Goal: Task Accomplishment & Management: Use online tool/utility

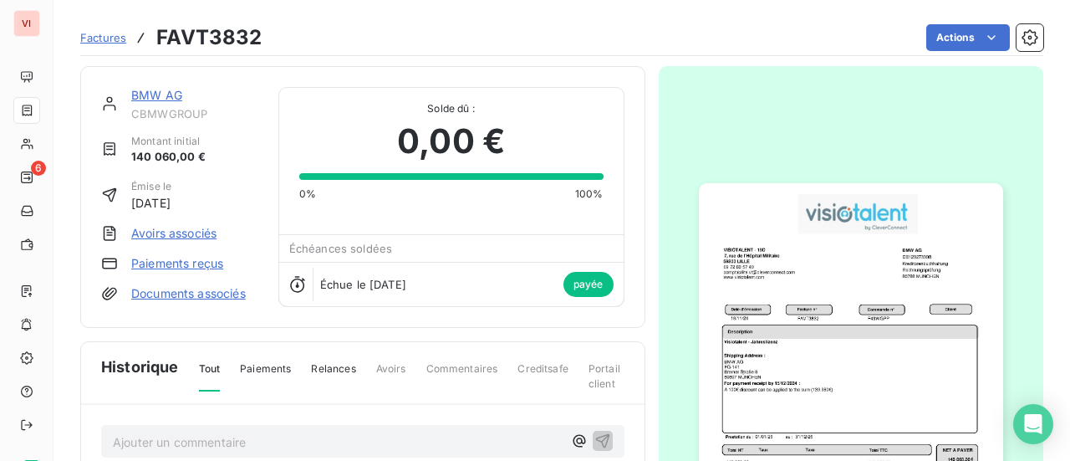
scroll to position [84, 0]
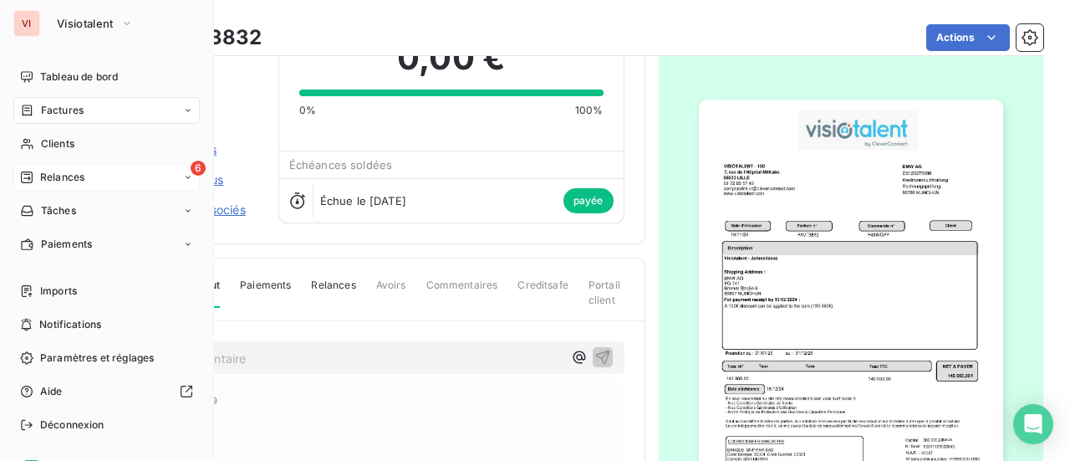
click at [74, 179] on span "Relances" at bounding box center [62, 177] width 44 height 15
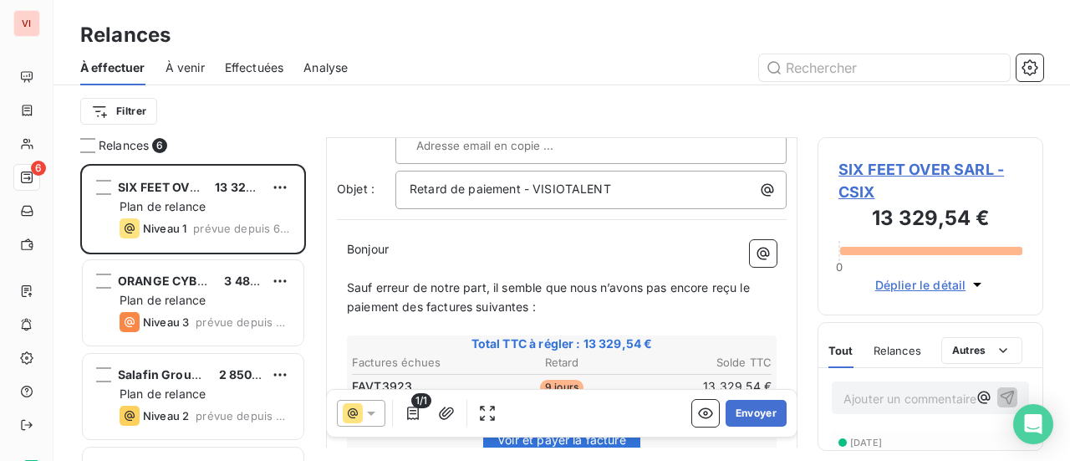
scroll to position [169, 0]
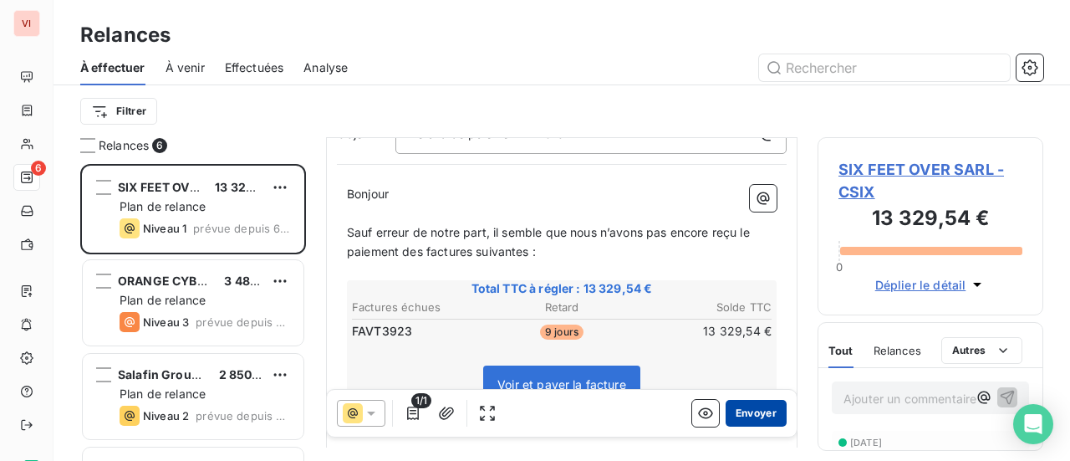
click at [753, 417] on button "Envoyer" at bounding box center [756, 413] width 61 height 27
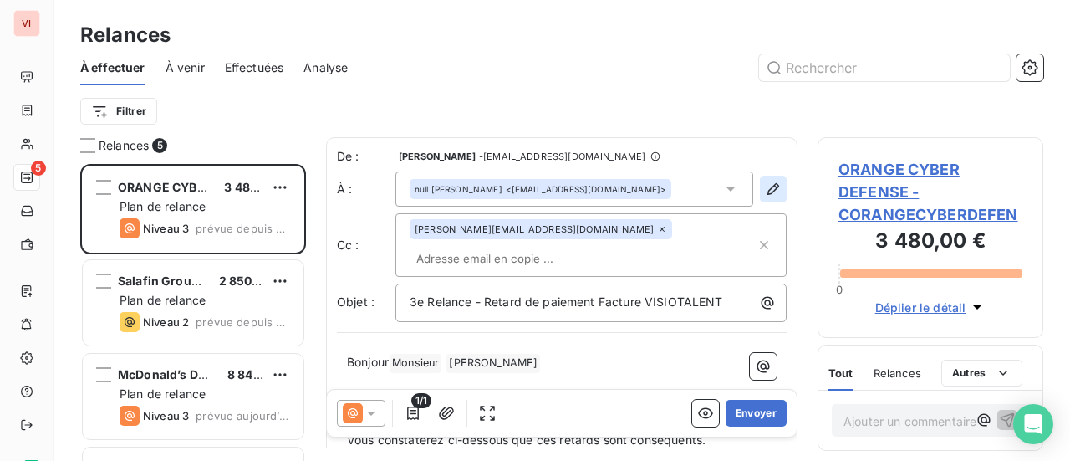
click at [766, 183] on icon "button" at bounding box center [773, 189] width 17 height 17
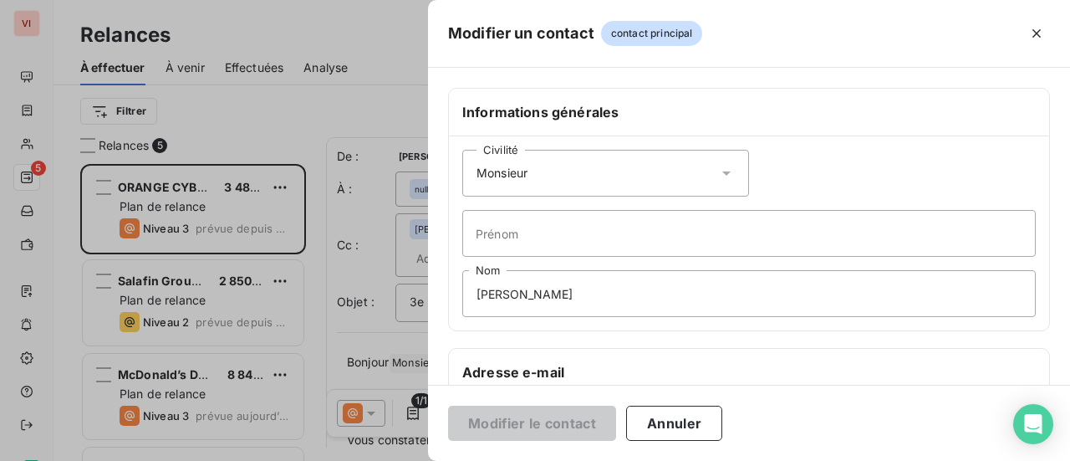
click at [722, 171] on icon at bounding box center [726, 173] width 8 height 4
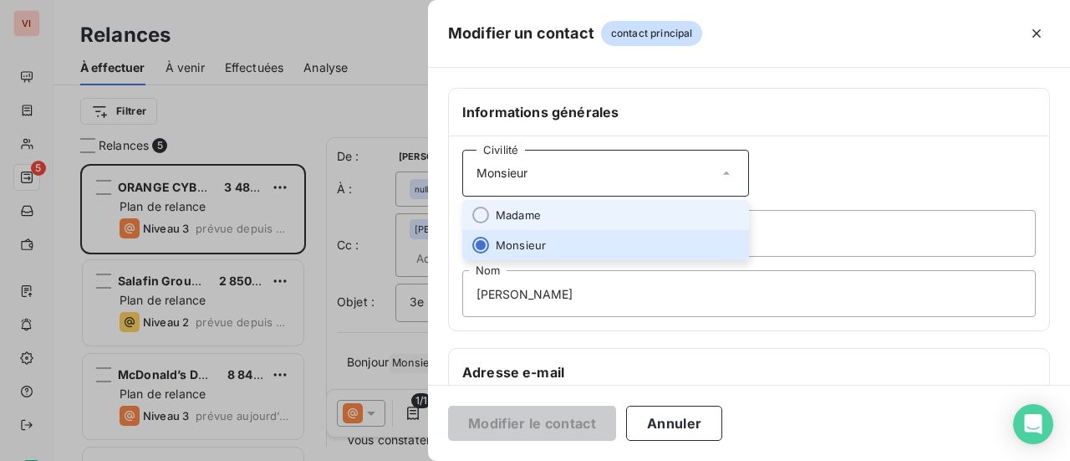
click at [676, 203] on li "Madame" at bounding box center [605, 215] width 287 height 30
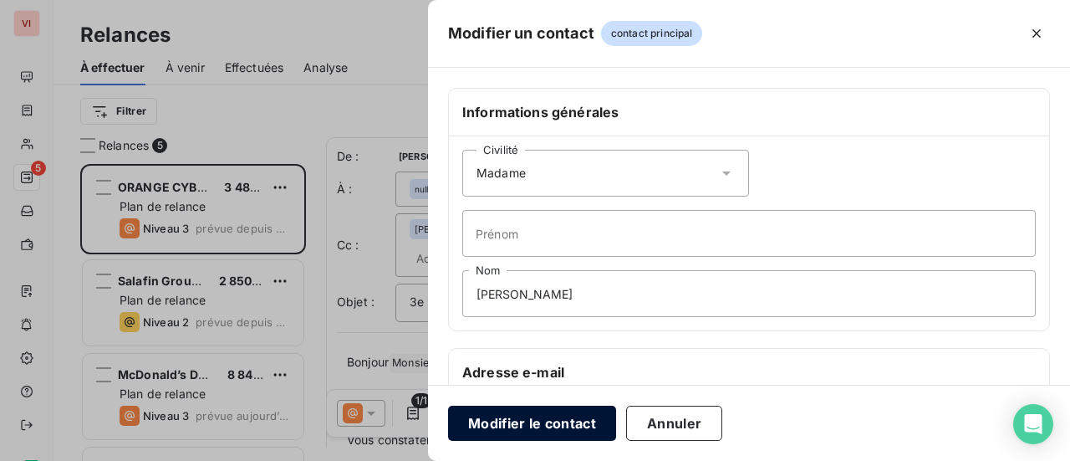
click at [532, 429] on button "Modifier le contact" at bounding box center [532, 423] width 168 height 35
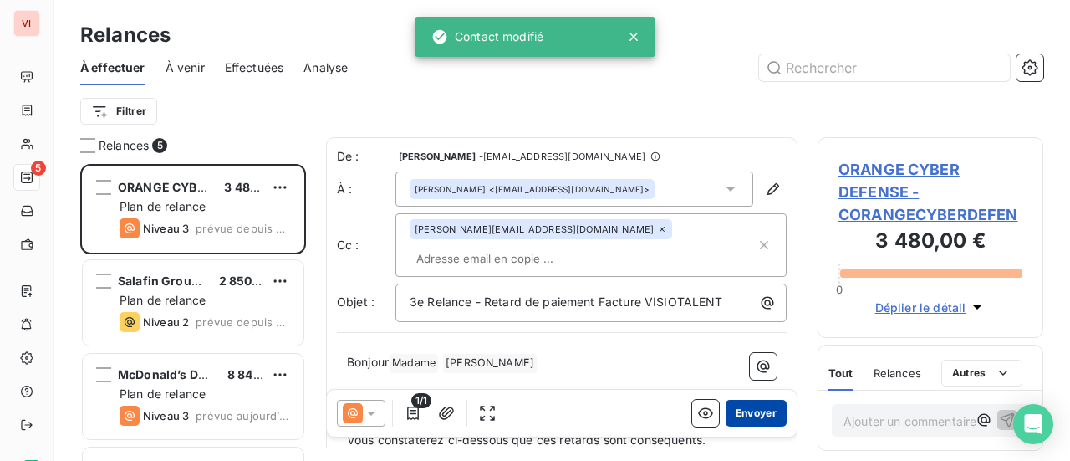
click at [753, 414] on button "Envoyer" at bounding box center [756, 413] width 61 height 27
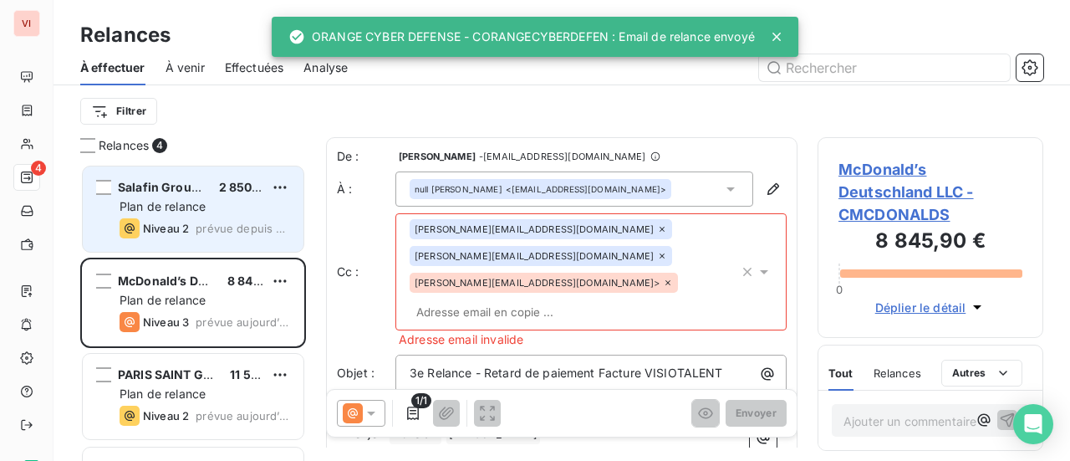
click at [234, 210] on div "Plan de relance" at bounding box center [205, 206] width 171 height 17
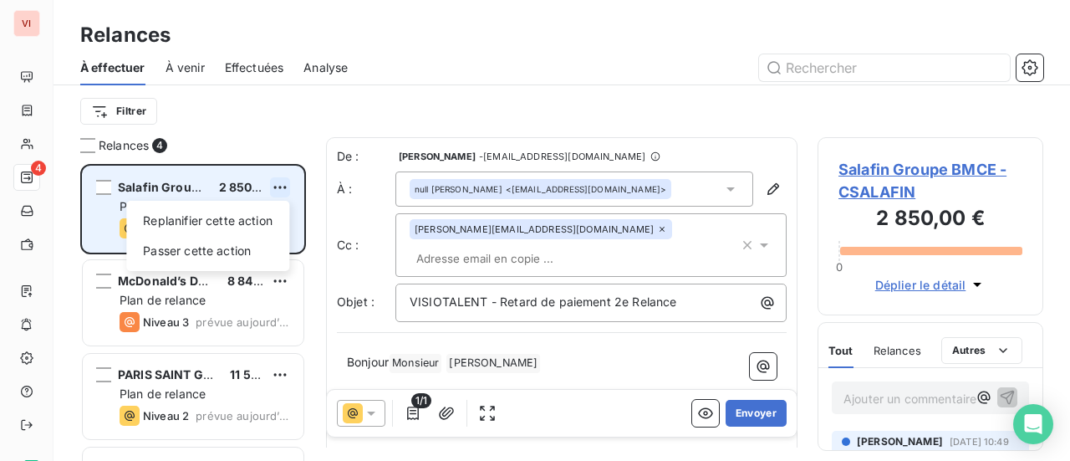
click at [274, 186] on html "VI 4 Relances À effectuer À venir Effectuées Analyse Filtrer Relances 4 Salafin…" at bounding box center [535, 230] width 1070 height 461
click at [259, 225] on div "Replanifier cette action" at bounding box center [208, 220] width 150 height 27
select select "8"
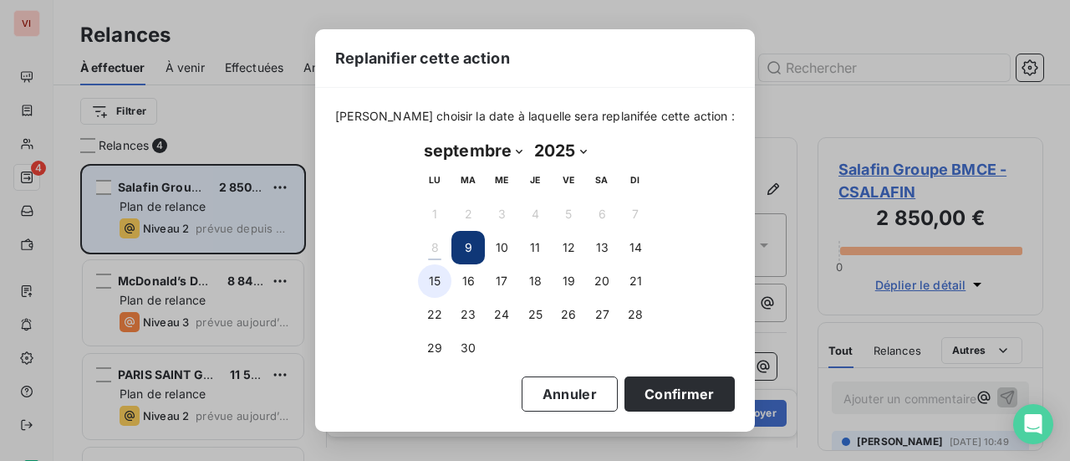
click at [425, 287] on button "15" at bounding box center [434, 280] width 33 height 33
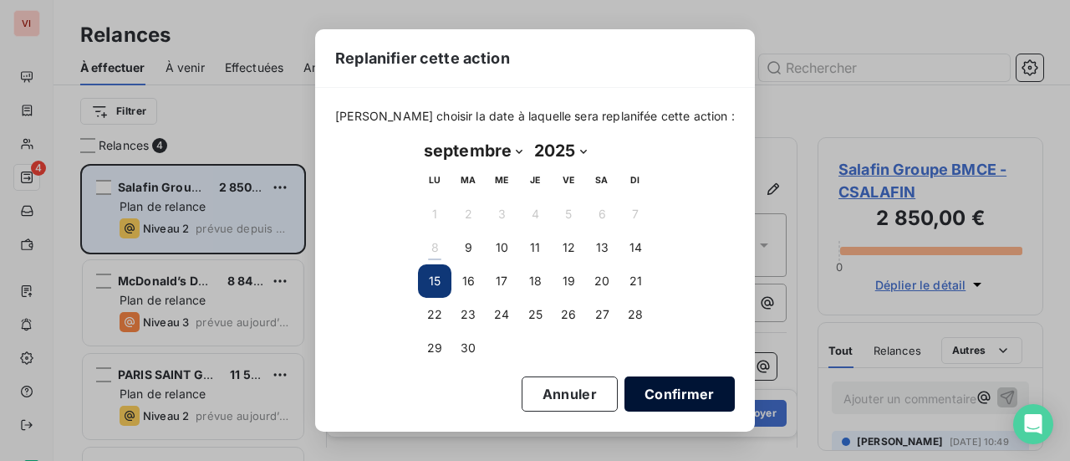
click at [663, 401] on button "Confirmer" at bounding box center [680, 393] width 110 height 35
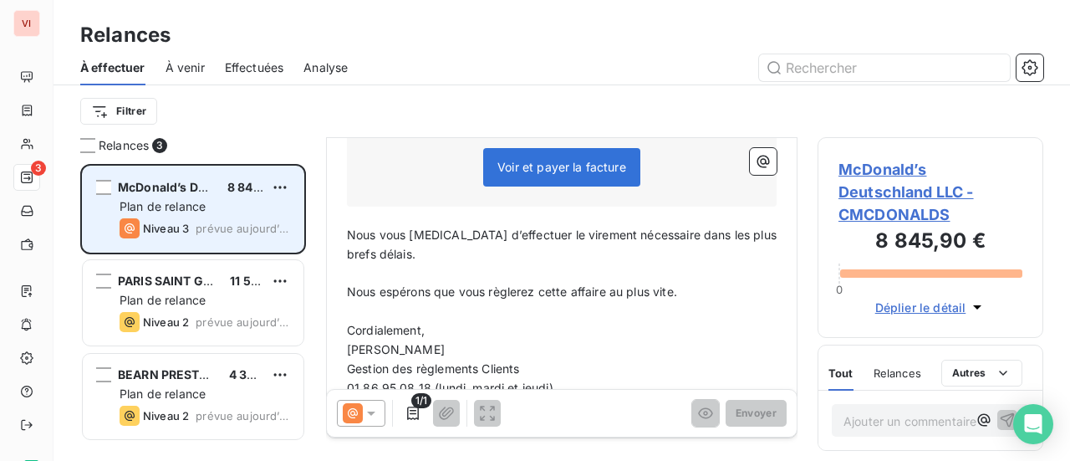
scroll to position [503, 0]
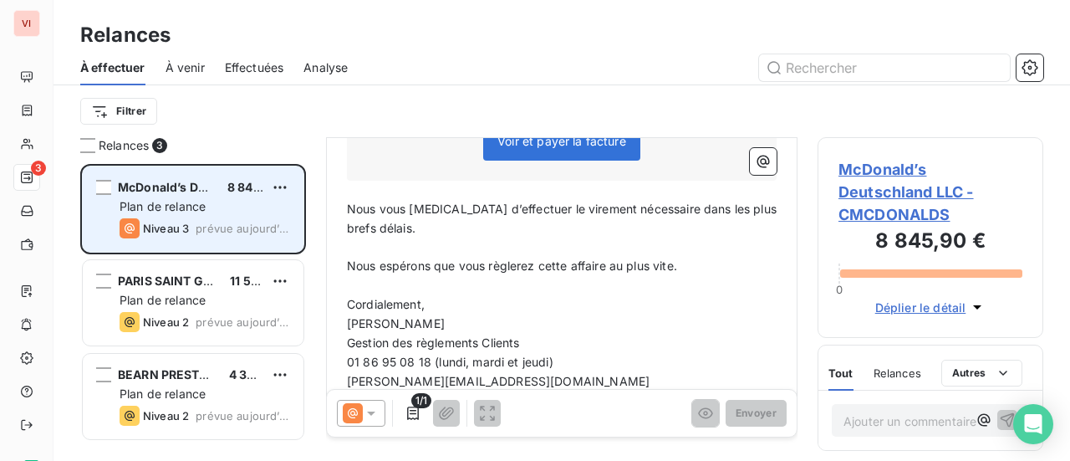
click at [366, 414] on icon at bounding box center [371, 413] width 17 height 17
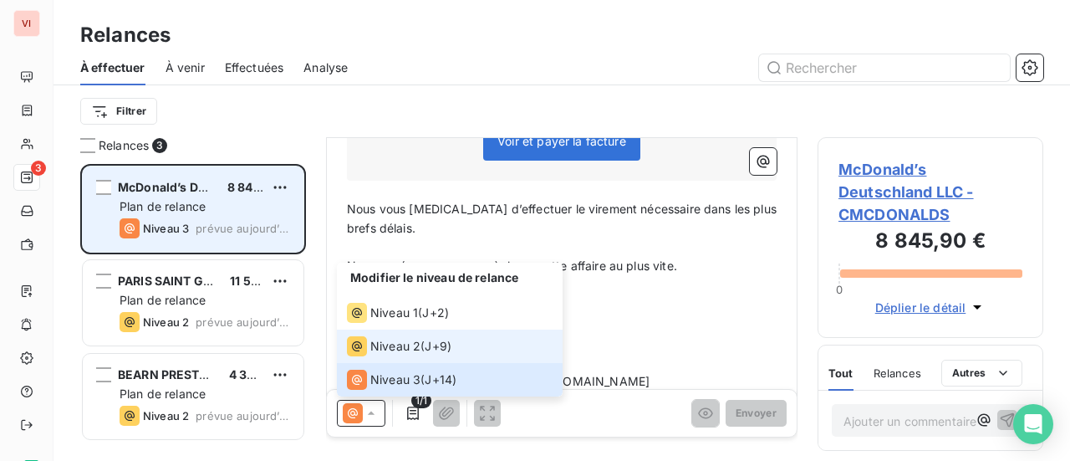
click at [399, 350] on span "Niveau 2" at bounding box center [395, 346] width 50 height 17
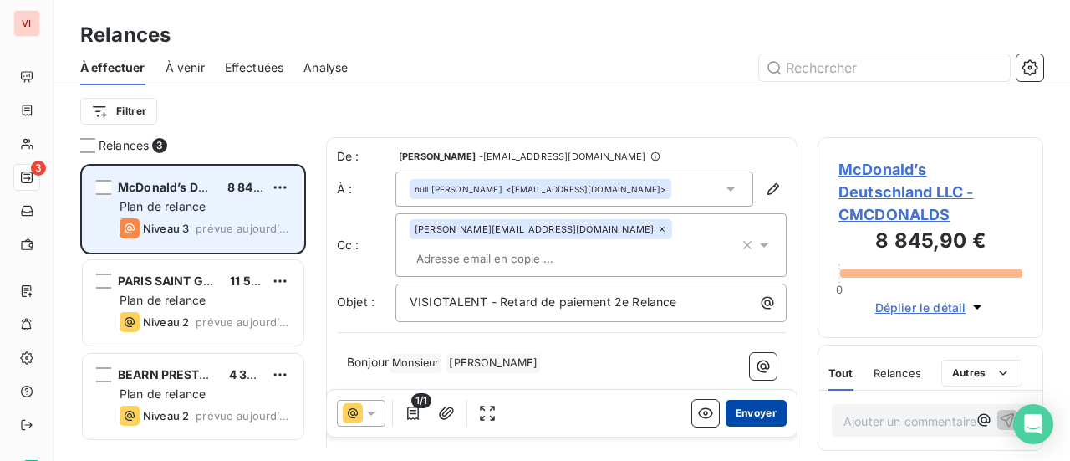
click at [744, 416] on button "Envoyer" at bounding box center [756, 413] width 61 height 27
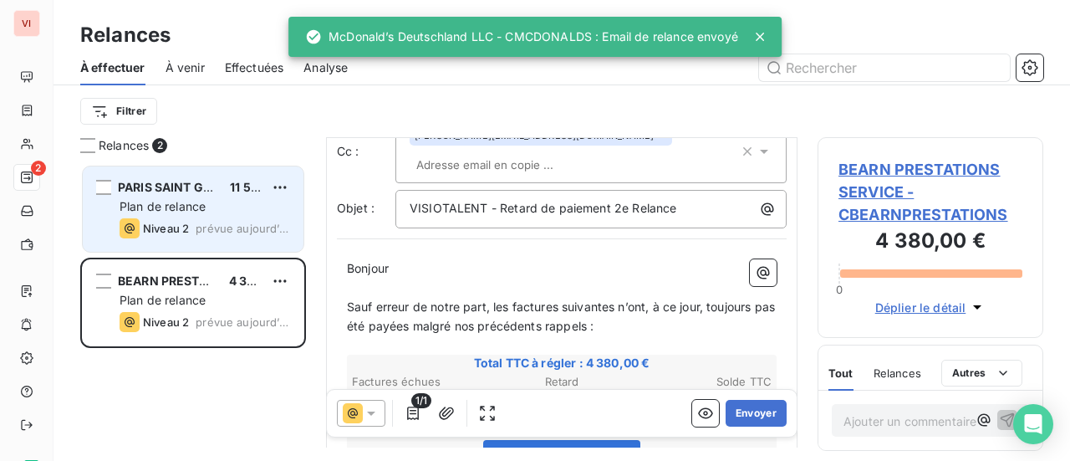
scroll to position [169, 0]
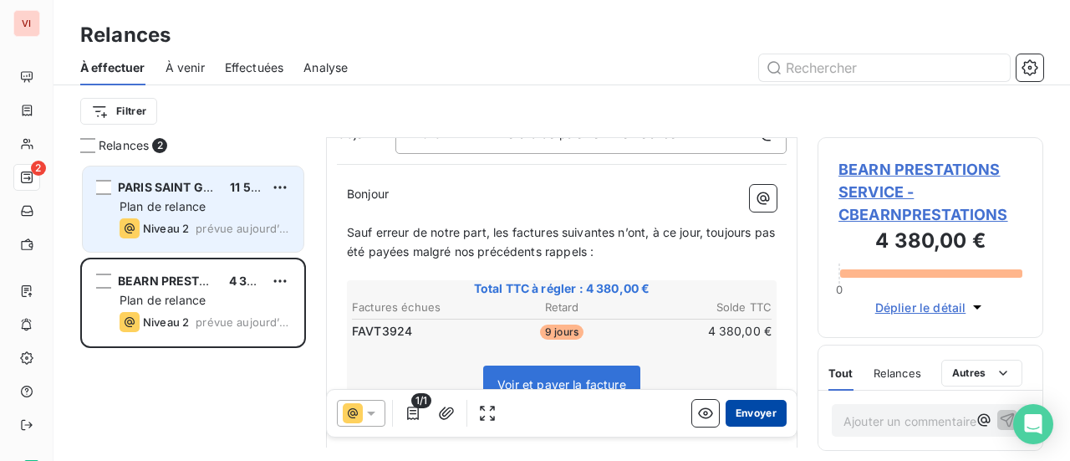
click at [748, 412] on button "Envoyer" at bounding box center [756, 413] width 61 height 27
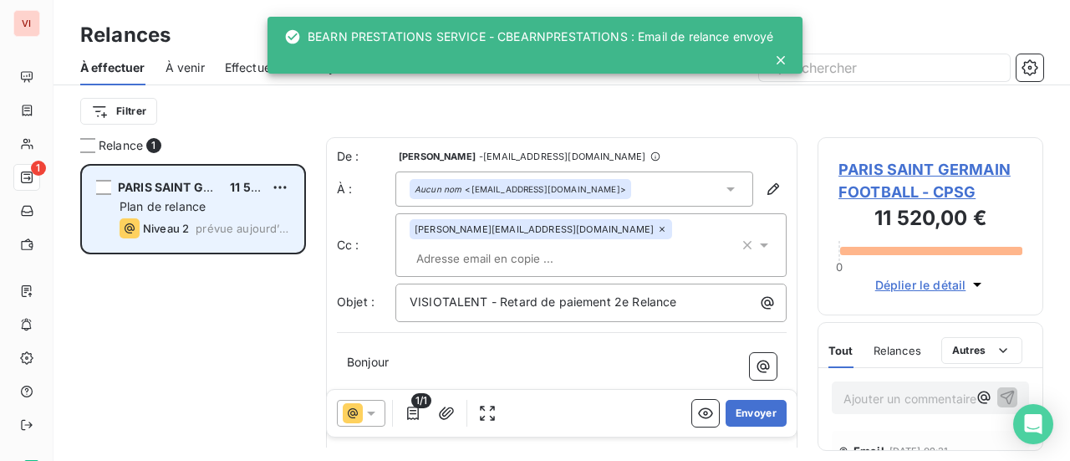
click at [747, 412] on button "Envoyer" at bounding box center [756, 413] width 61 height 27
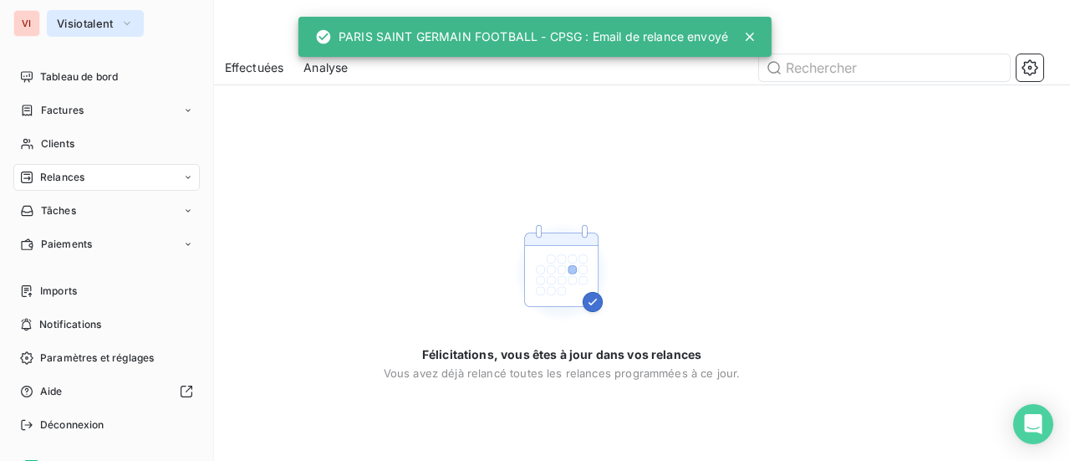
click at [102, 27] on span "Visiotalent" at bounding box center [85, 23] width 57 height 13
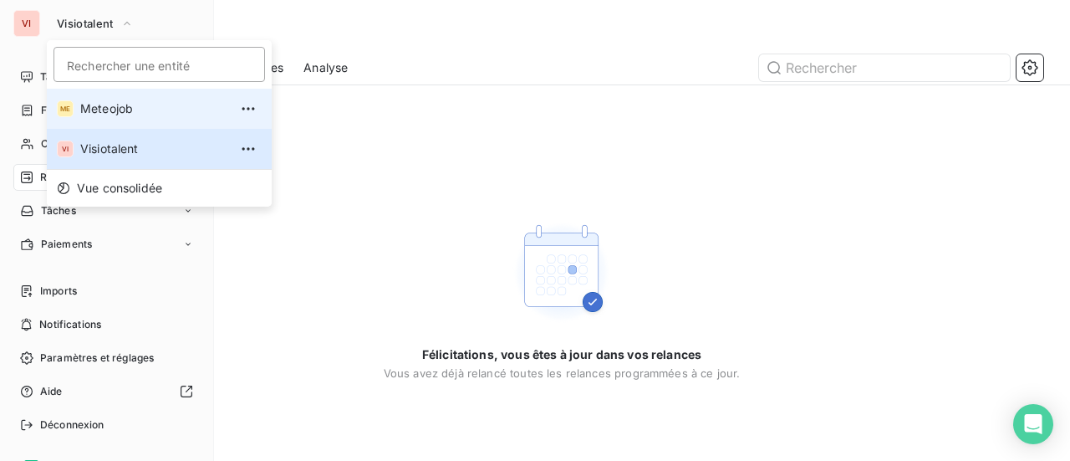
click at [99, 110] on span "Meteojob" at bounding box center [154, 108] width 148 height 17
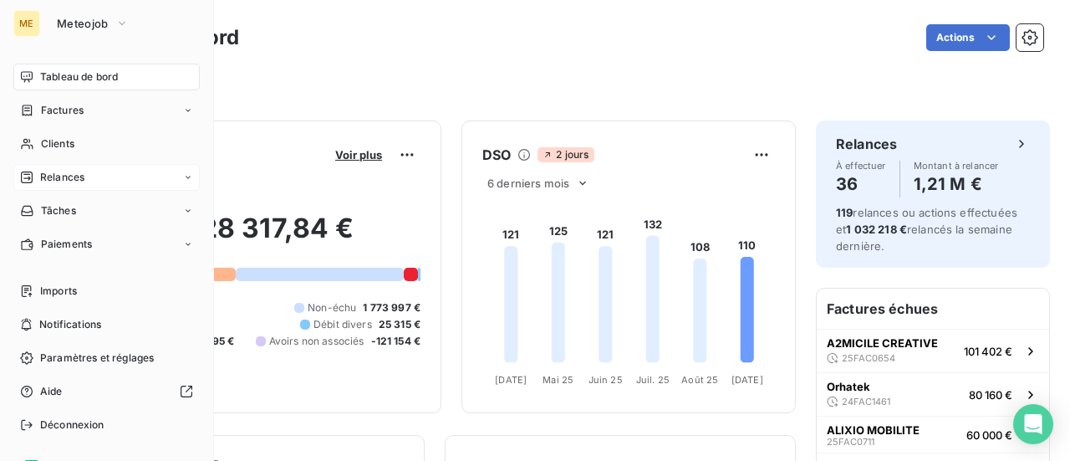
click at [60, 178] on span "Relances" at bounding box center [62, 177] width 44 height 15
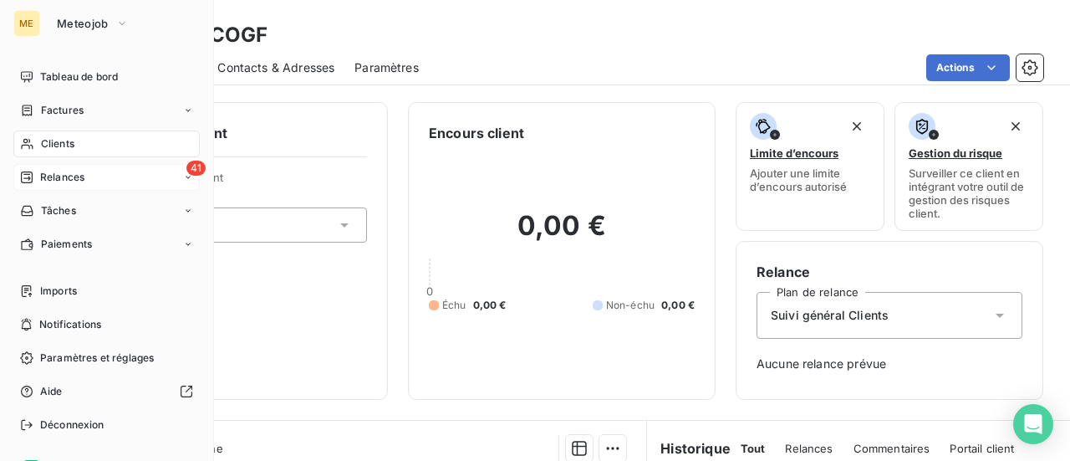
click at [64, 185] on div "41 Relances" at bounding box center [106, 177] width 186 height 27
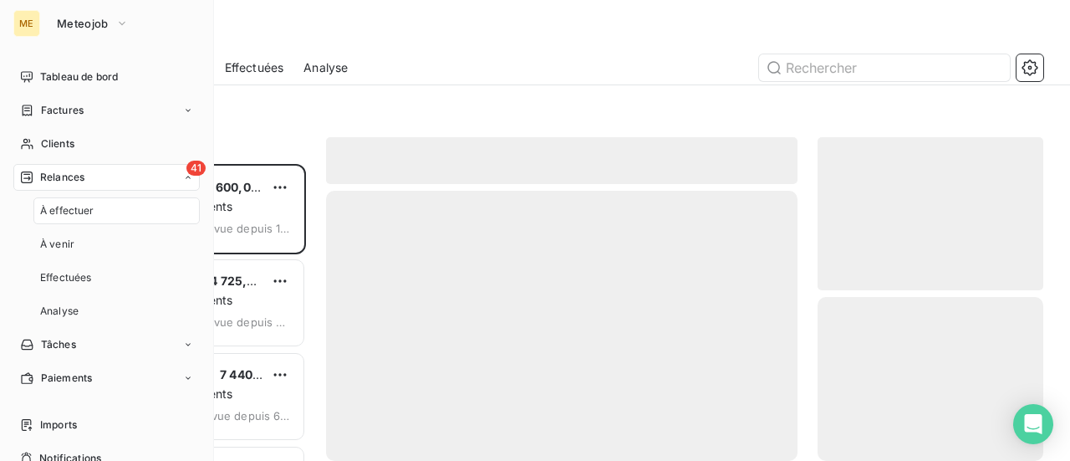
scroll to position [284, 212]
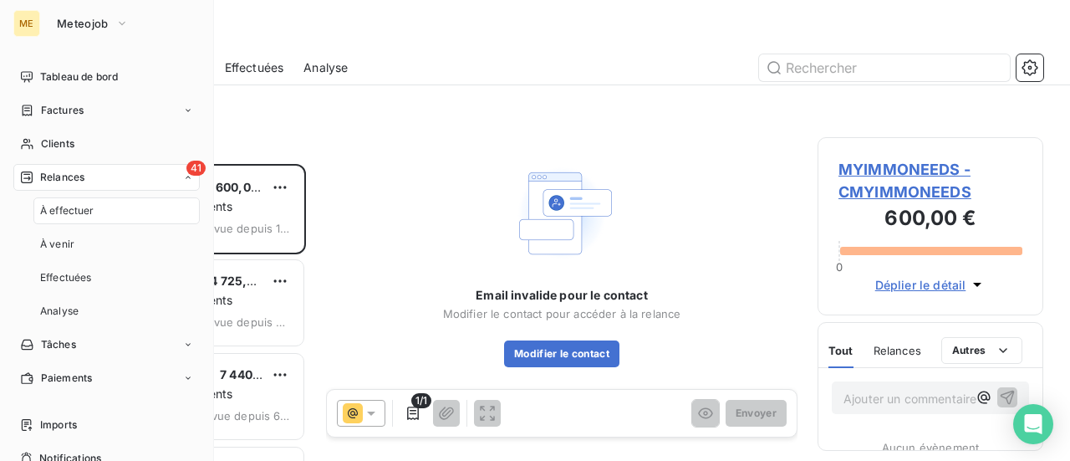
click at [64, 176] on span "Relances" at bounding box center [62, 177] width 44 height 15
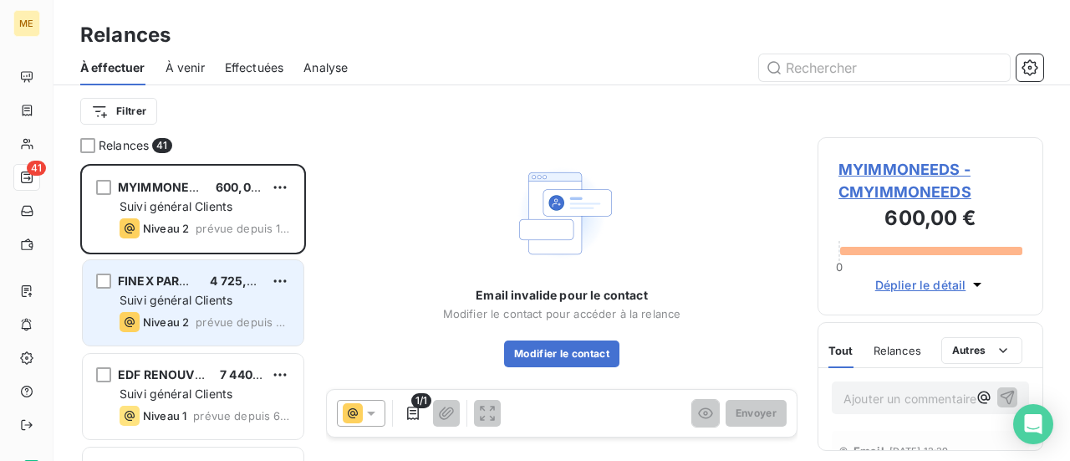
click at [245, 300] on div "Suivi général Clients" at bounding box center [205, 300] width 171 height 17
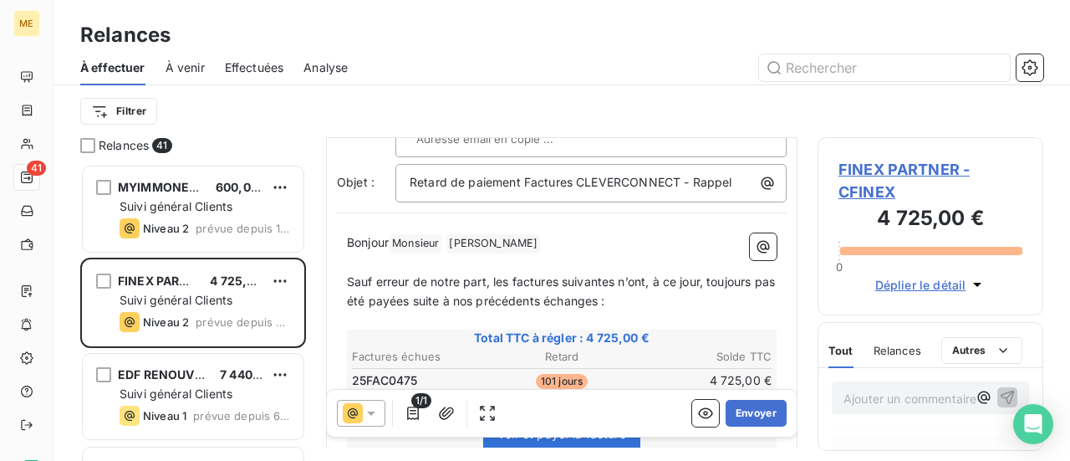
scroll to position [84, 0]
click at [756, 418] on button "Envoyer" at bounding box center [756, 413] width 61 height 27
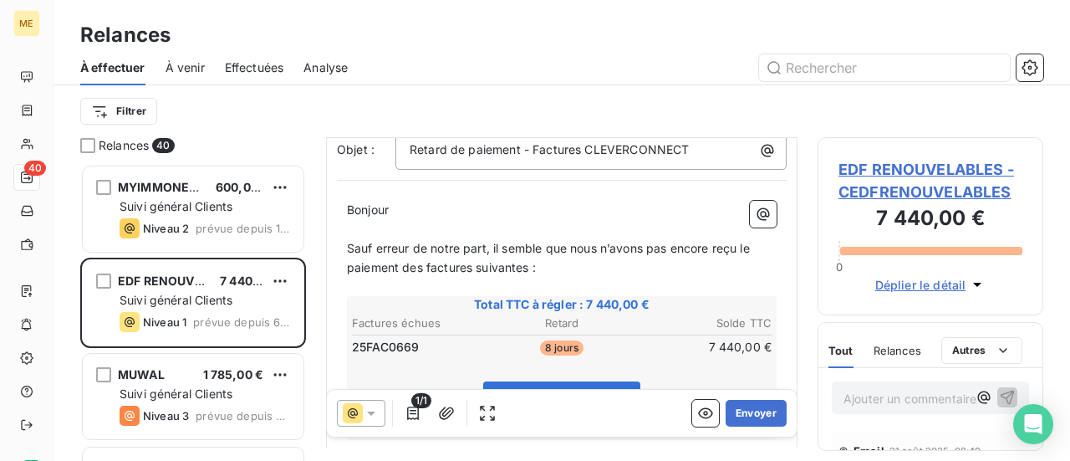
scroll to position [169, 0]
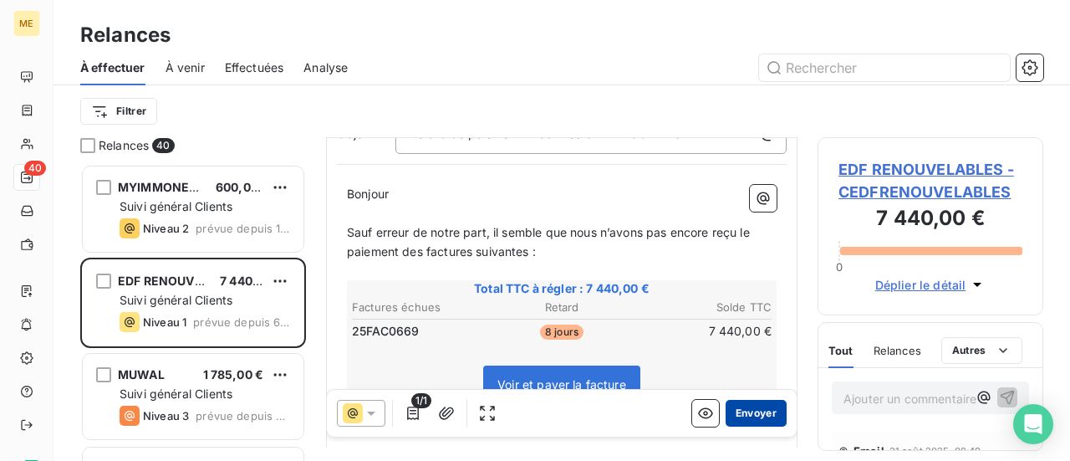
click at [748, 416] on button "Envoyer" at bounding box center [756, 413] width 61 height 27
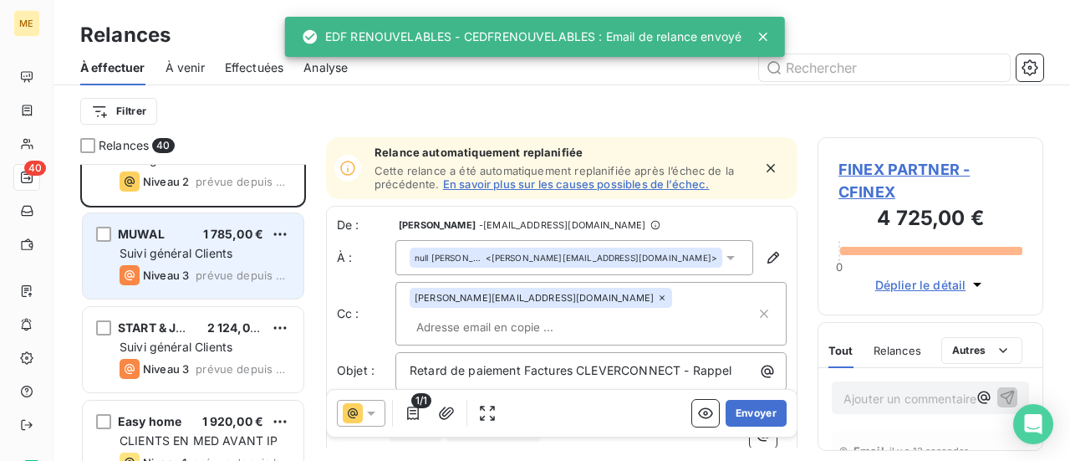
scroll to position [167, 0]
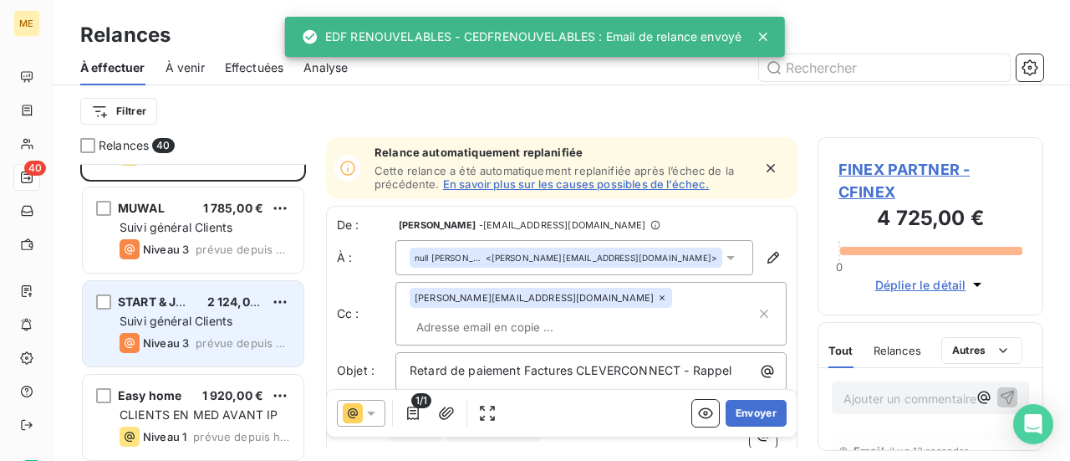
click at [198, 337] on span "prévue depuis hier" at bounding box center [243, 342] width 94 height 13
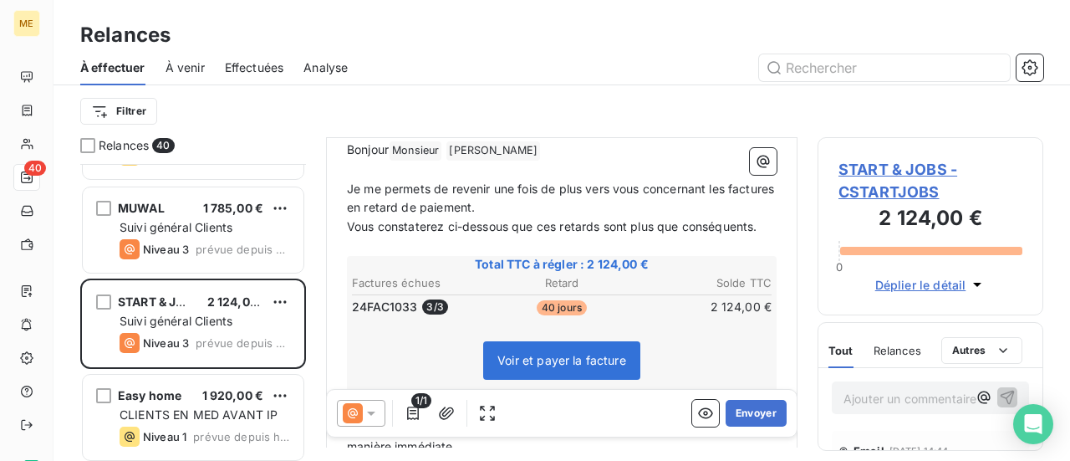
scroll to position [251, 0]
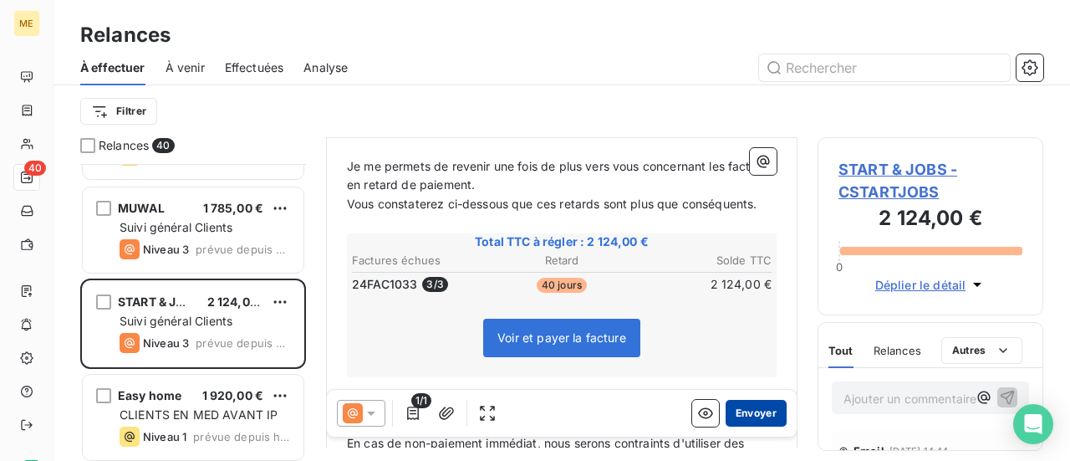
click at [756, 417] on button "Envoyer" at bounding box center [756, 413] width 61 height 27
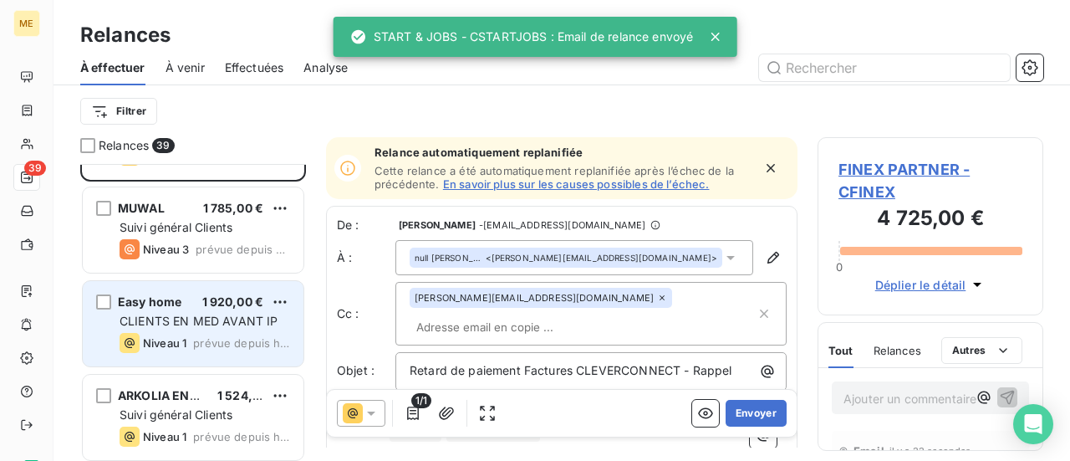
click at [227, 337] on span "prévue depuis hier" at bounding box center [241, 342] width 97 height 13
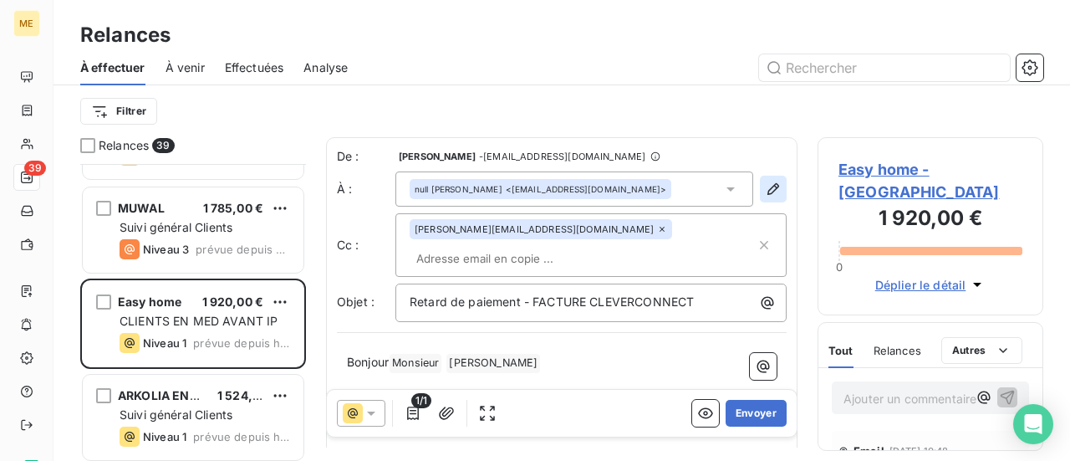
click at [765, 194] on icon "button" at bounding box center [773, 189] width 17 height 17
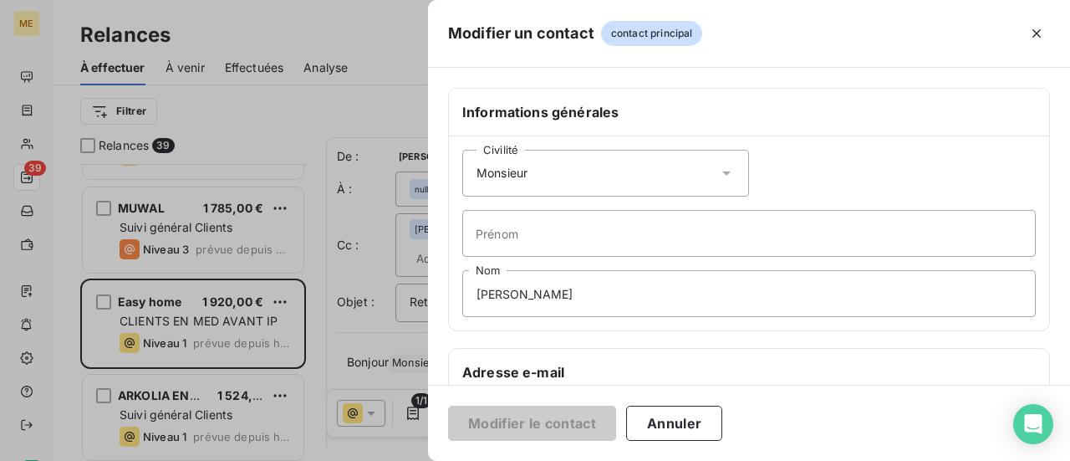
click at [722, 170] on icon at bounding box center [726, 173] width 17 height 17
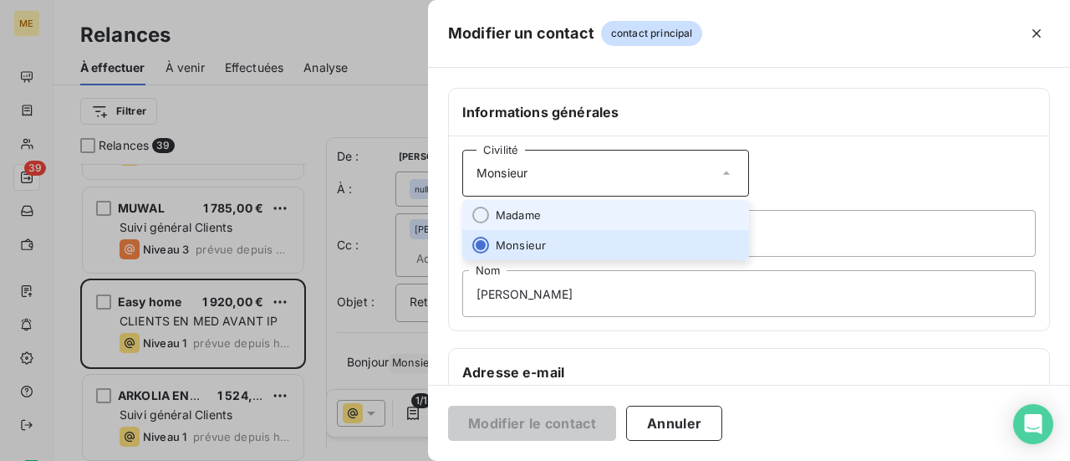
click at [617, 210] on li "Madame" at bounding box center [605, 215] width 287 height 30
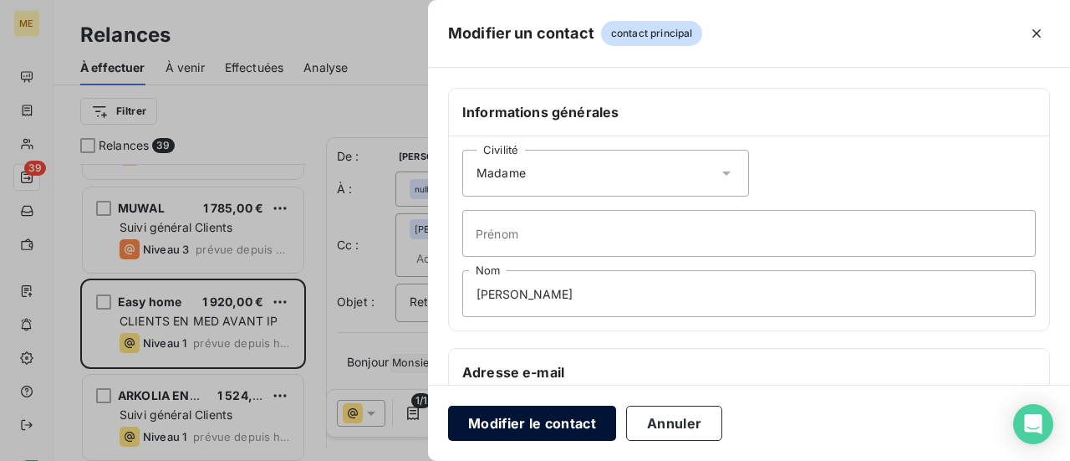
click at [544, 421] on button "Modifier le contact" at bounding box center [532, 423] width 168 height 35
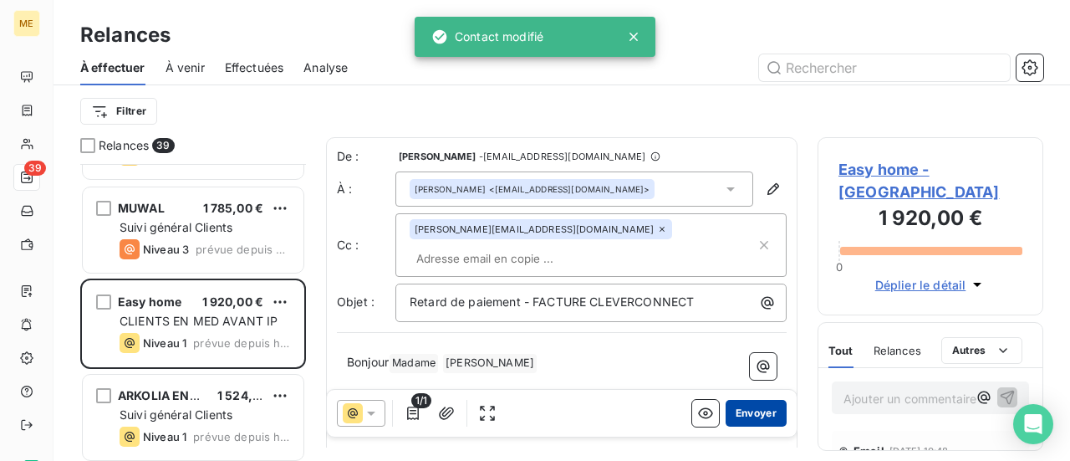
click at [746, 416] on button "Envoyer" at bounding box center [756, 413] width 61 height 27
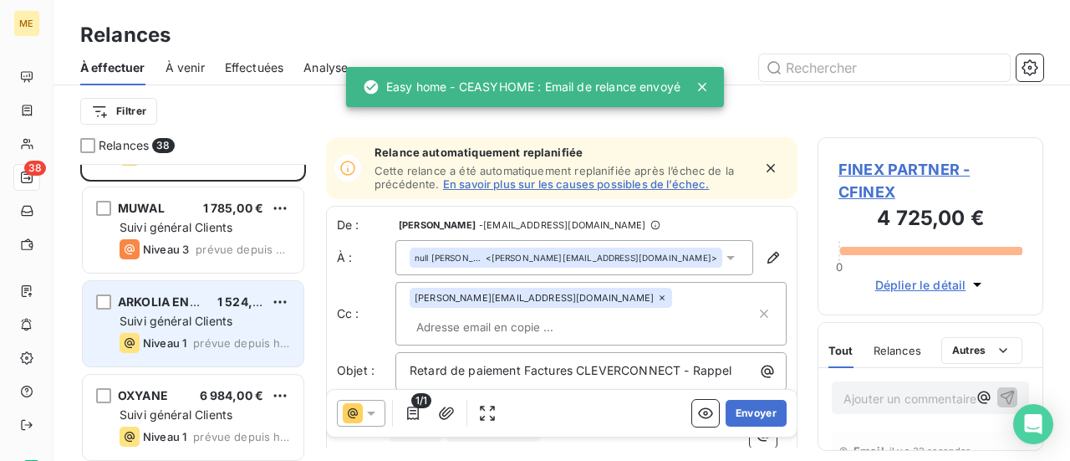
click at [234, 346] on span "prévue depuis hier" at bounding box center [241, 342] width 97 height 13
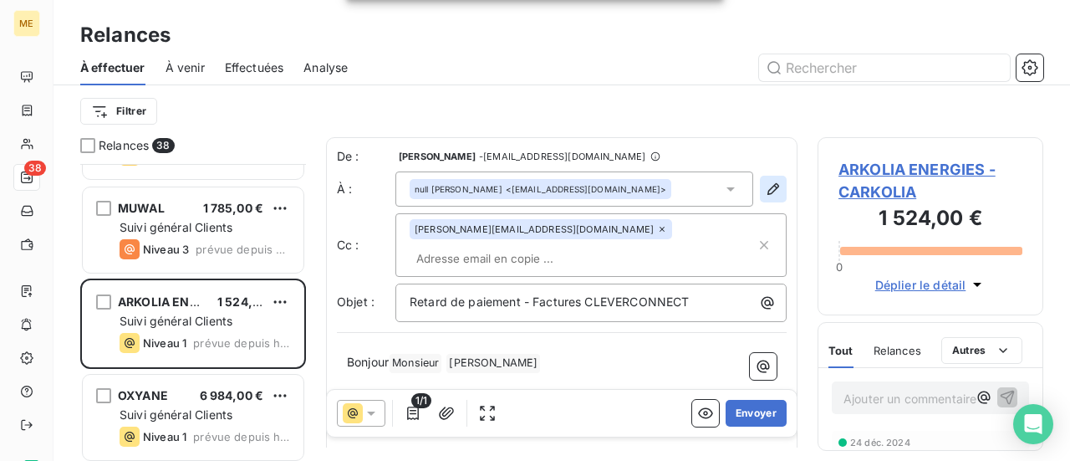
click at [765, 190] on icon "button" at bounding box center [773, 189] width 17 height 17
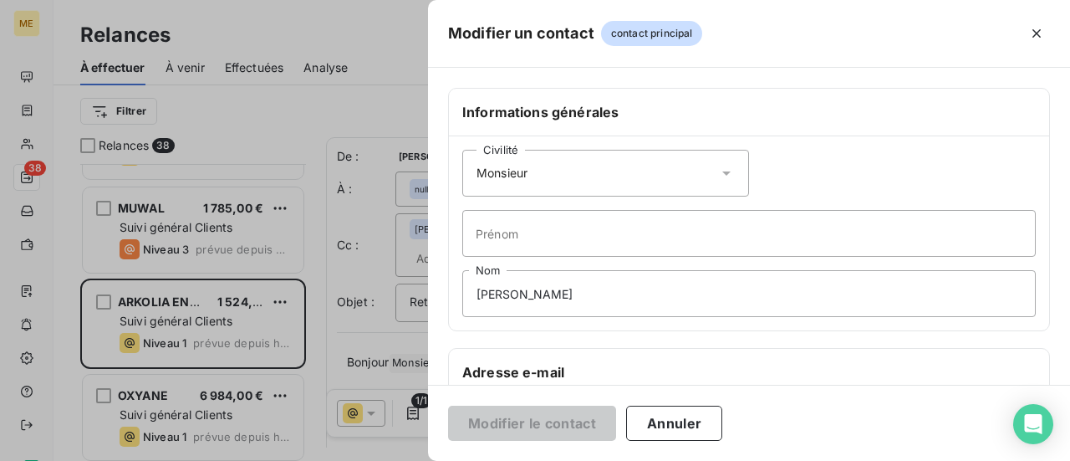
click at [718, 171] on icon at bounding box center [726, 173] width 17 height 17
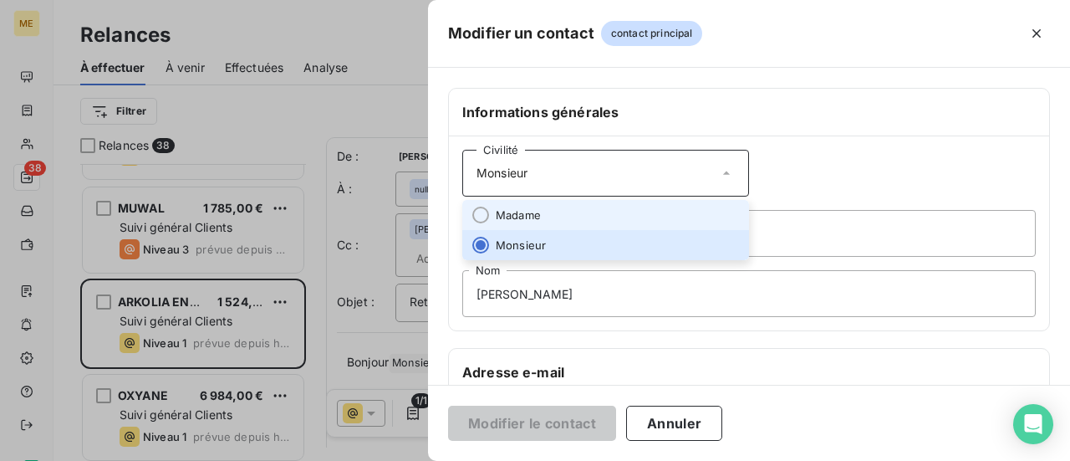
click at [646, 208] on li "Madame" at bounding box center [605, 215] width 287 height 30
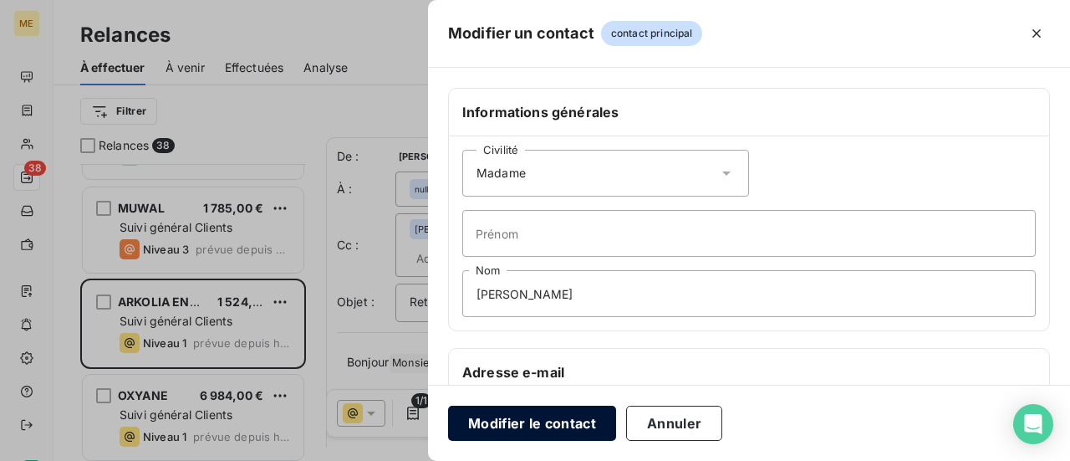
click at [534, 427] on button "Modifier le contact" at bounding box center [532, 423] width 168 height 35
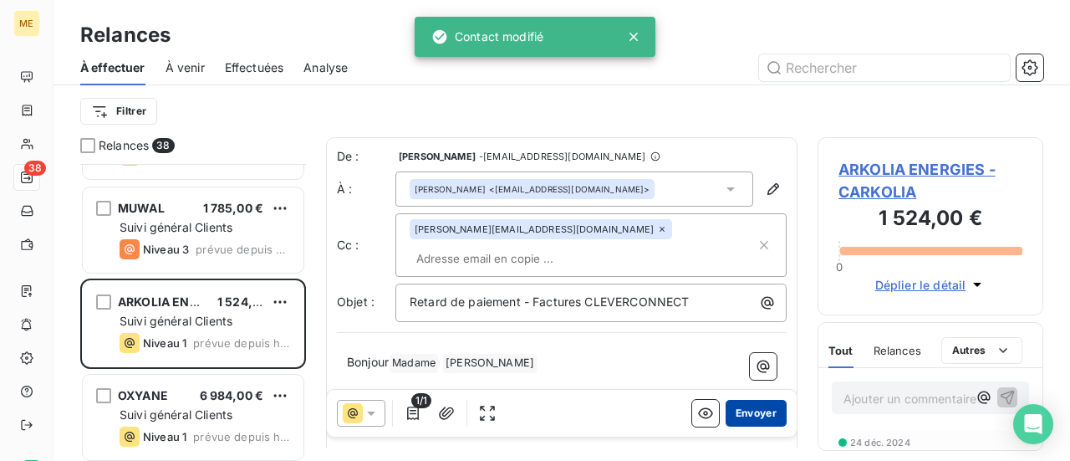
click at [741, 412] on button "Envoyer" at bounding box center [756, 413] width 61 height 27
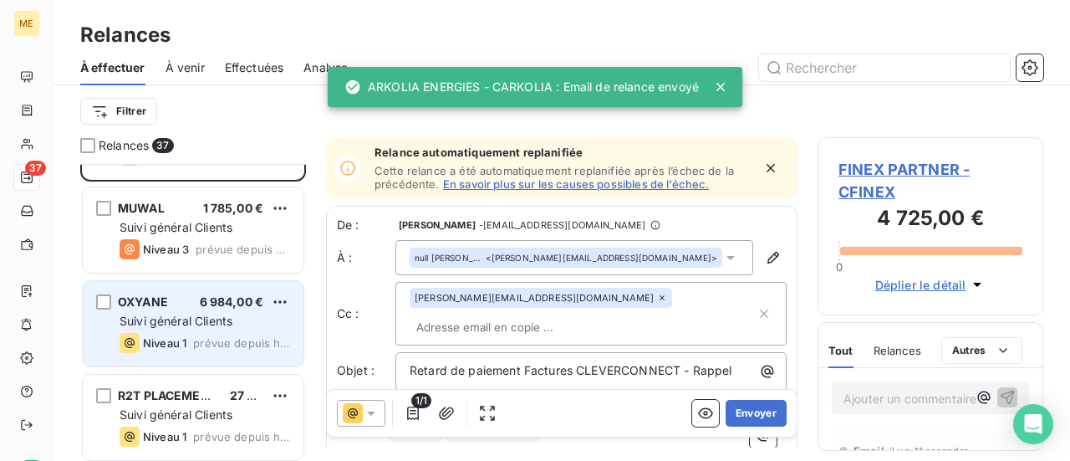
click at [205, 333] on div "Niveau 1 prévue depuis hier" at bounding box center [205, 343] width 171 height 20
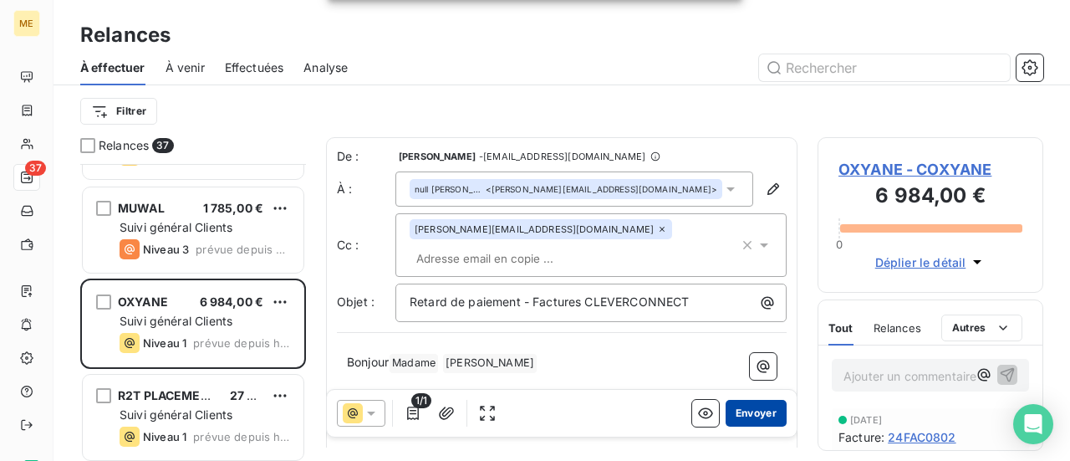
click at [743, 416] on button "Envoyer" at bounding box center [756, 413] width 61 height 27
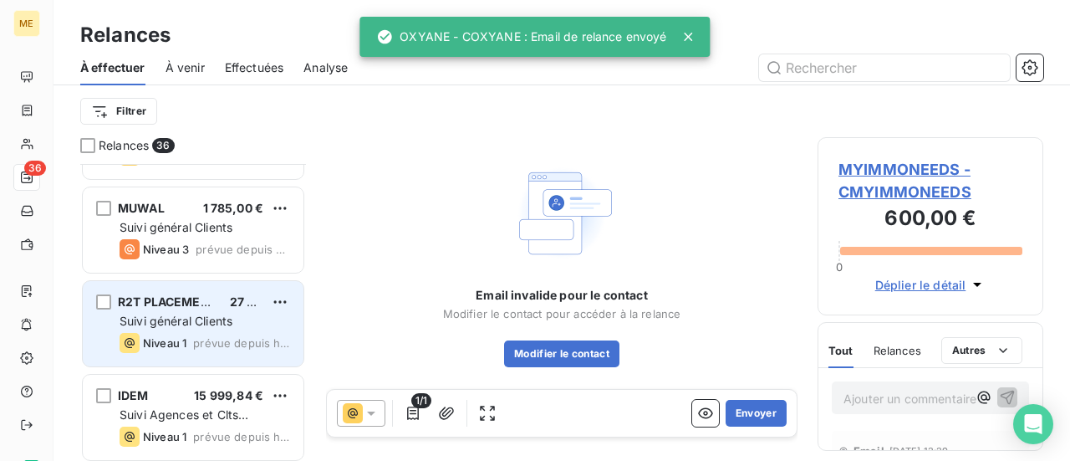
click at [193, 324] on span "Suivi général Clients" at bounding box center [176, 321] width 113 height 14
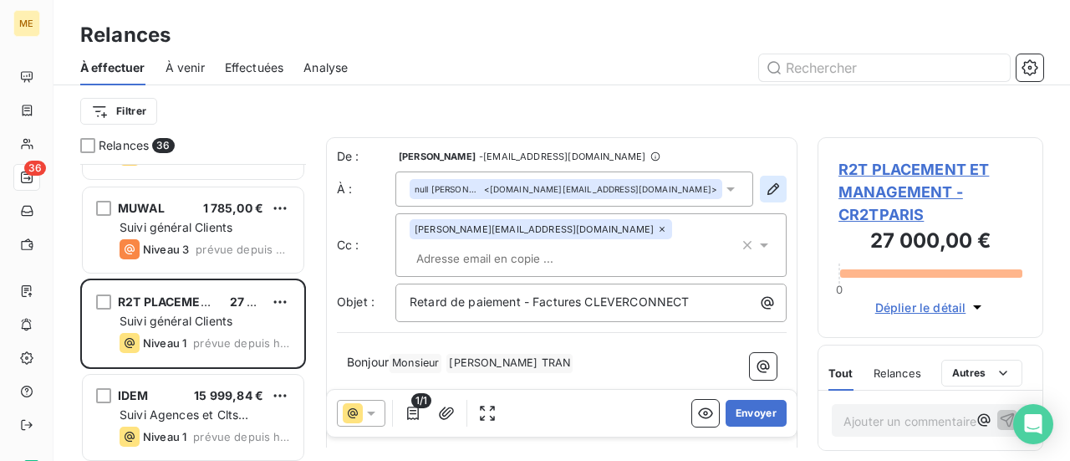
click at [765, 191] on icon "button" at bounding box center [773, 189] width 17 height 17
type input "[PERSON_NAME] TRAN"
type input "[DOMAIN_NAME][EMAIL_ADDRESS][DOMAIN_NAME]"
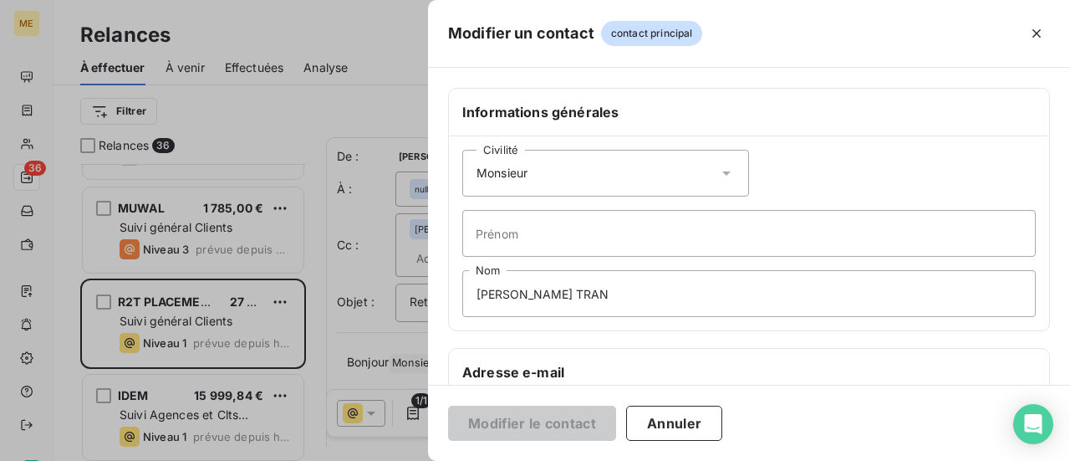
click at [722, 175] on icon at bounding box center [726, 173] width 17 height 17
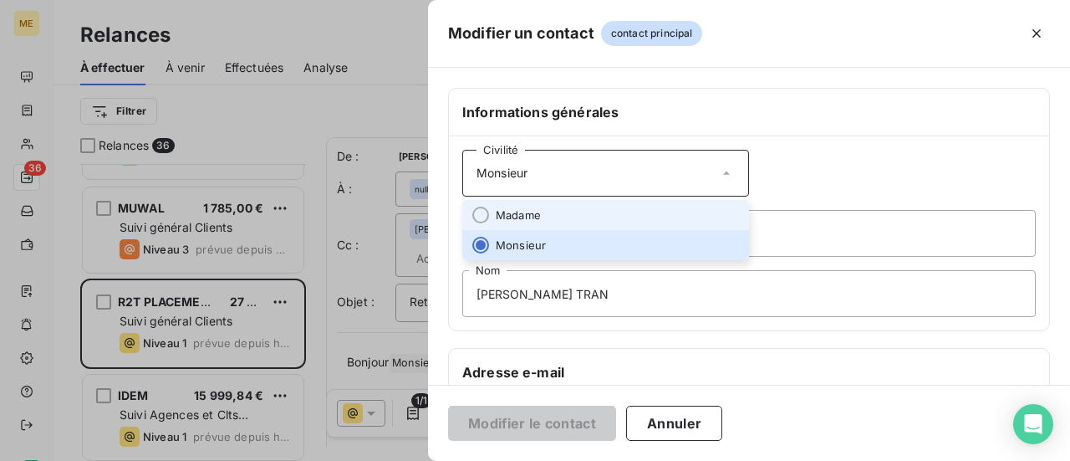
click at [666, 208] on li "Madame" at bounding box center [605, 215] width 287 height 30
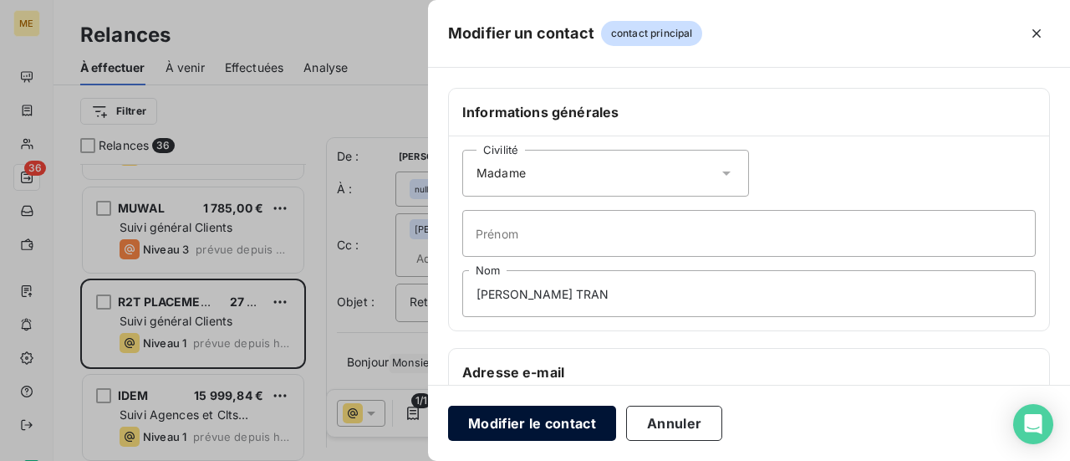
click at [549, 413] on button "Modifier le contact" at bounding box center [532, 423] width 168 height 35
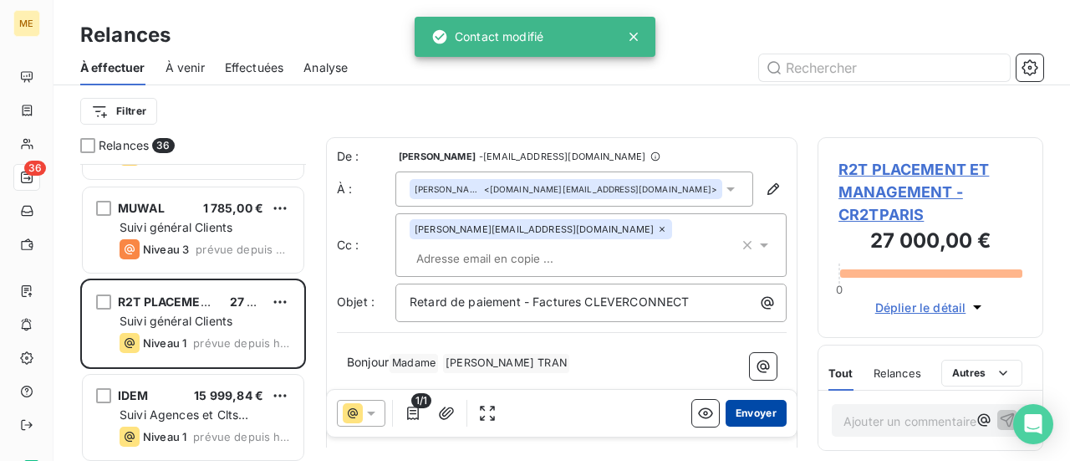
click at [738, 412] on button "Envoyer" at bounding box center [756, 413] width 61 height 27
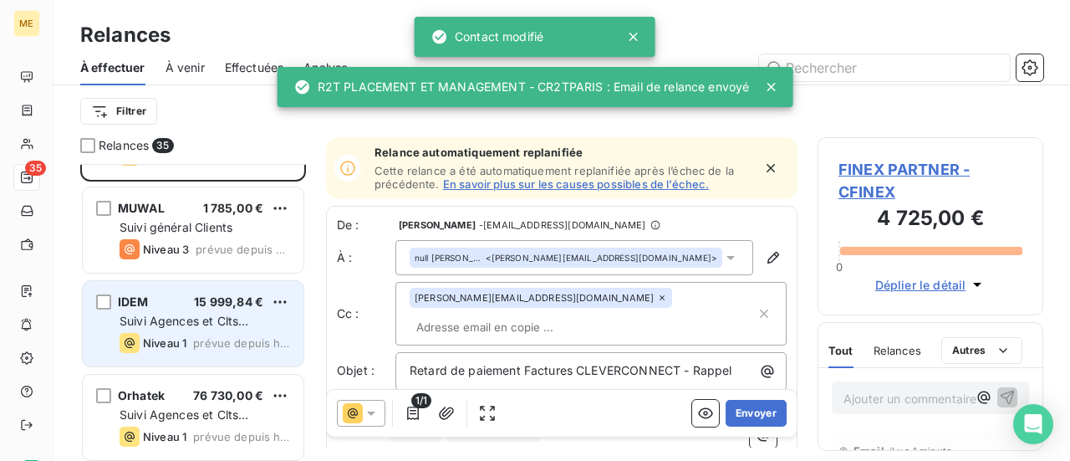
click at [206, 336] on span "prévue depuis hier" at bounding box center [241, 342] width 97 height 13
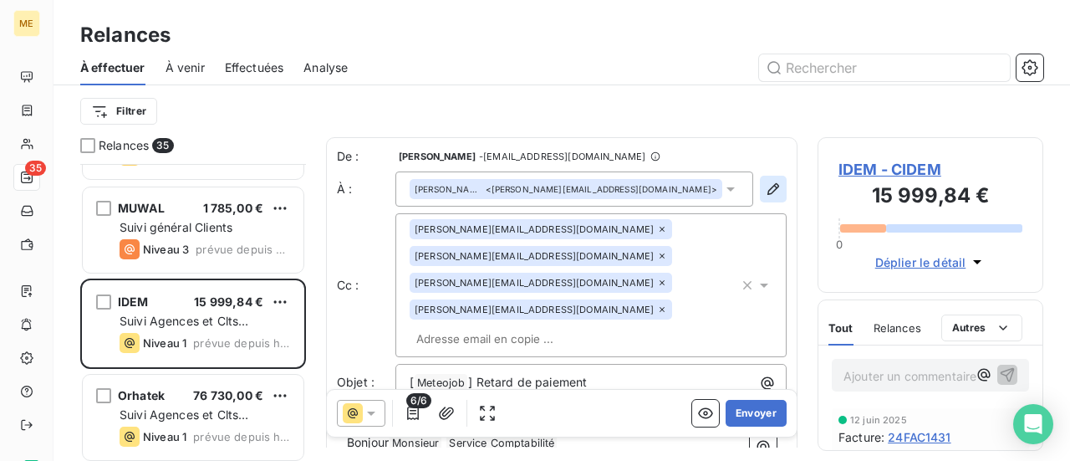
click at [765, 185] on icon "button" at bounding box center [773, 189] width 17 height 17
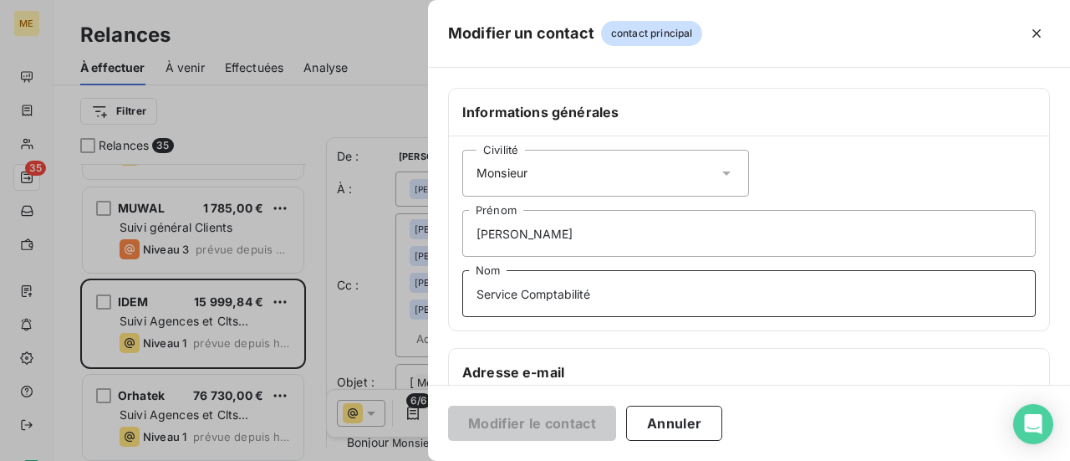
drag, startPoint x: 647, startPoint y: 295, endPoint x: 65, endPoint y: 283, distance: 582.1
click at [65, 460] on div "Modifier un contact contact principal Informations générales Civilité Monsieur …" at bounding box center [535, 461] width 1070 height 0
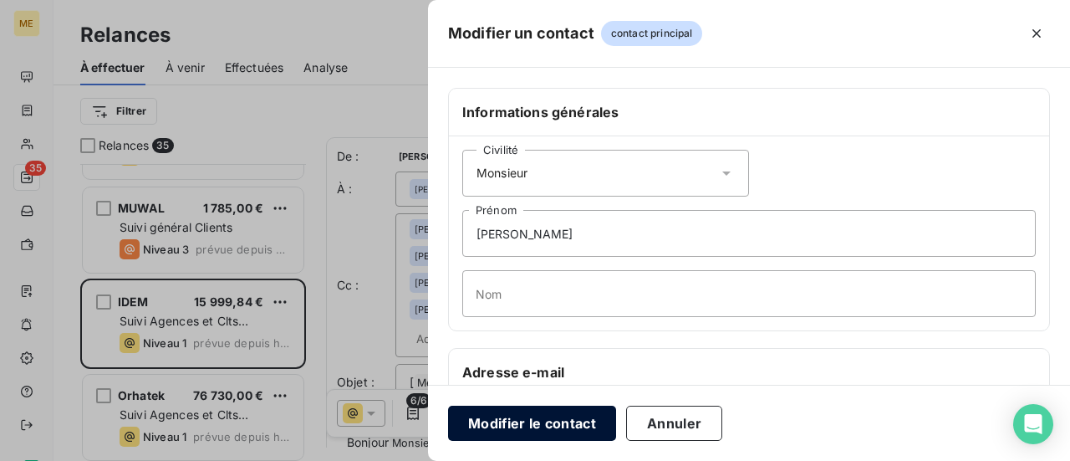
click at [493, 414] on button "Modifier le contact" at bounding box center [532, 423] width 168 height 35
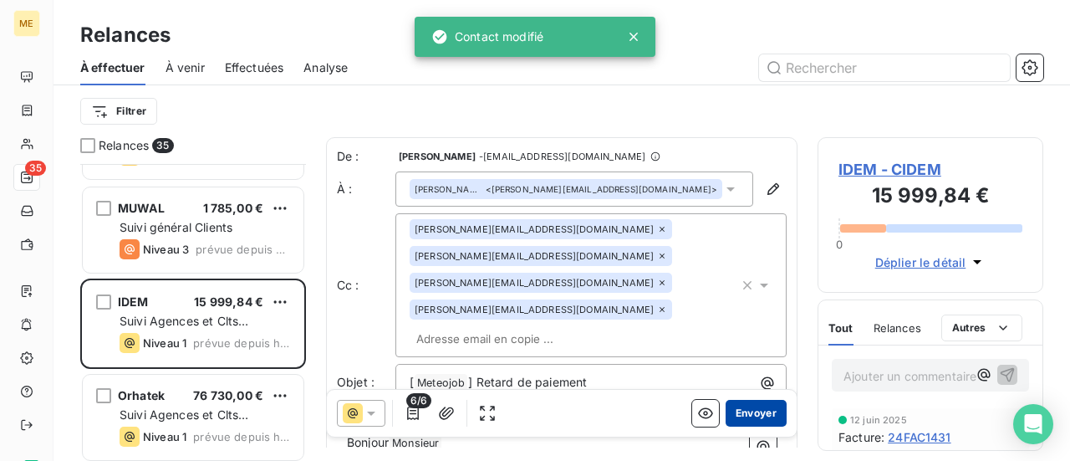
click at [753, 406] on button "Envoyer" at bounding box center [756, 413] width 61 height 27
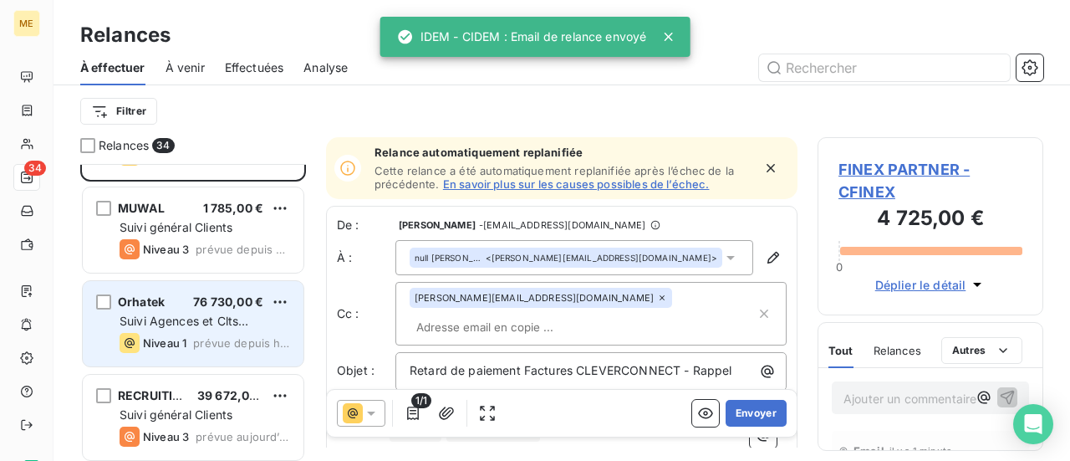
click at [219, 329] on div "Orhatek 76 730,00 € Suivi Agences et Clts particuliers Niveau 1 prévue depuis […" at bounding box center [193, 323] width 221 height 85
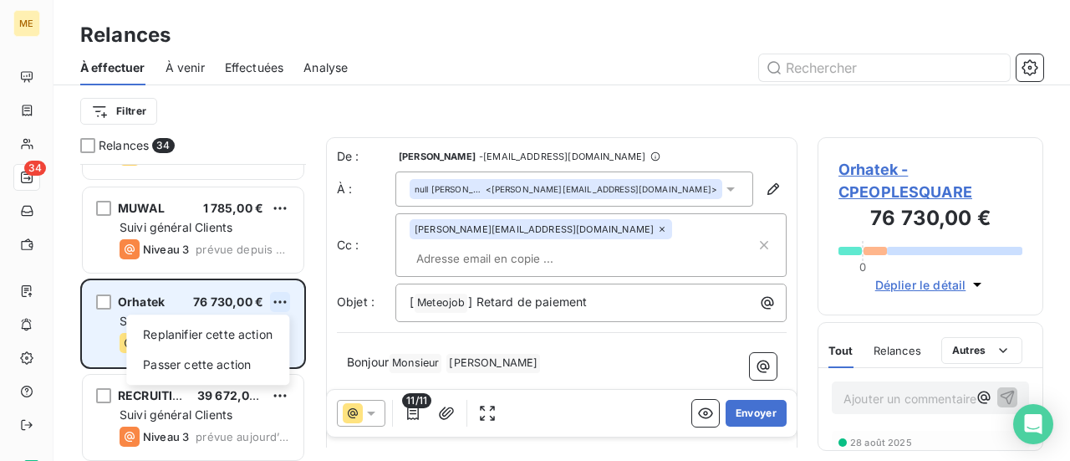
click at [278, 302] on html "ME 34 Relances À effectuer À venir Effectuées Analyse Filtrer Relances 34 MYIMM…" at bounding box center [535, 230] width 1070 height 461
click at [258, 367] on div "Passer cette action" at bounding box center [208, 364] width 150 height 27
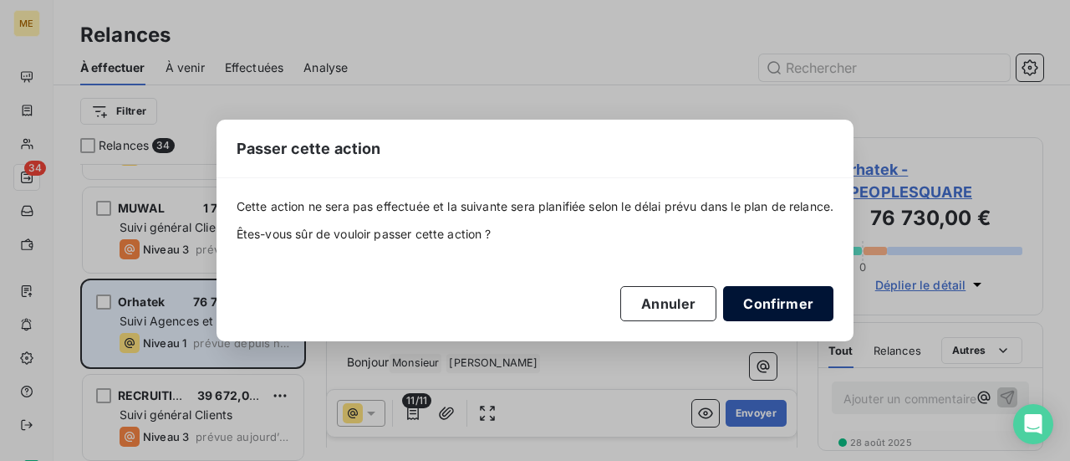
click at [773, 299] on button "Confirmer" at bounding box center [778, 303] width 110 height 35
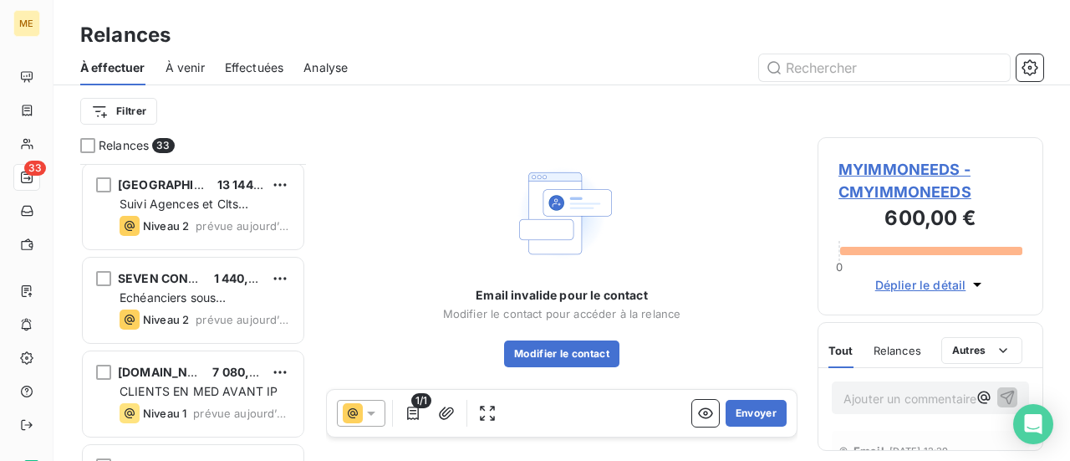
scroll to position [2794, 0]
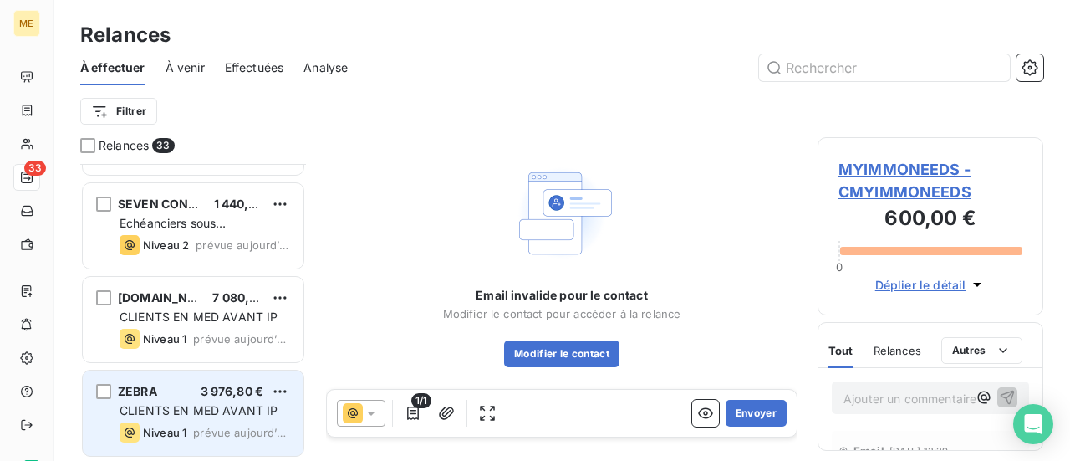
click at [189, 418] on div "ZEBRA 3 976,80 € CLIENTS EN MED AVANT IP Niveau 1 prévue [DATE]" at bounding box center [193, 412] width 221 height 85
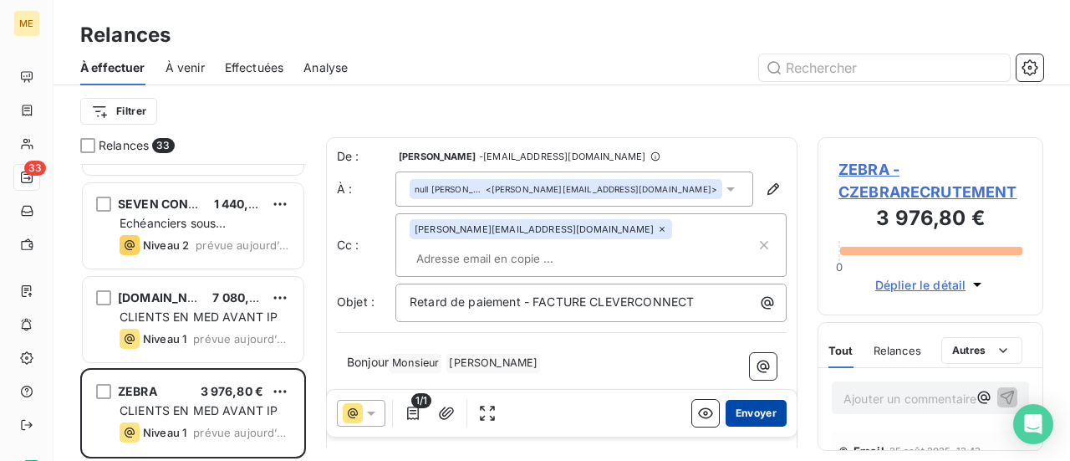
click at [738, 414] on button "Envoyer" at bounding box center [756, 413] width 61 height 27
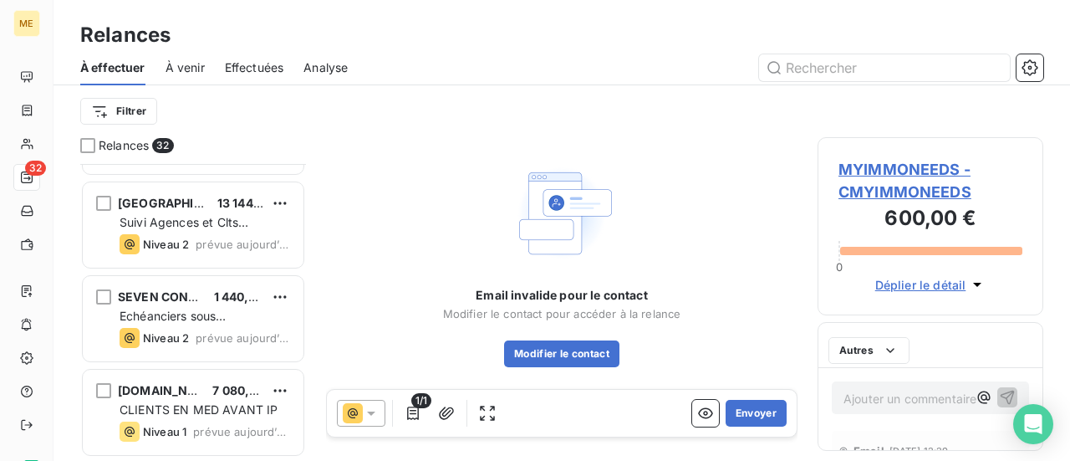
scroll to position [2700, 0]
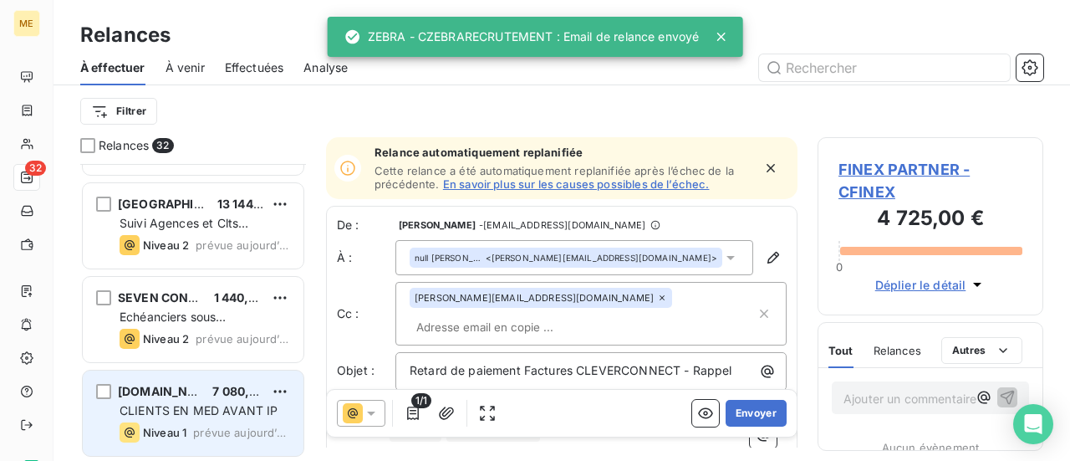
click at [230, 411] on span "CLIENTS EN MED AVANT IP" at bounding box center [199, 410] width 158 height 14
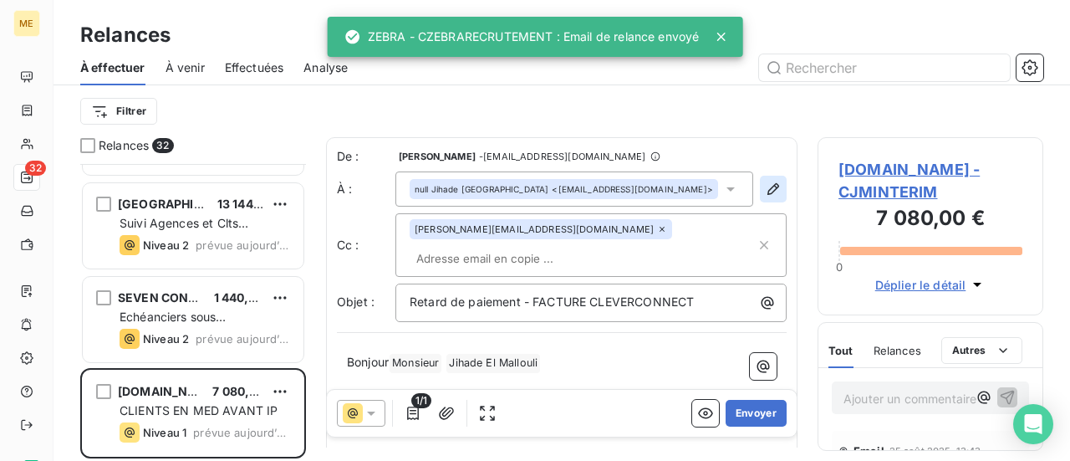
click at [765, 188] on icon "button" at bounding box center [773, 189] width 17 height 17
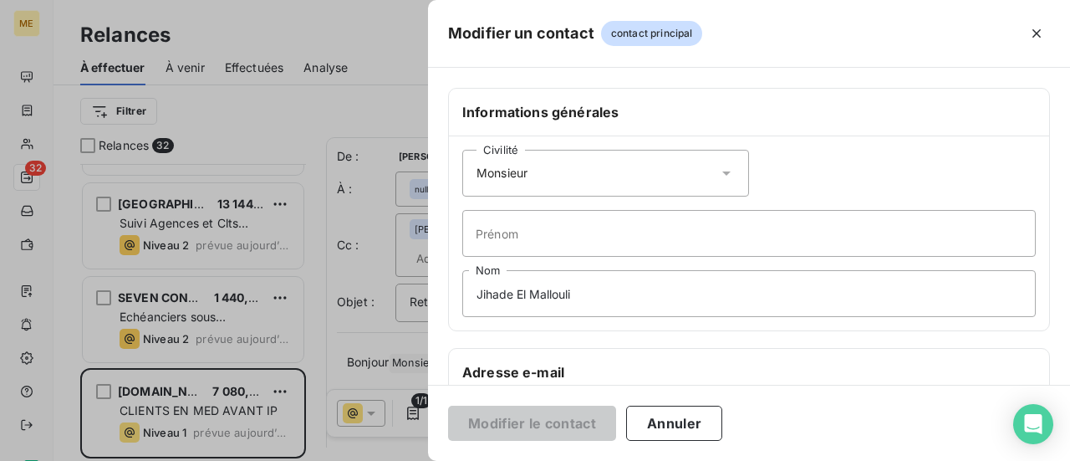
click at [718, 174] on icon at bounding box center [726, 173] width 17 height 17
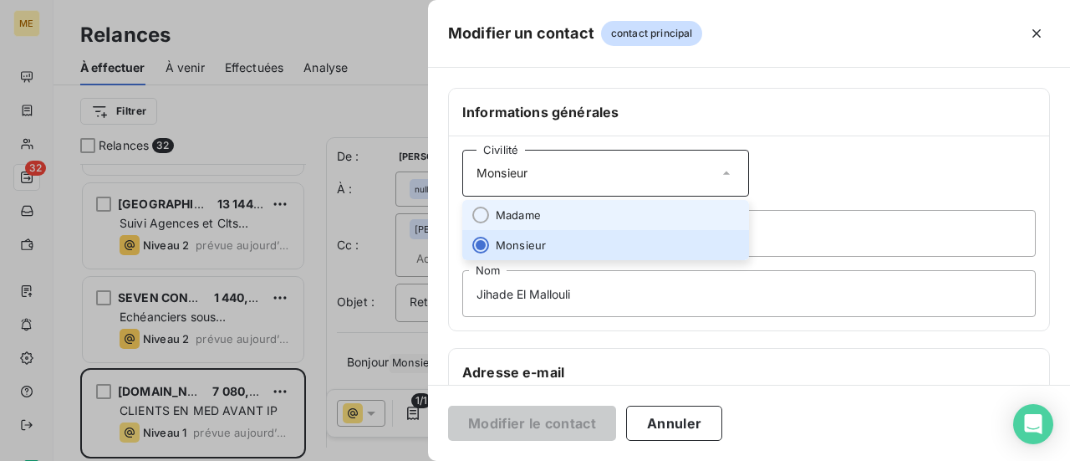
click at [651, 207] on li "Madame" at bounding box center [605, 215] width 287 height 30
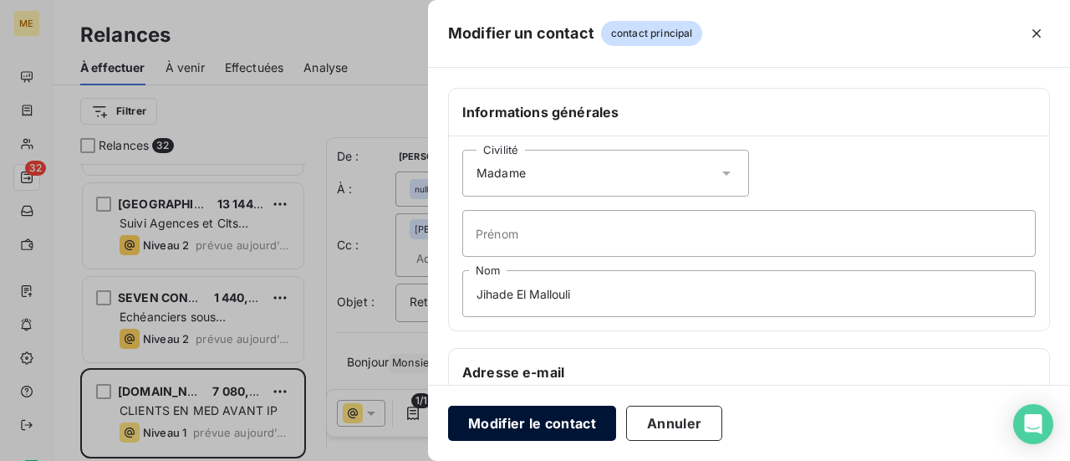
click at [533, 424] on button "Modifier le contact" at bounding box center [532, 423] width 168 height 35
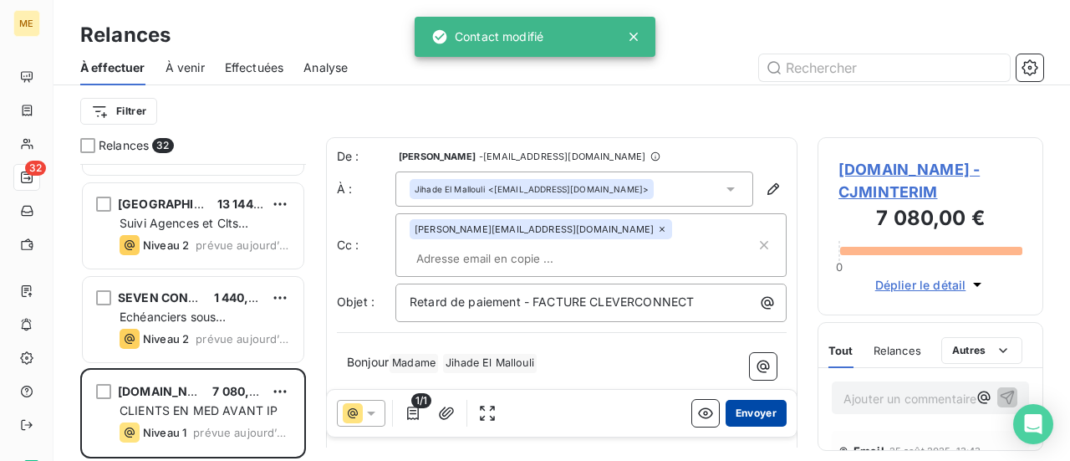
click at [750, 416] on button "Envoyer" at bounding box center [756, 413] width 61 height 27
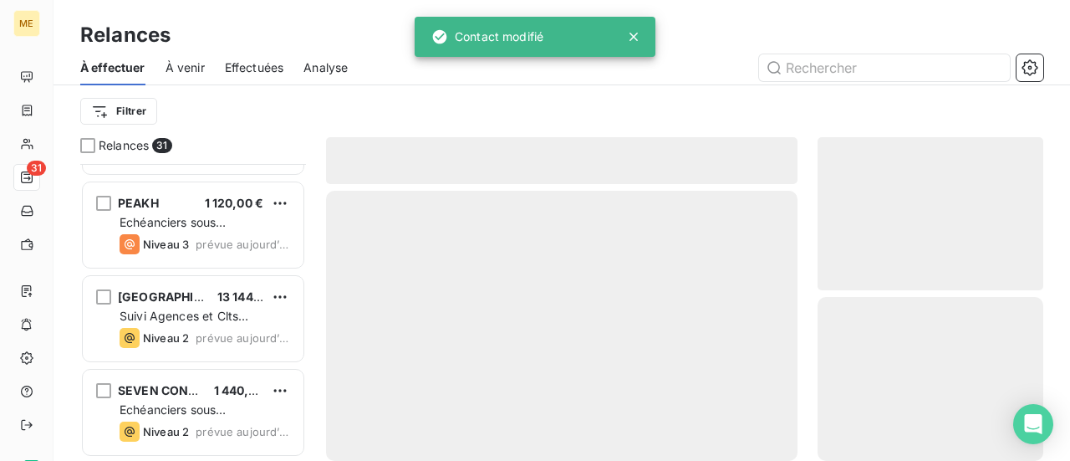
scroll to position [2606, 0]
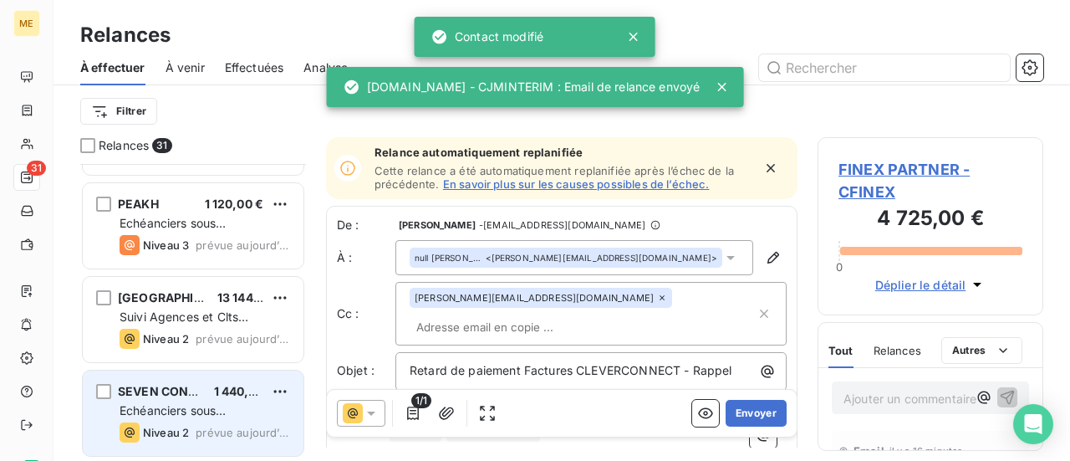
click at [212, 416] on span "Echéanciers sous prélèvements" at bounding box center [173, 418] width 106 height 31
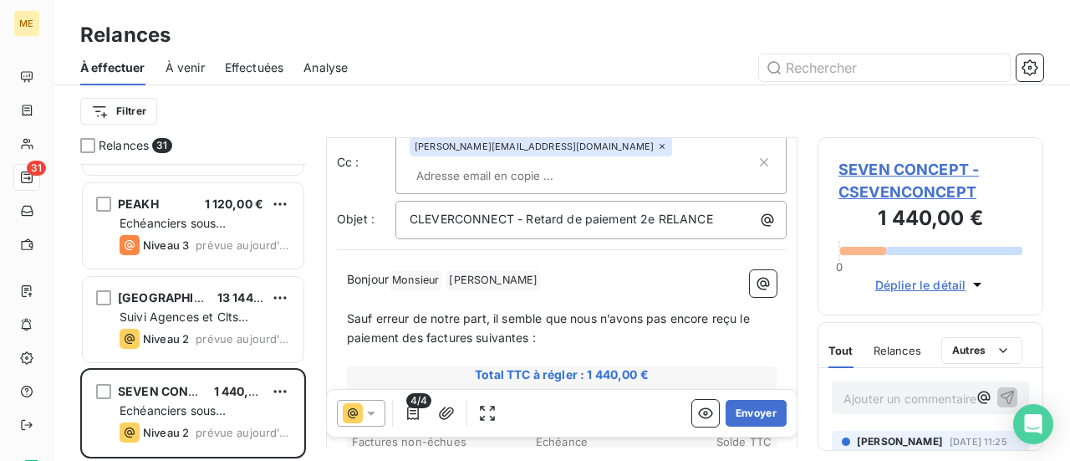
scroll to position [167, 0]
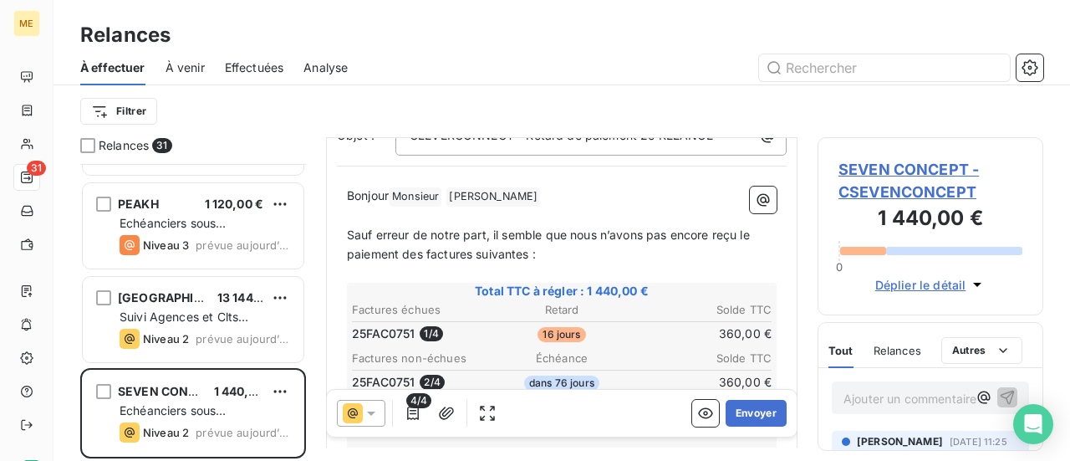
click at [920, 170] on span "SEVEN CONCEPT - CSEVENCONCEPT" at bounding box center [931, 180] width 184 height 45
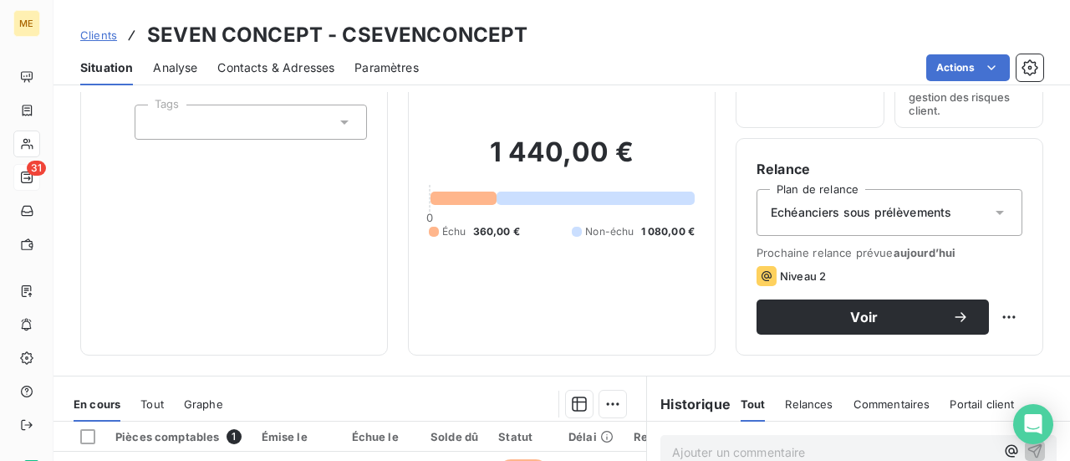
scroll to position [251, 0]
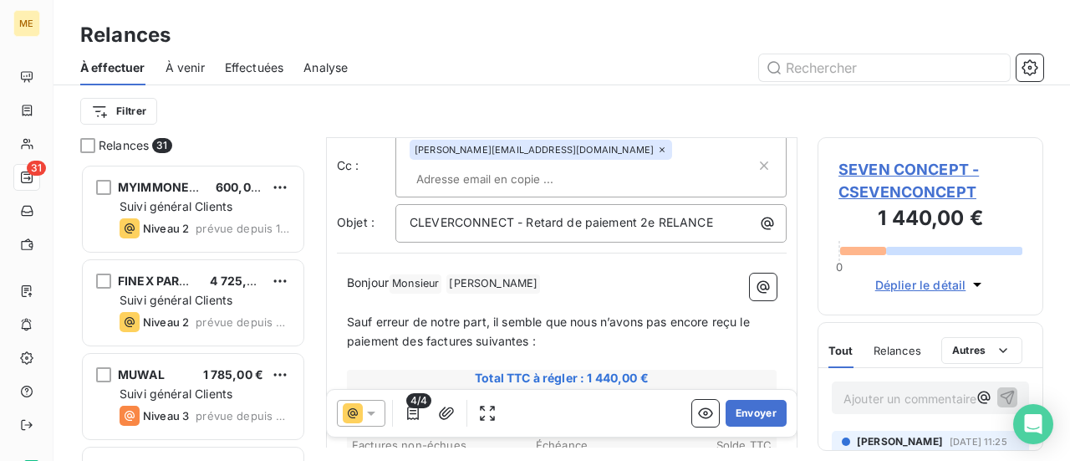
scroll to position [167, 0]
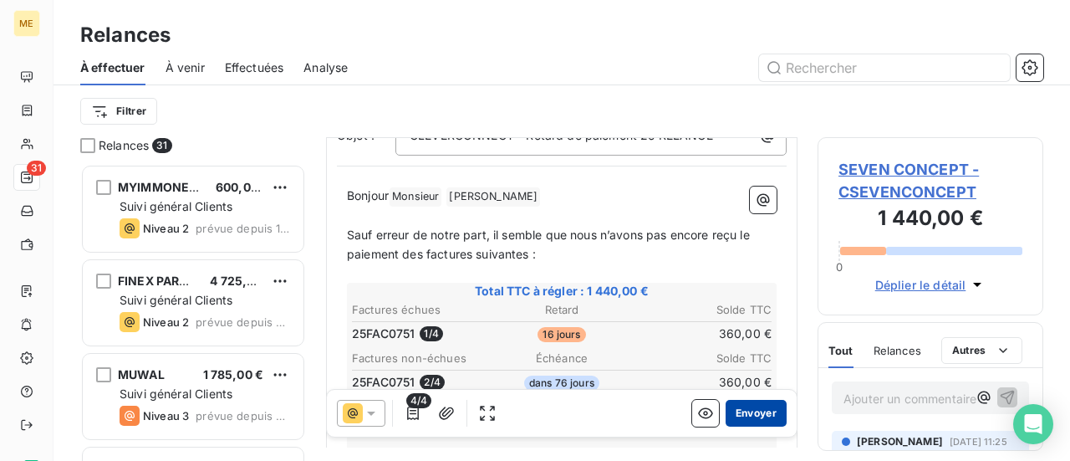
click at [758, 411] on button "Envoyer" at bounding box center [756, 413] width 61 height 27
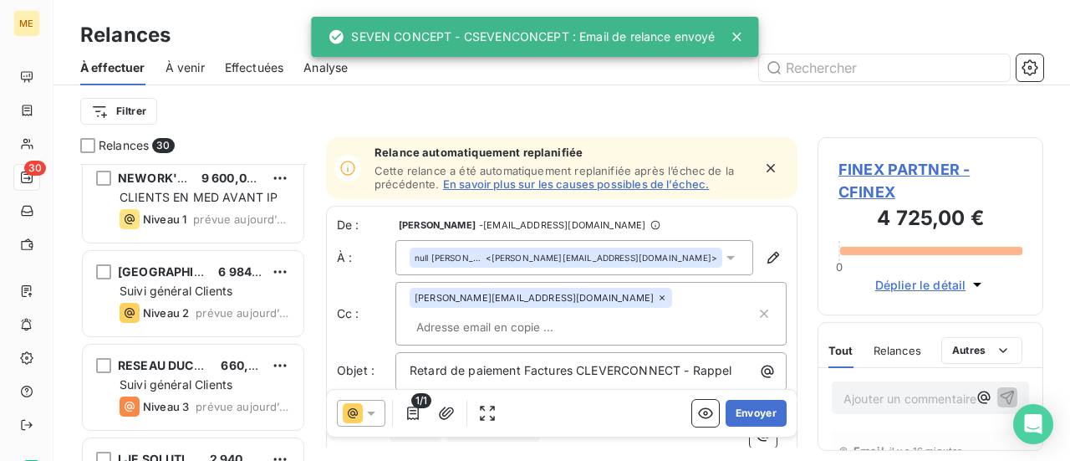
scroll to position [2513, 0]
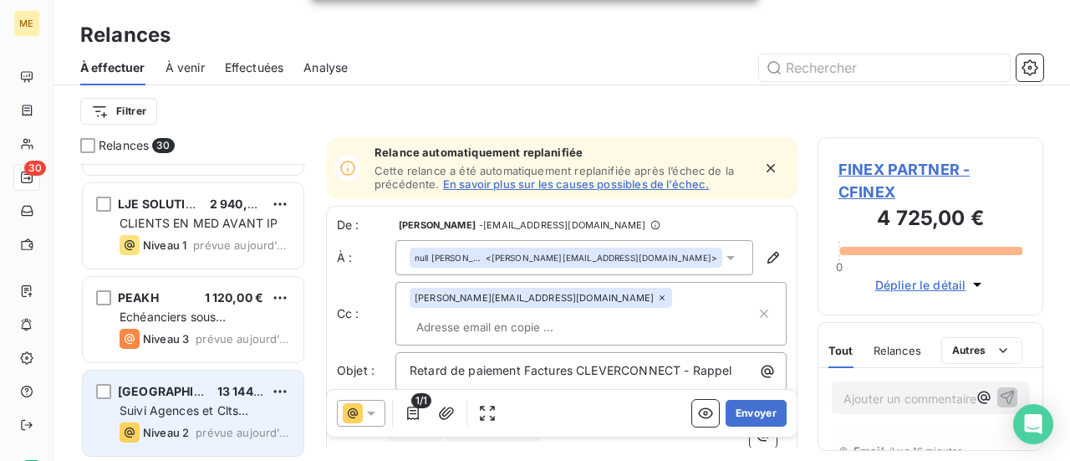
click at [231, 405] on span "Suivi Agences et Clts particuliers" at bounding box center [184, 418] width 129 height 31
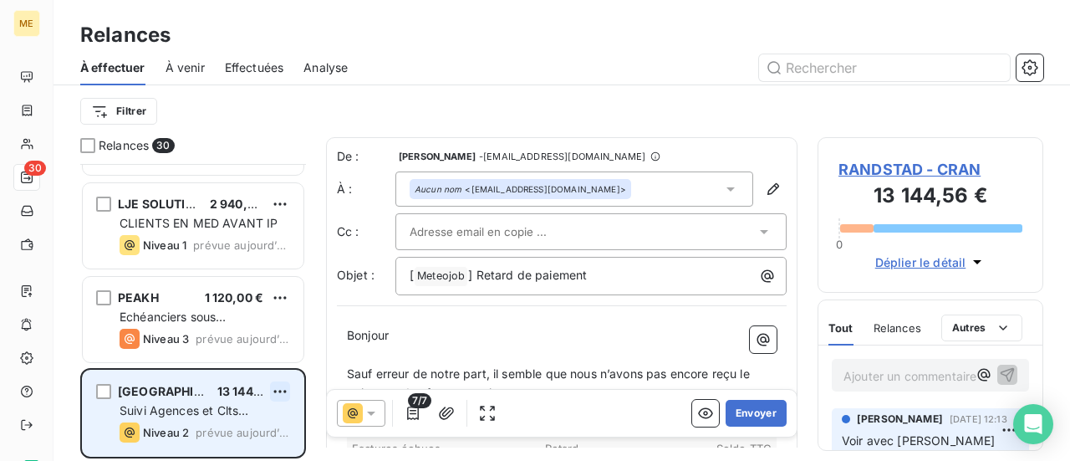
click at [276, 392] on html "ME 30 Relances À effectuer À venir Effectuées Analyse Filtrer Relances 30 [GEOG…" at bounding box center [535, 230] width 1070 height 461
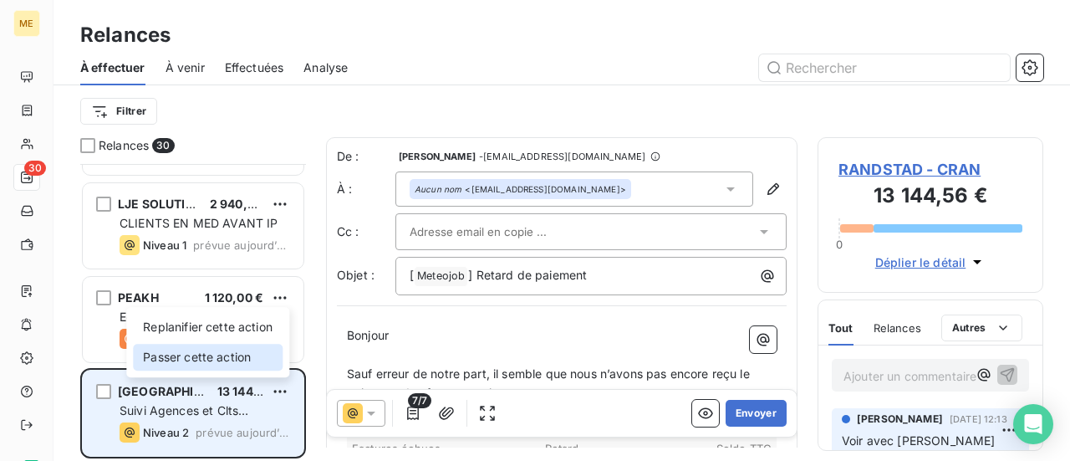
click at [231, 353] on div "Passer cette action" at bounding box center [208, 357] width 150 height 27
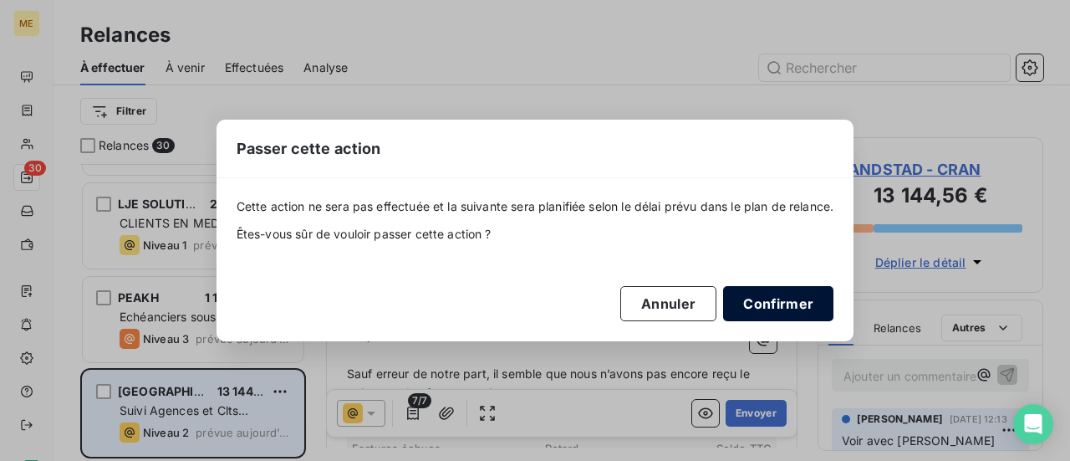
click at [786, 304] on button "Confirmer" at bounding box center [778, 303] width 110 height 35
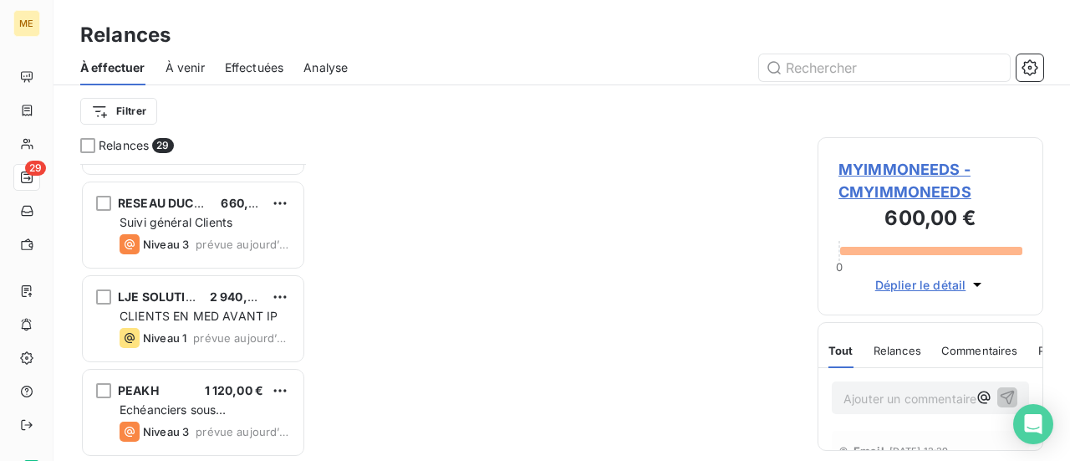
scroll to position [2419, 0]
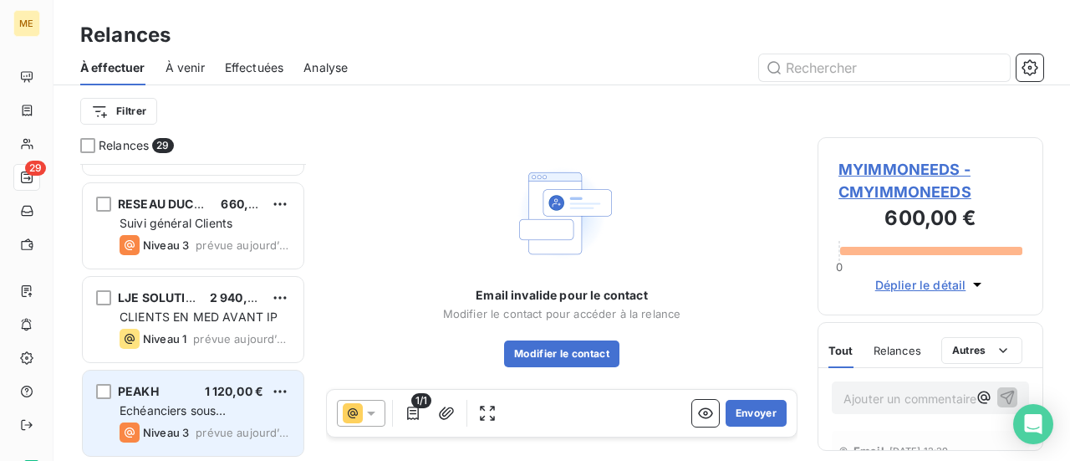
click at [222, 418] on div "PEAKH 1 120,00 € Echéanciers sous prélèvements Niveau 3 prévue [DATE]" at bounding box center [193, 412] width 221 height 85
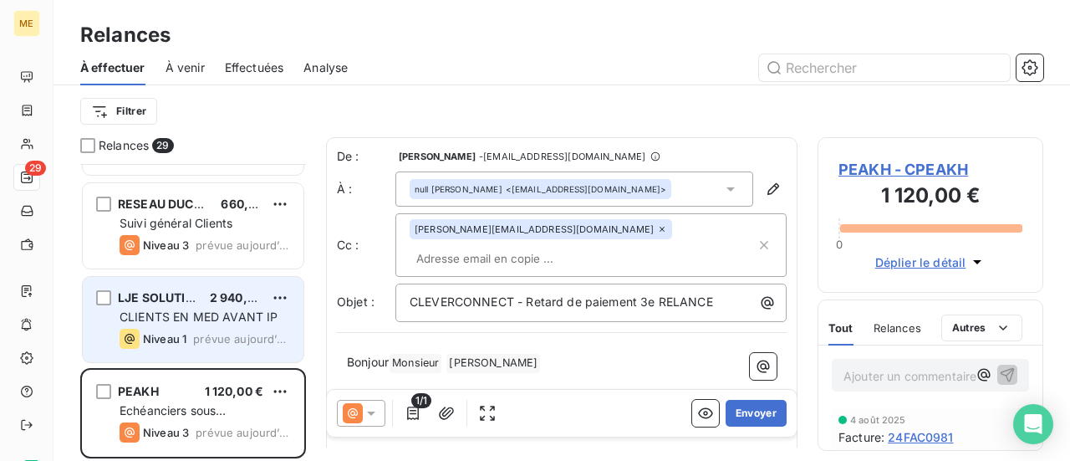
click at [176, 319] on span "CLIENTS EN MED AVANT IP" at bounding box center [199, 316] width 158 height 14
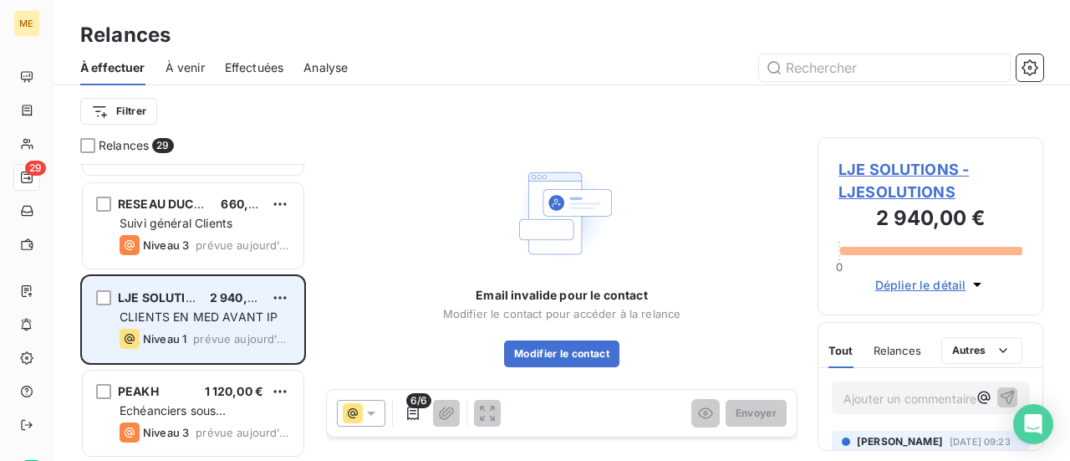
scroll to position [2336, 0]
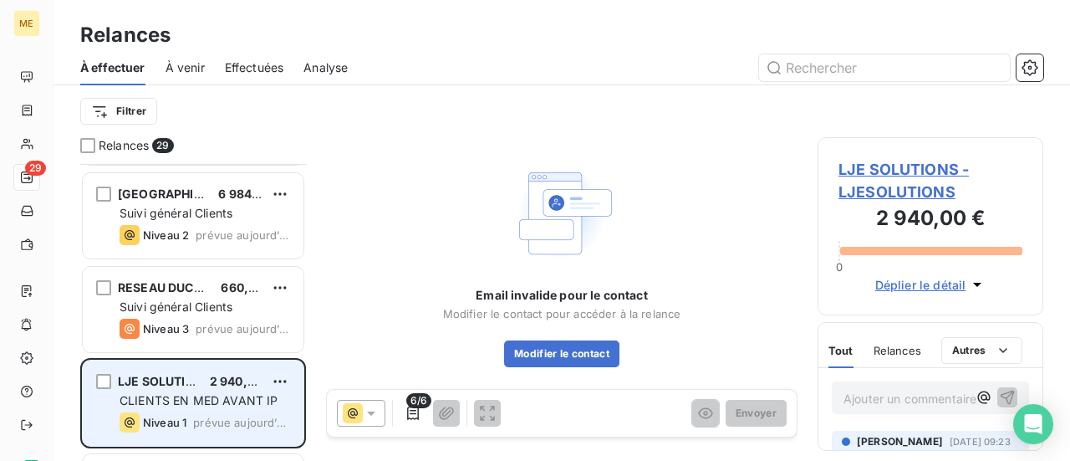
click at [185, 292] on span "RESEAU DUCRETET" at bounding box center [175, 287] width 114 height 14
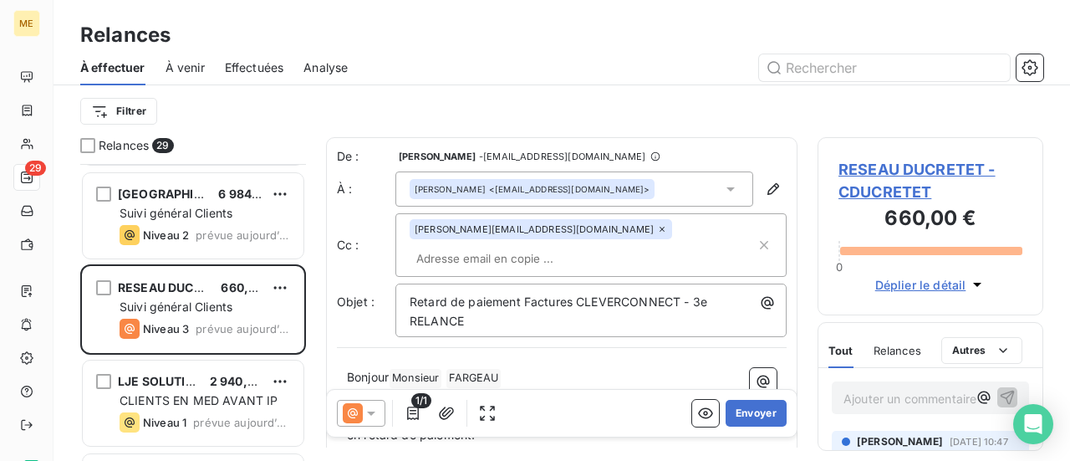
click at [367, 417] on icon at bounding box center [371, 413] width 17 height 17
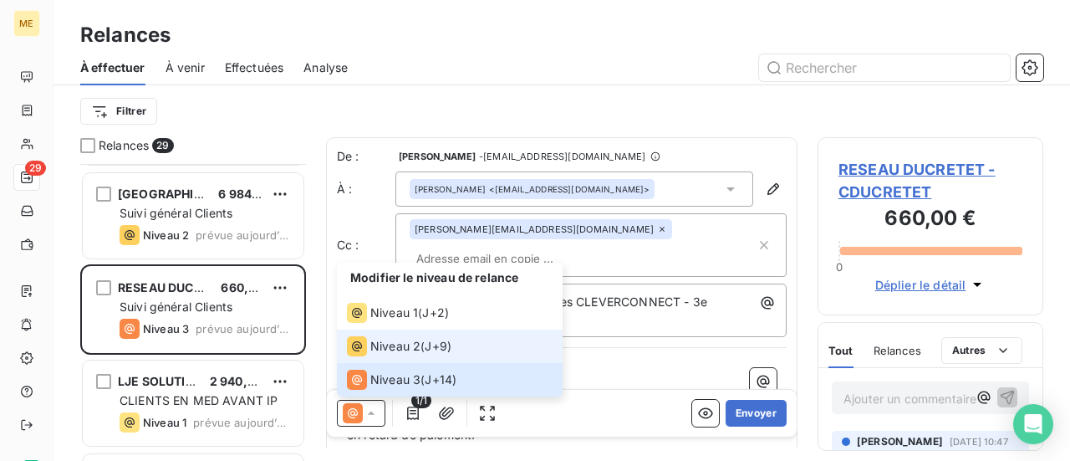
click at [388, 354] on span "Niveau 2" at bounding box center [395, 346] width 50 height 17
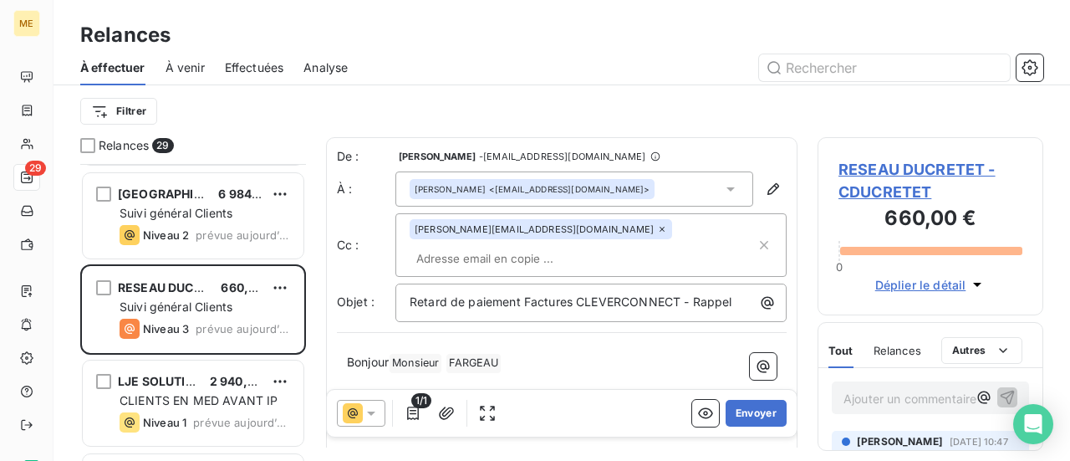
click at [885, 172] on span "RESEAU DUCRETET - CDUCRETET" at bounding box center [931, 180] width 184 height 45
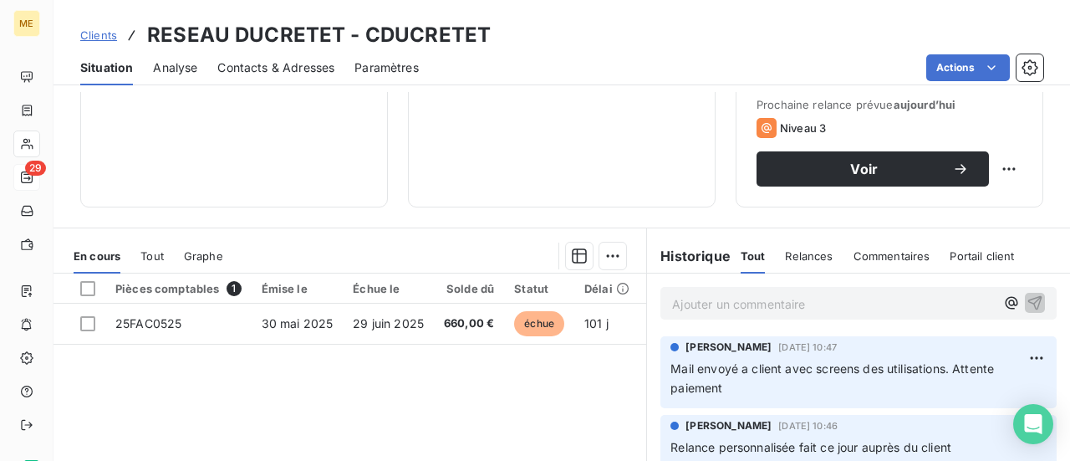
scroll to position [167, 0]
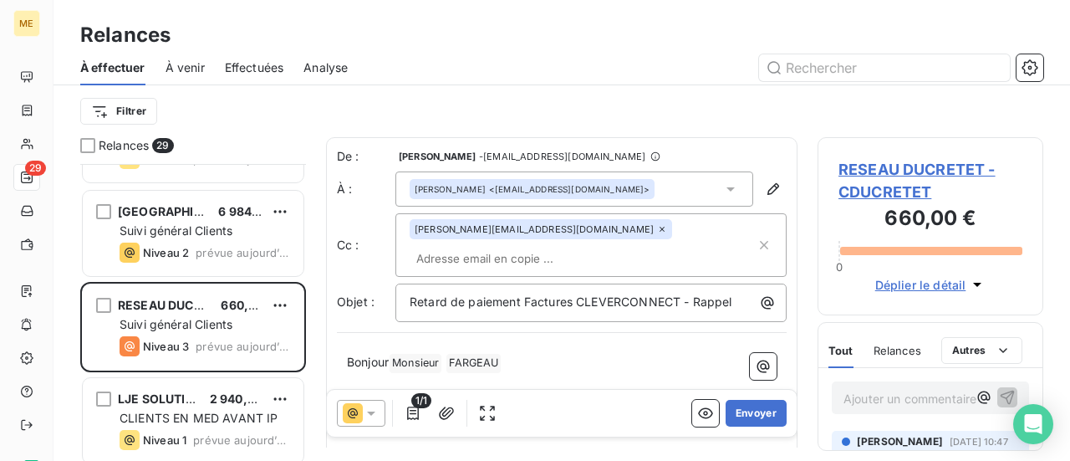
scroll to position [2419, 0]
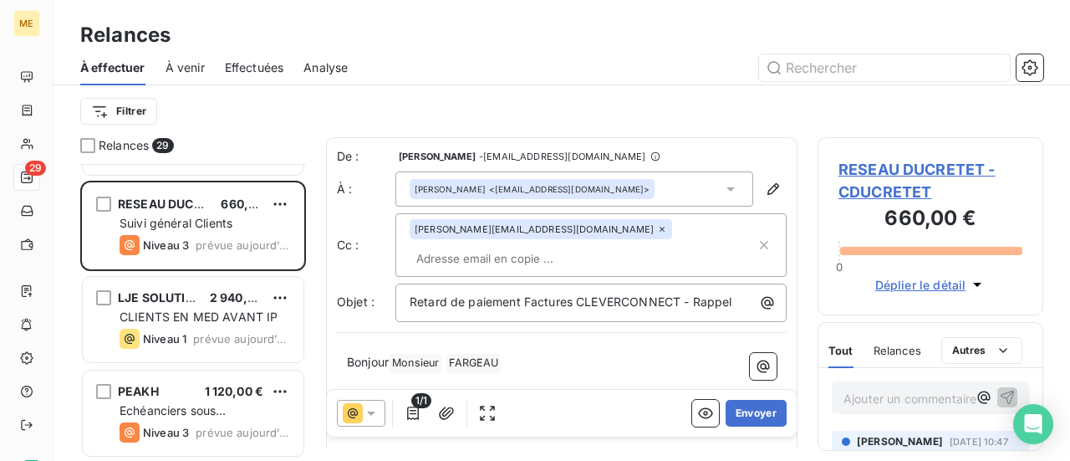
click at [368, 414] on icon at bounding box center [371, 413] width 17 height 17
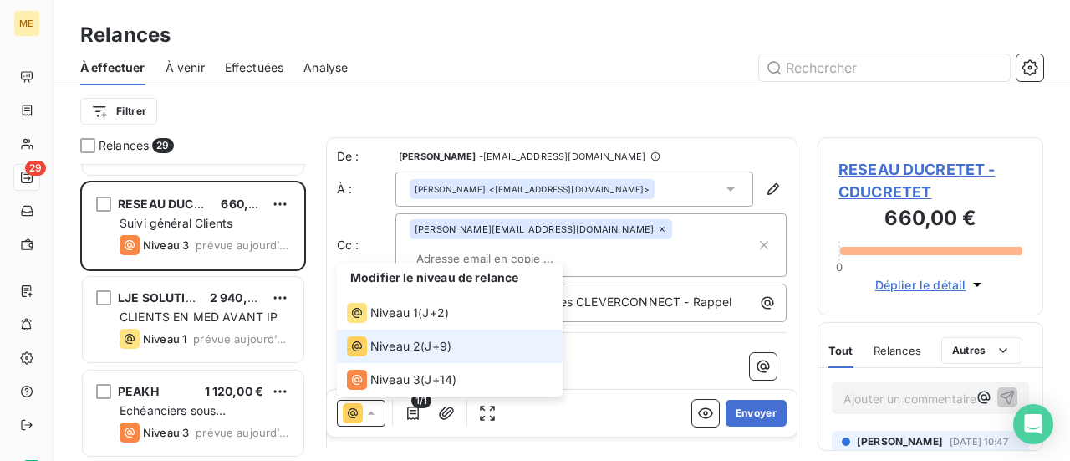
click at [405, 352] on span "Niveau 2" at bounding box center [395, 346] width 50 height 17
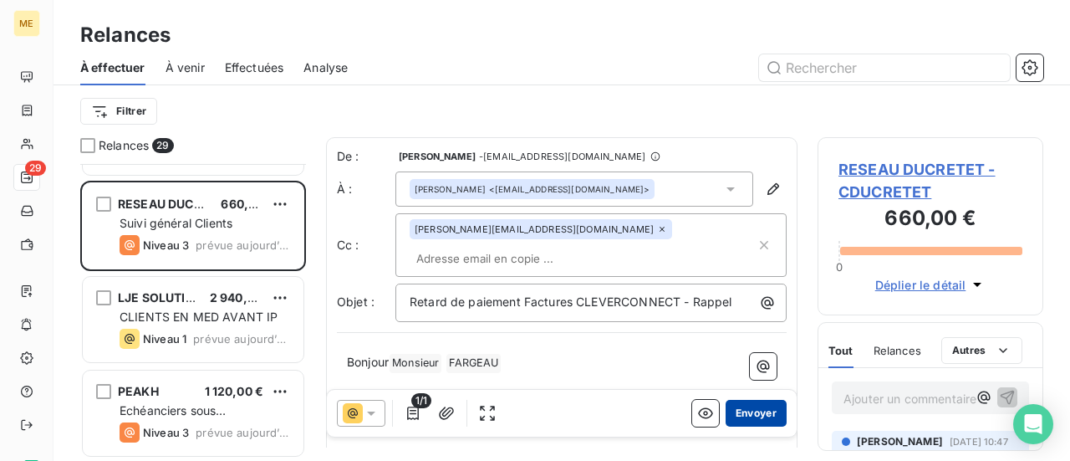
click at [744, 412] on button "Envoyer" at bounding box center [756, 413] width 61 height 27
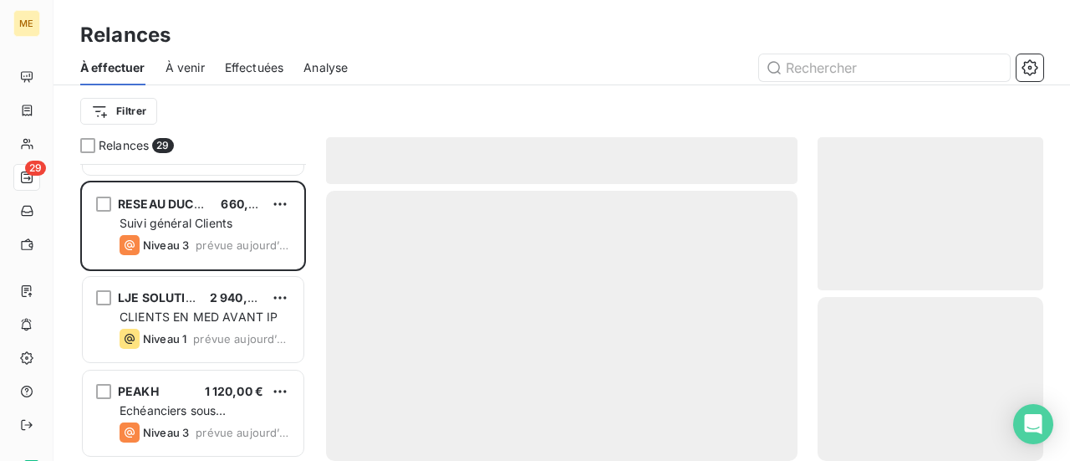
scroll to position [2325, 0]
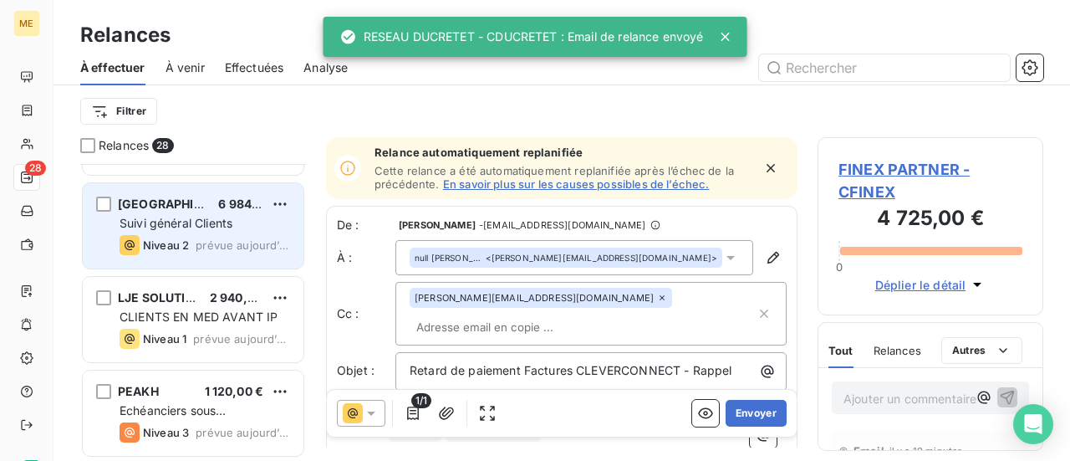
click at [249, 235] on div "Niveau 2 prévue aujourd’hui" at bounding box center [205, 245] width 171 height 20
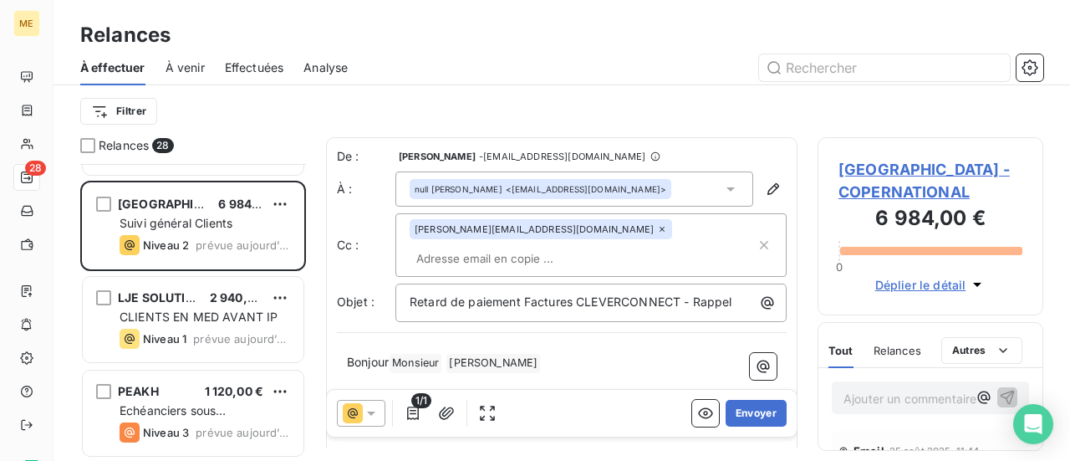
click at [371, 414] on icon at bounding box center [371, 413] width 8 height 4
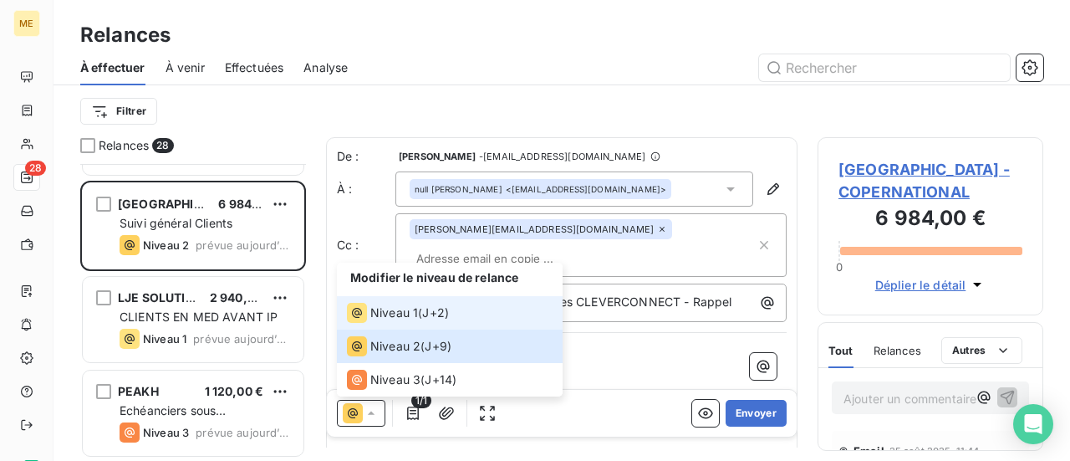
click at [415, 319] on span "Niveau 1" at bounding box center [394, 312] width 48 height 17
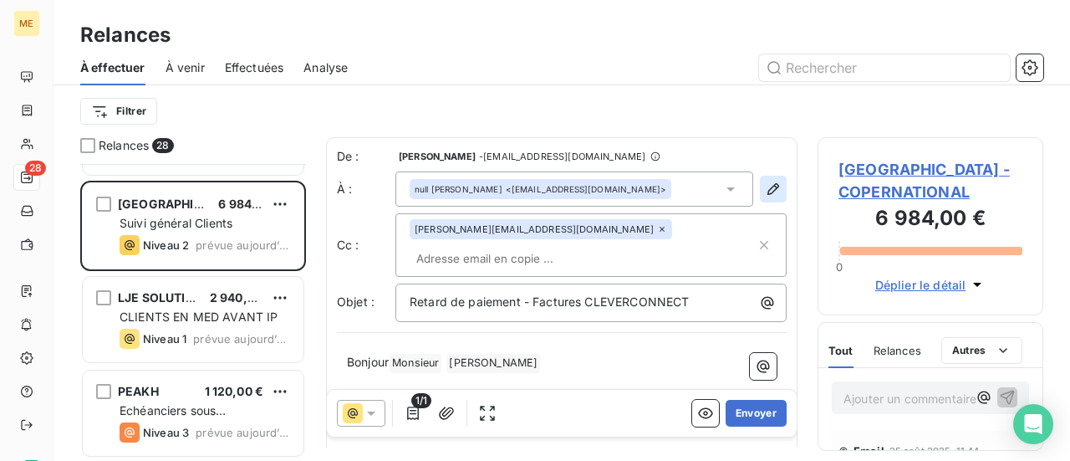
click at [765, 196] on icon "button" at bounding box center [773, 189] width 17 height 17
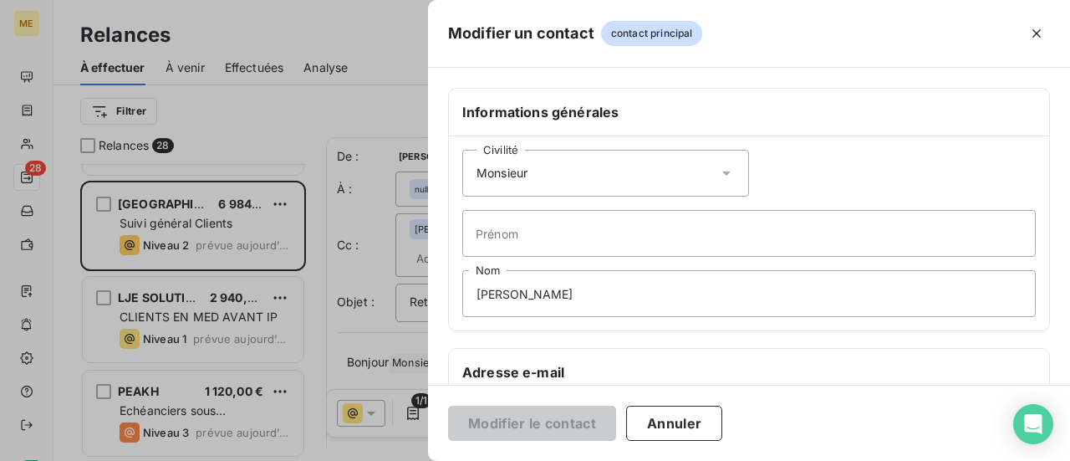
click at [721, 166] on icon at bounding box center [726, 173] width 17 height 17
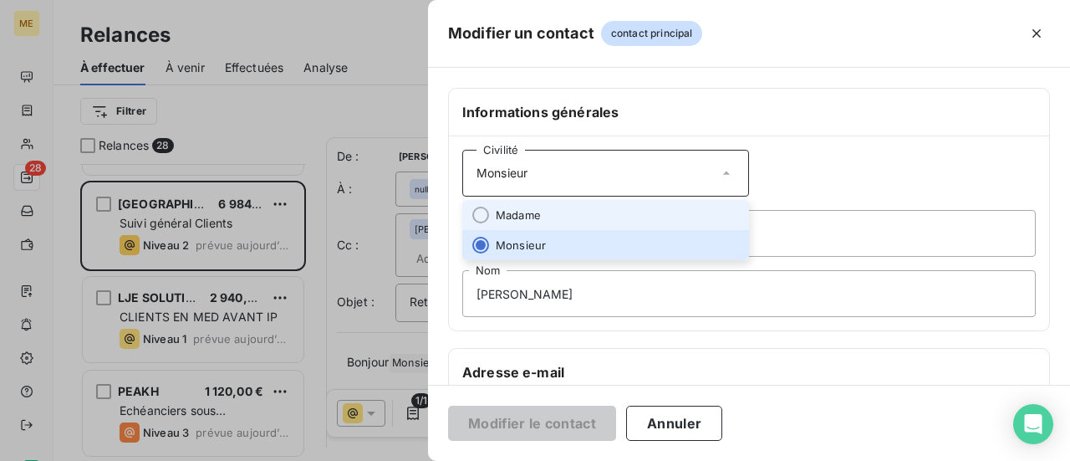
click at [654, 207] on li "Madame" at bounding box center [605, 215] width 287 height 30
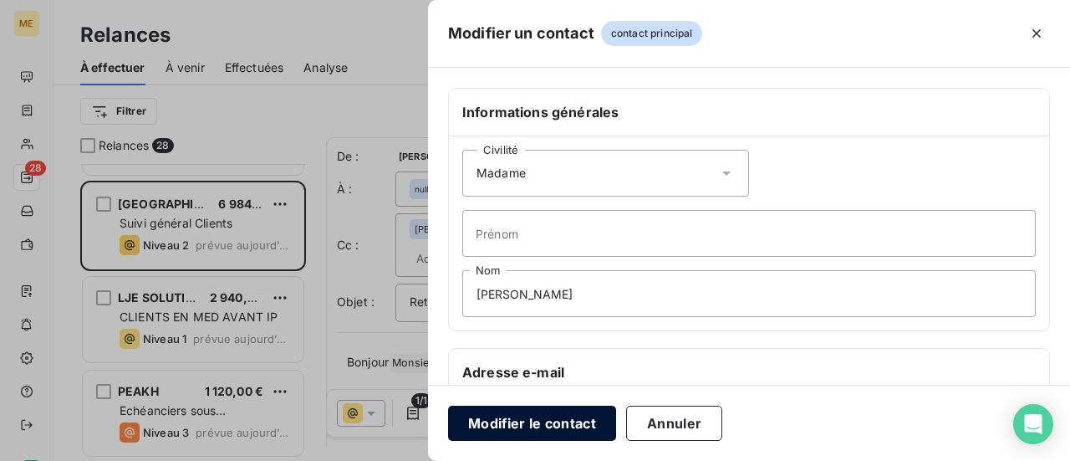
click at [539, 427] on button "Modifier le contact" at bounding box center [532, 423] width 168 height 35
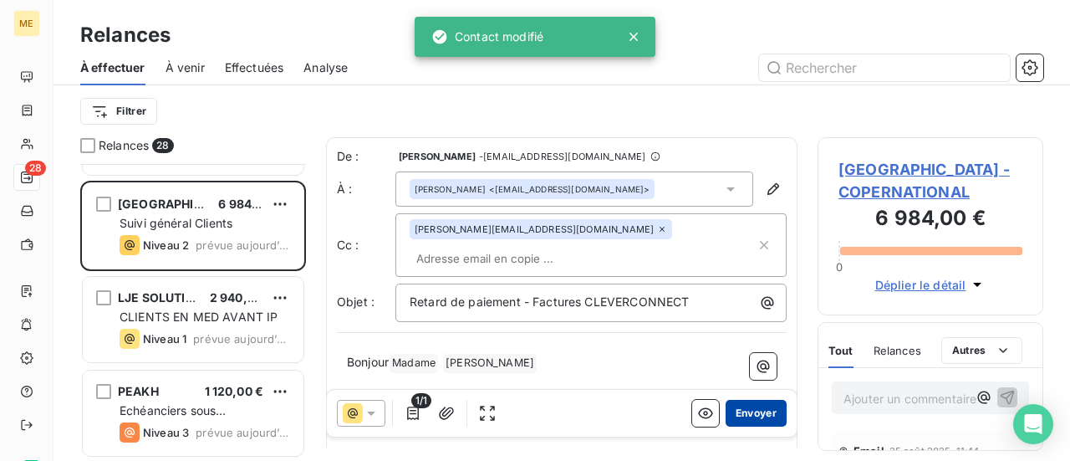
click at [746, 413] on button "Envoyer" at bounding box center [756, 413] width 61 height 27
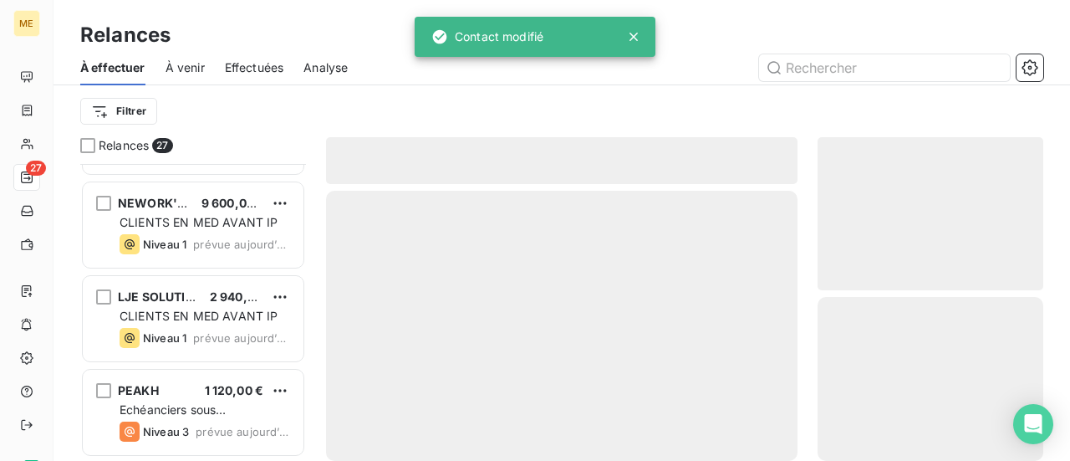
scroll to position [2232, 0]
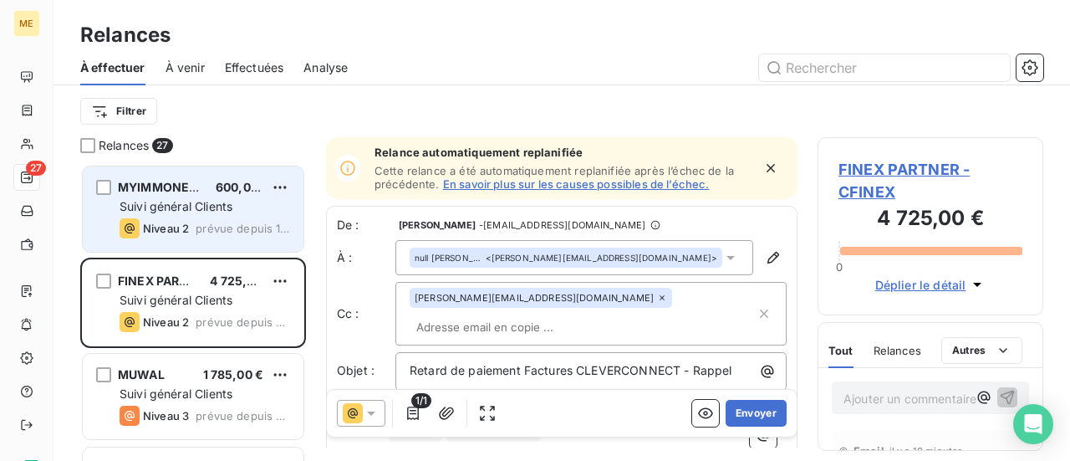
click at [203, 230] on span "prévue depuis 136 jours" at bounding box center [243, 228] width 94 height 13
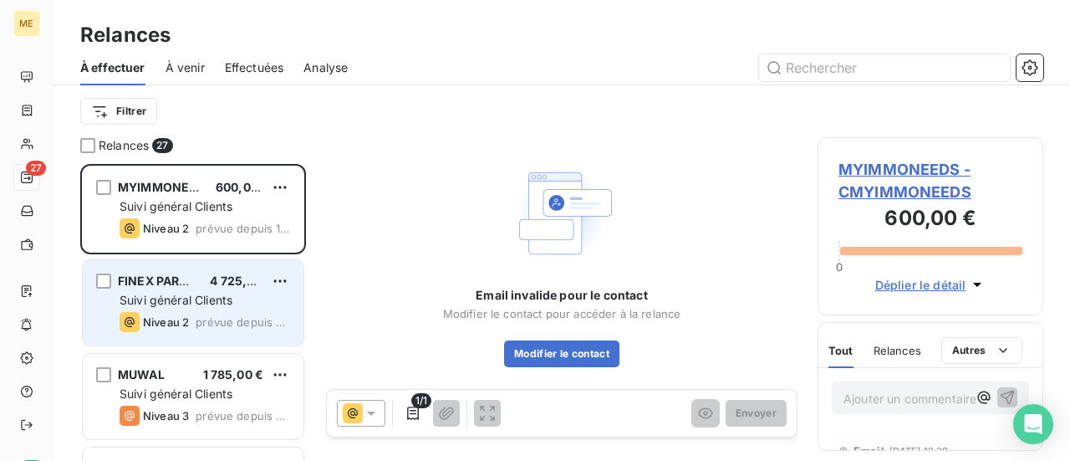
click at [194, 295] on span "Suivi général Clients" at bounding box center [176, 300] width 113 height 14
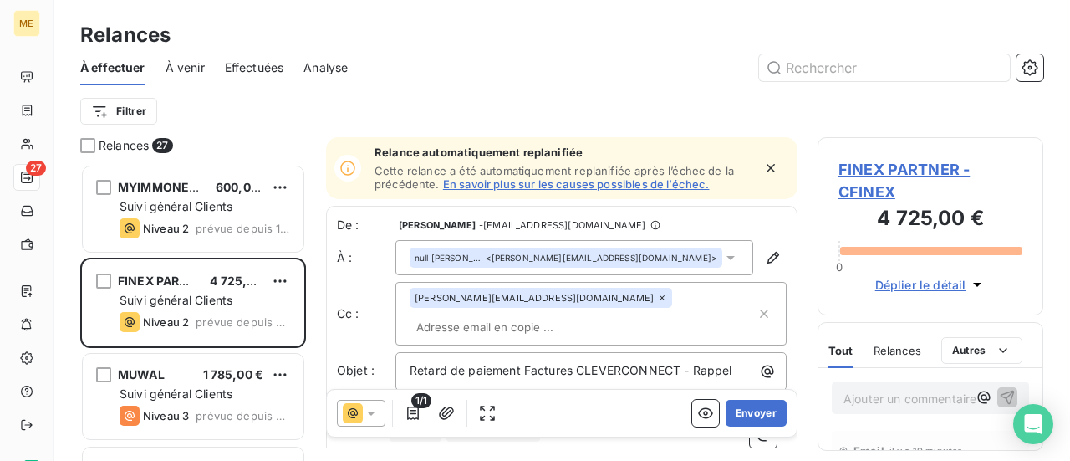
click at [860, 404] on p "Ajouter un commentaire ﻿" at bounding box center [906, 398] width 124 height 21
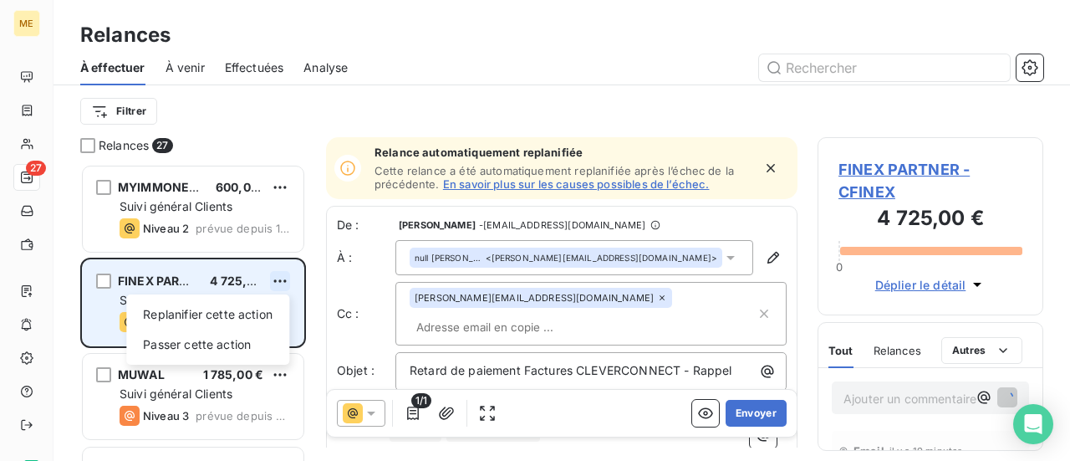
click at [285, 280] on html "ME 27 Relances À effectuer À venir Effectuées Analyse Filtrer Relances 27 MYIMM…" at bounding box center [535, 230] width 1070 height 461
click at [263, 309] on div "Replanifier cette action" at bounding box center [208, 314] width 150 height 27
select select "8"
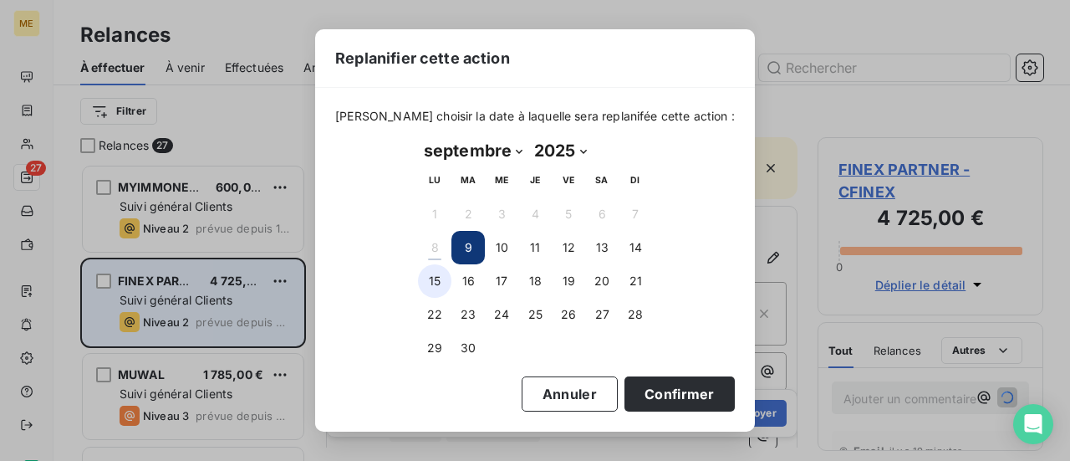
click at [445, 282] on button "15" at bounding box center [434, 280] width 33 height 33
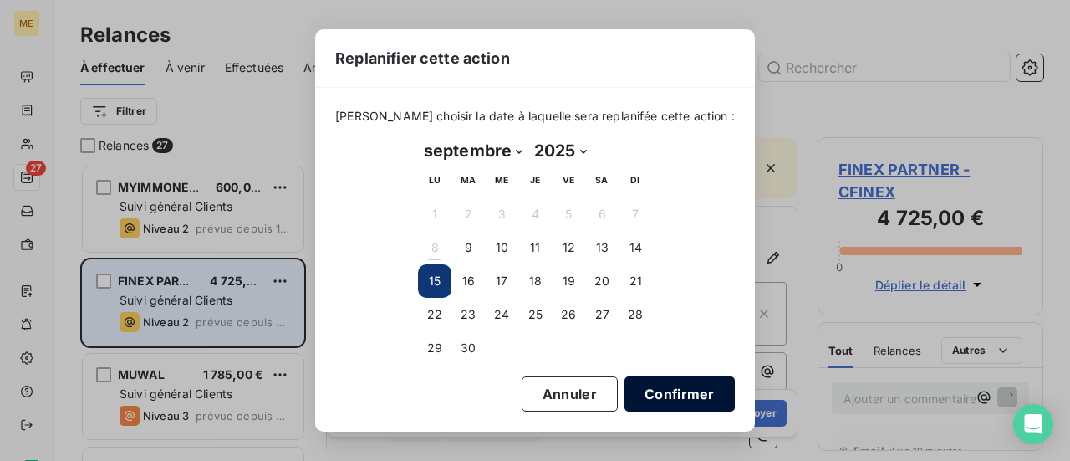
click at [660, 399] on button "Confirmer" at bounding box center [680, 393] width 110 height 35
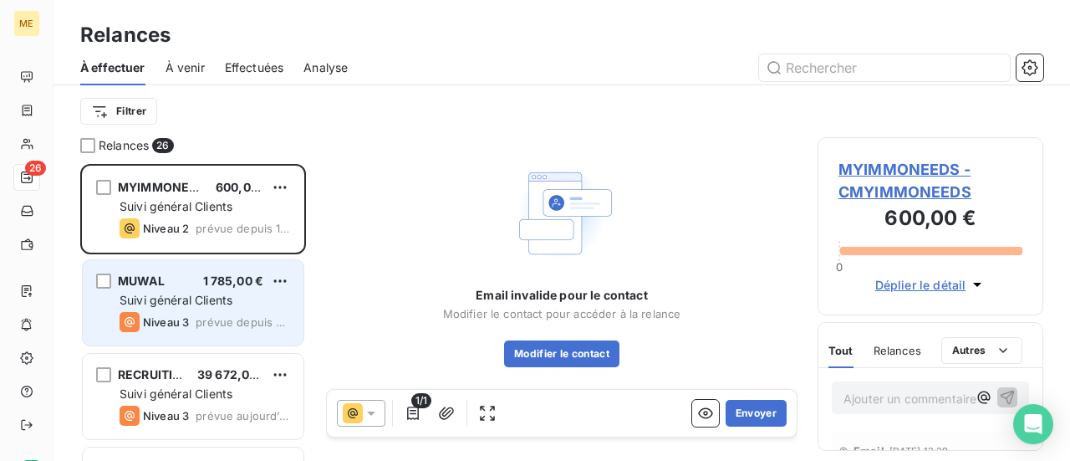
click at [861, 395] on p "Ajouter un commentaire ﻿" at bounding box center [906, 398] width 124 height 21
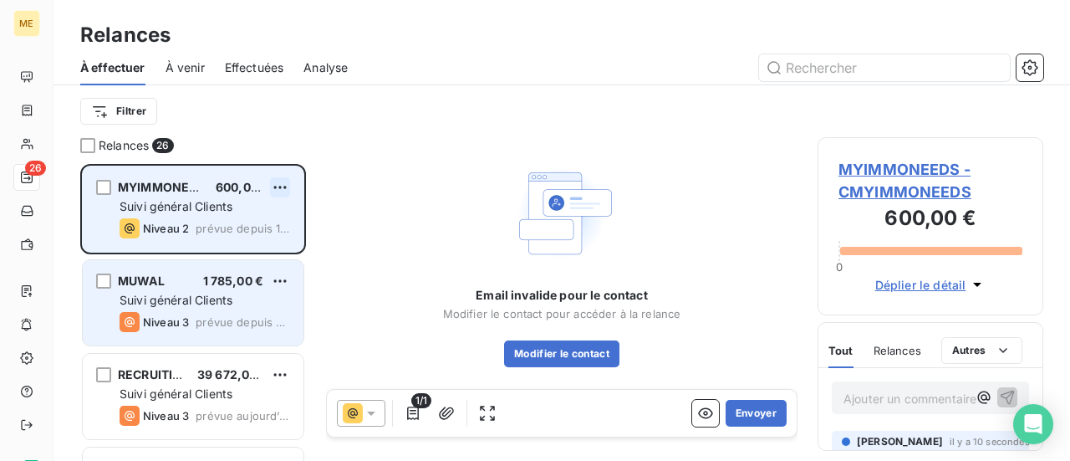
click at [278, 191] on html "ME 26 Relances À effectuer À venir Effectuées Analyse Filtrer Relances 26 MYIMM…" at bounding box center [535, 230] width 1070 height 461
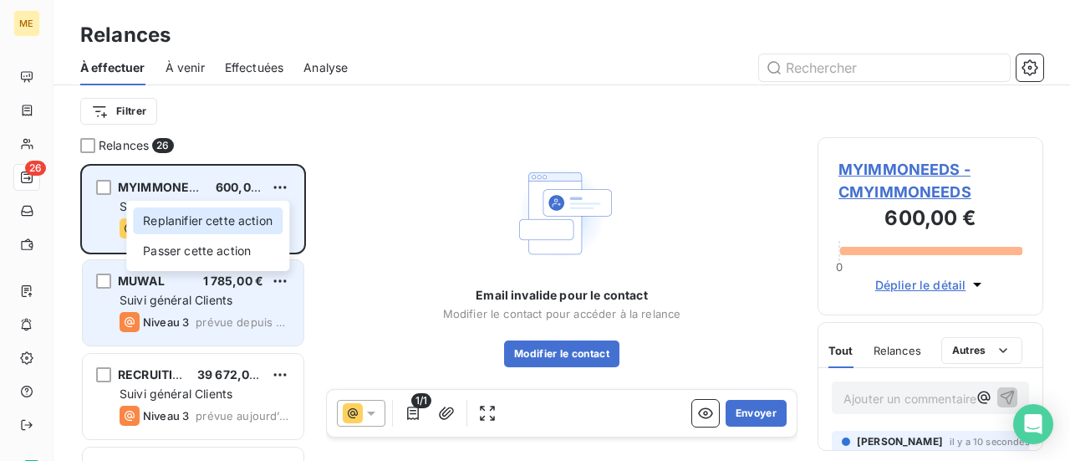
click at [271, 216] on div "Replanifier cette action" at bounding box center [208, 220] width 150 height 27
select select "8"
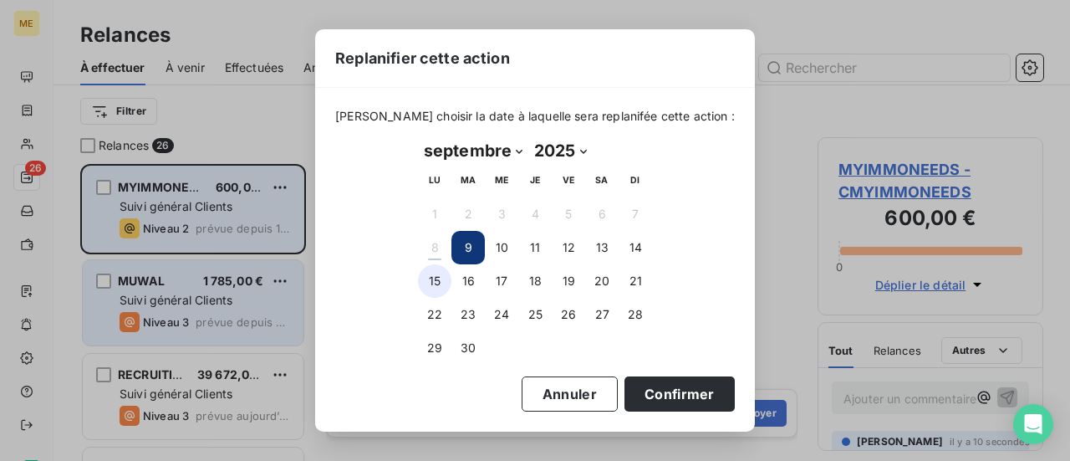
click at [435, 283] on button "15" at bounding box center [434, 280] width 33 height 33
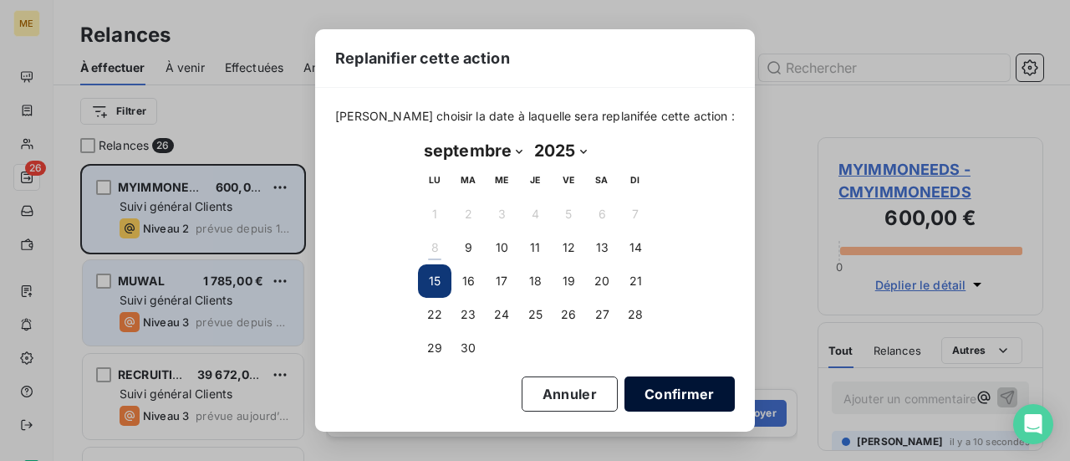
click at [666, 397] on button "Confirmer" at bounding box center [680, 393] width 110 height 35
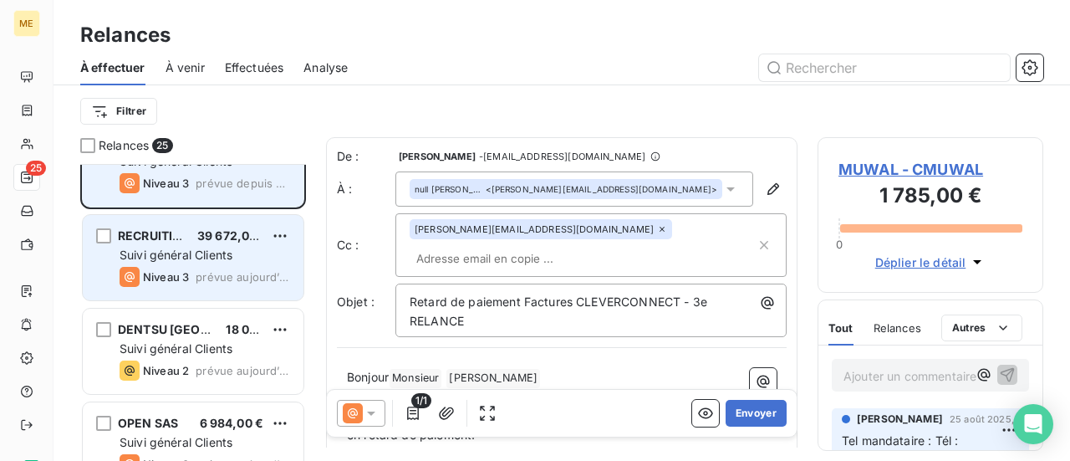
scroll to position [84, 0]
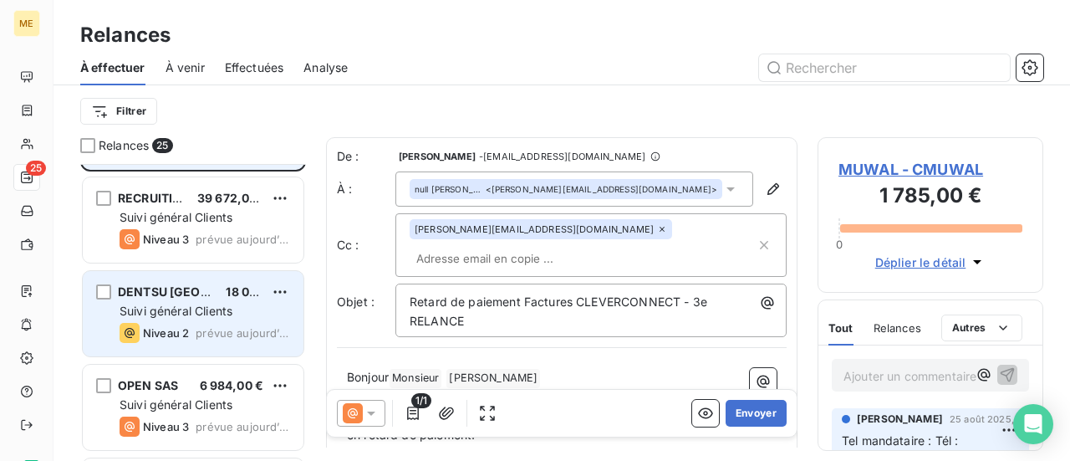
click at [214, 327] on span "prévue aujourd’hui" at bounding box center [243, 332] width 94 height 13
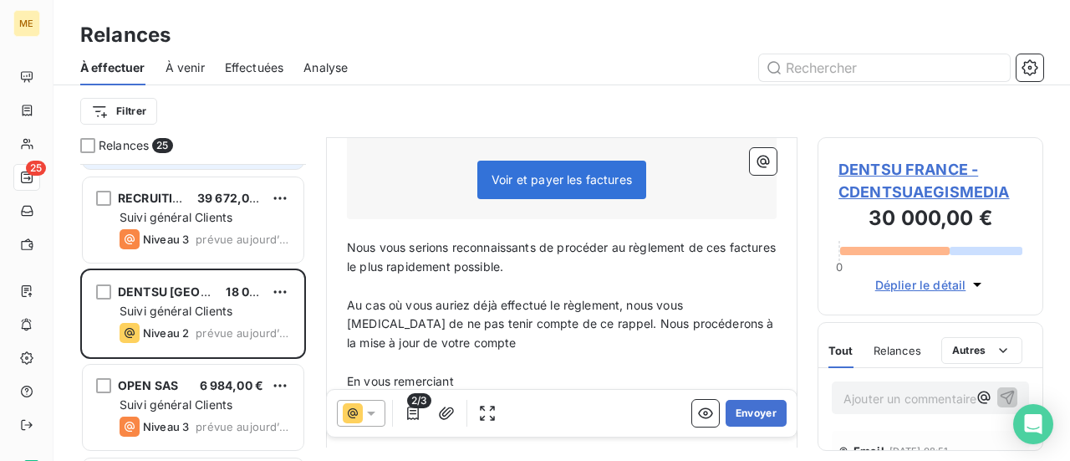
scroll to position [420, 0]
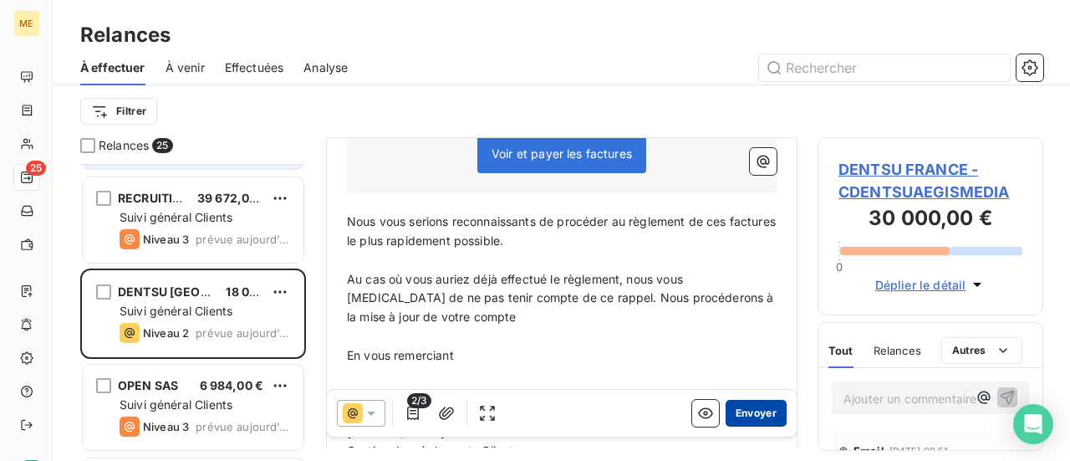
click at [751, 415] on button "Envoyer" at bounding box center [756, 413] width 61 height 27
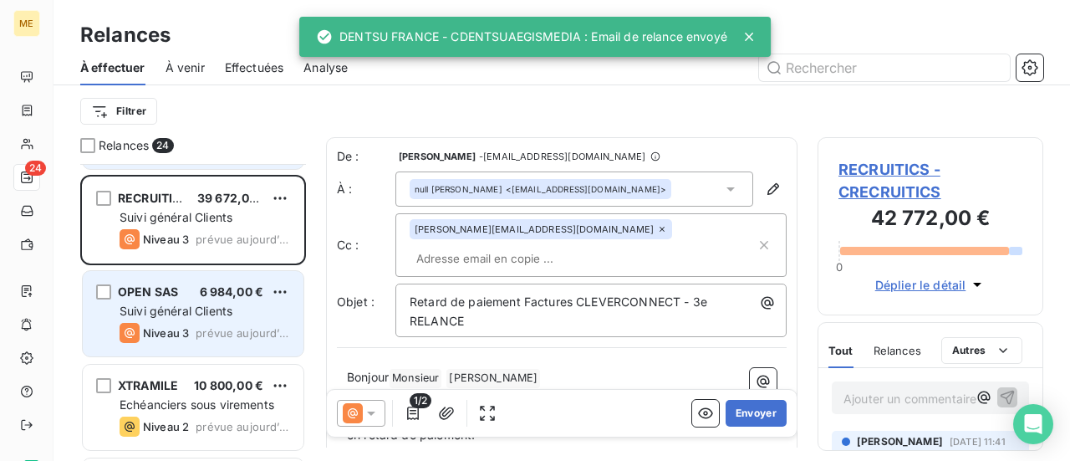
click at [234, 331] on span "prévue aujourd’hui" at bounding box center [243, 332] width 94 height 13
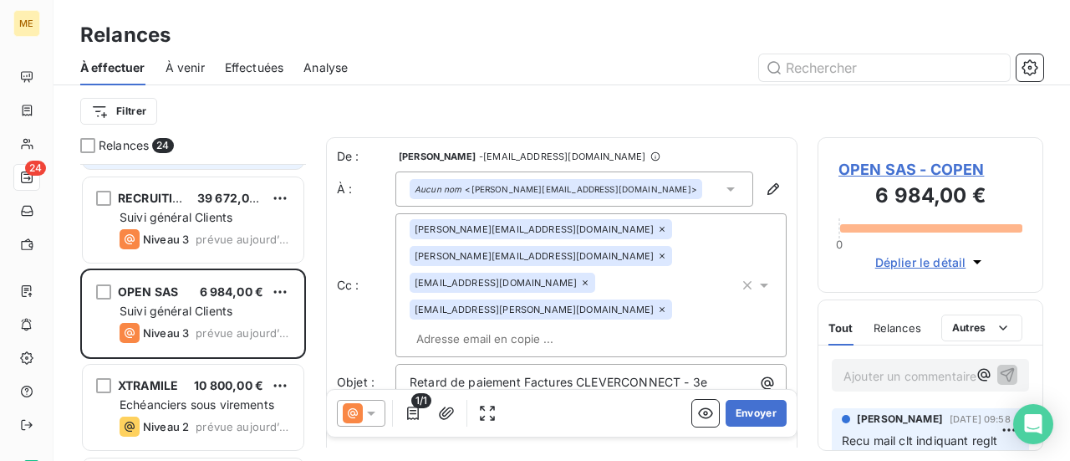
click at [900, 171] on span "OPEN SAS - COPEN" at bounding box center [931, 169] width 184 height 23
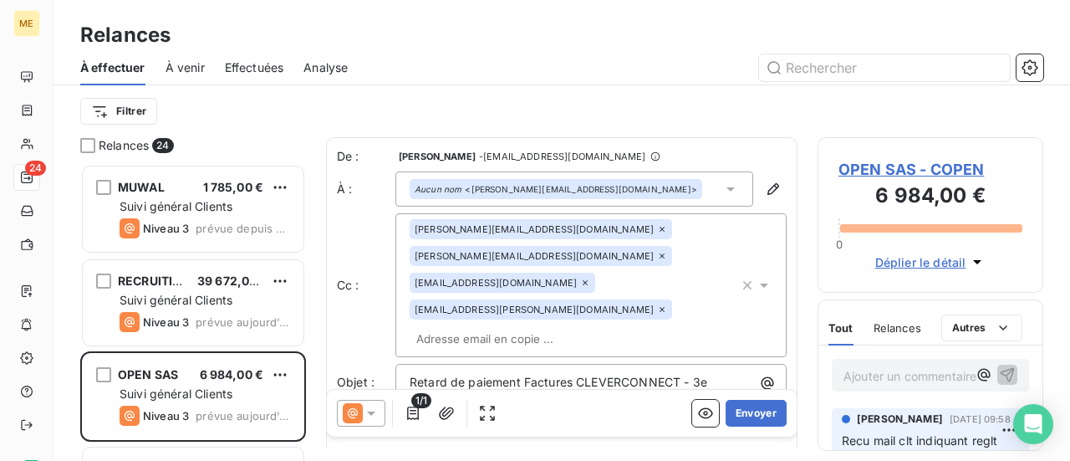
scroll to position [284, 212]
click at [370, 416] on icon at bounding box center [371, 413] width 17 height 17
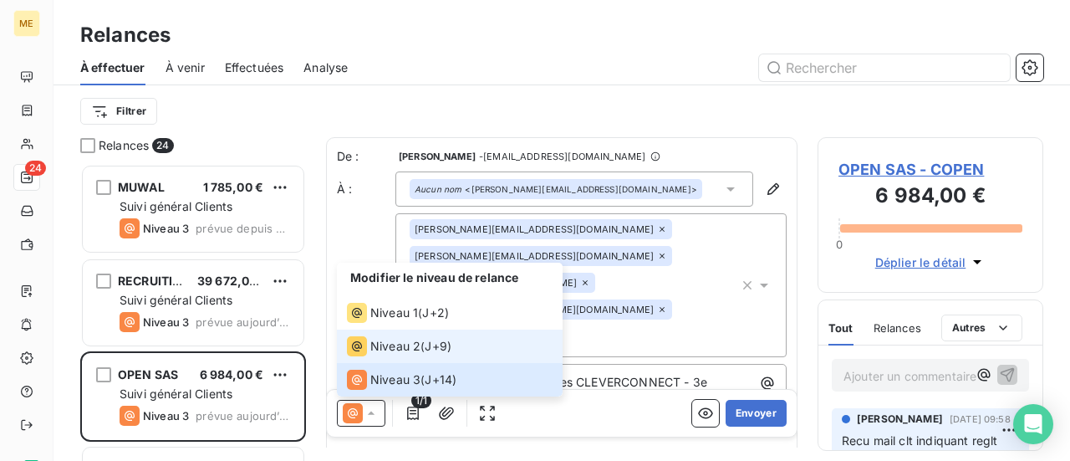
click at [395, 355] on span "Niveau 2" at bounding box center [395, 346] width 50 height 17
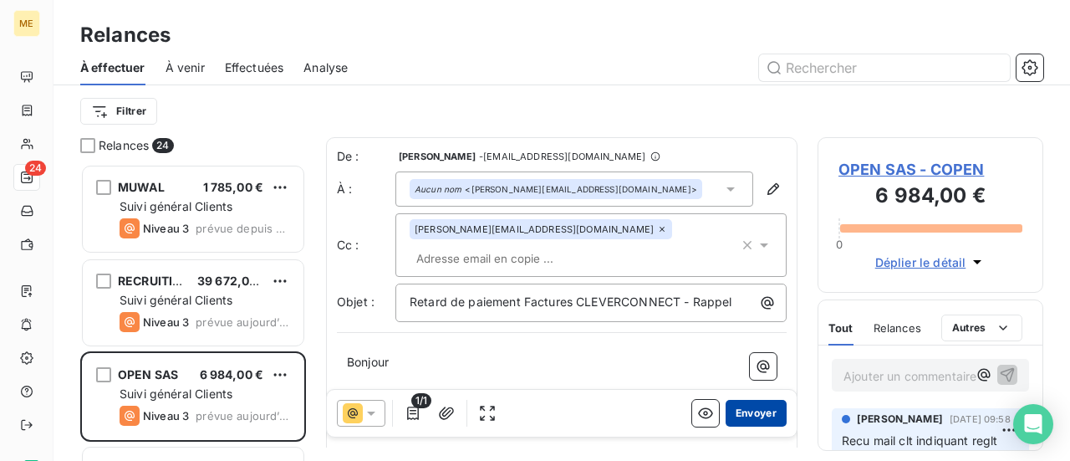
click at [748, 415] on button "Envoyer" at bounding box center [756, 413] width 61 height 27
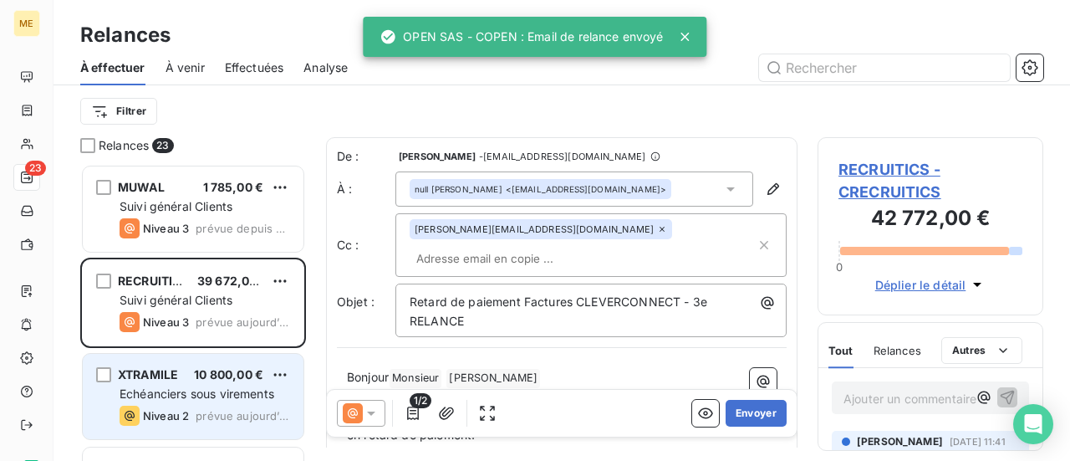
click at [217, 391] on span "Echéanciers sous virements" at bounding box center [197, 393] width 155 height 14
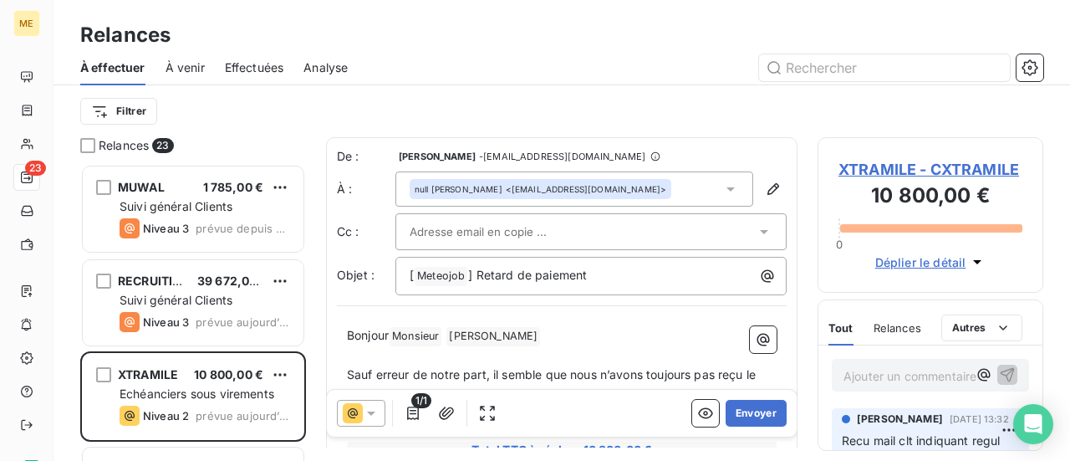
click at [372, 416] on icon at bounding box center [371, 413] width 17 height 17
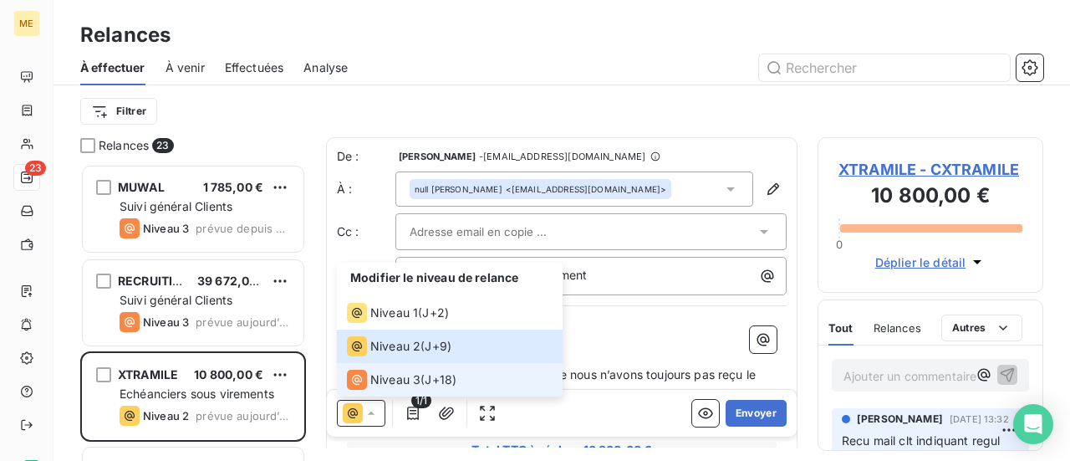
click at [410, 380] on span "Niveau 3" at bounding box center [395, 379] width 50 height 17
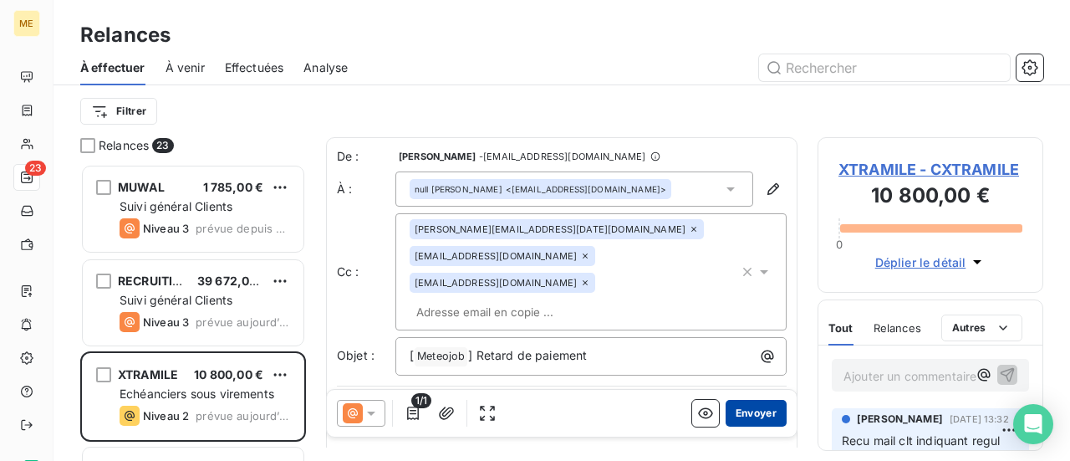
click at [751, 415] on button "Envoyer" at bounding box center [756, 413] width 61 height 27
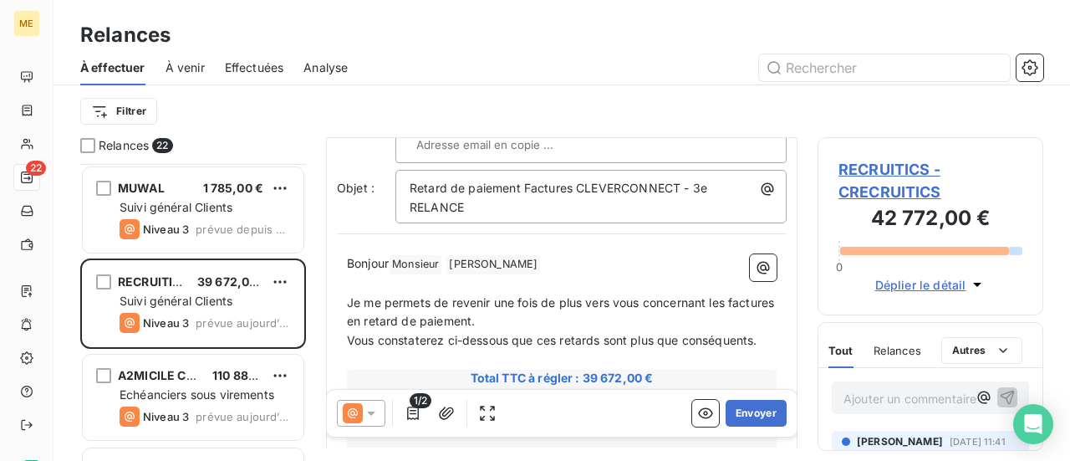
scroll to position [167, 0]
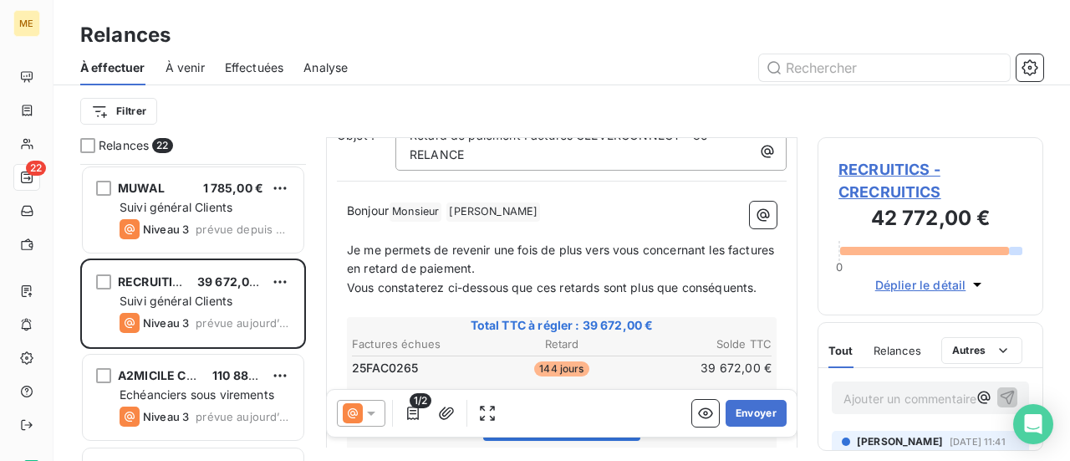
click at [368, 411] on icon at bounding box center [371, 413] width 17 height 17
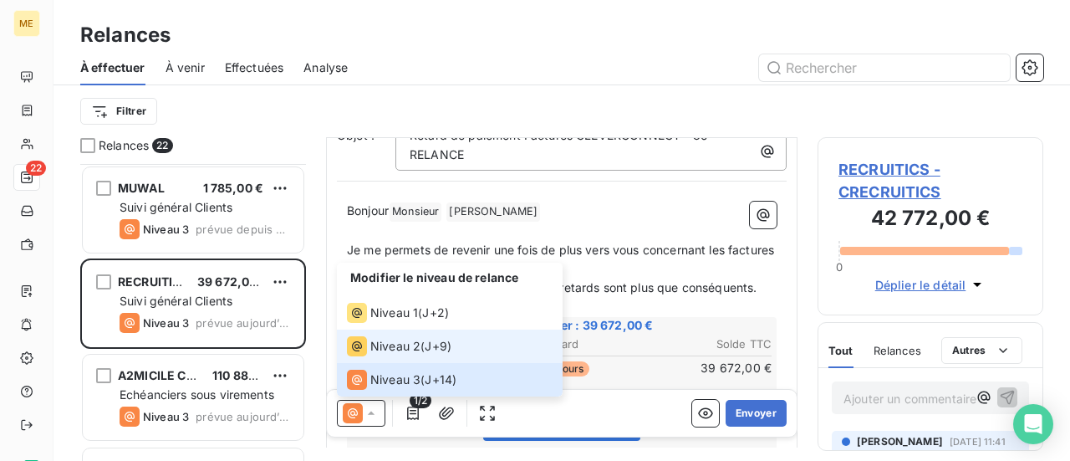
click at [407, 355] on span "Niveau 2" at bounding box center [395, 346] width 50 height 17
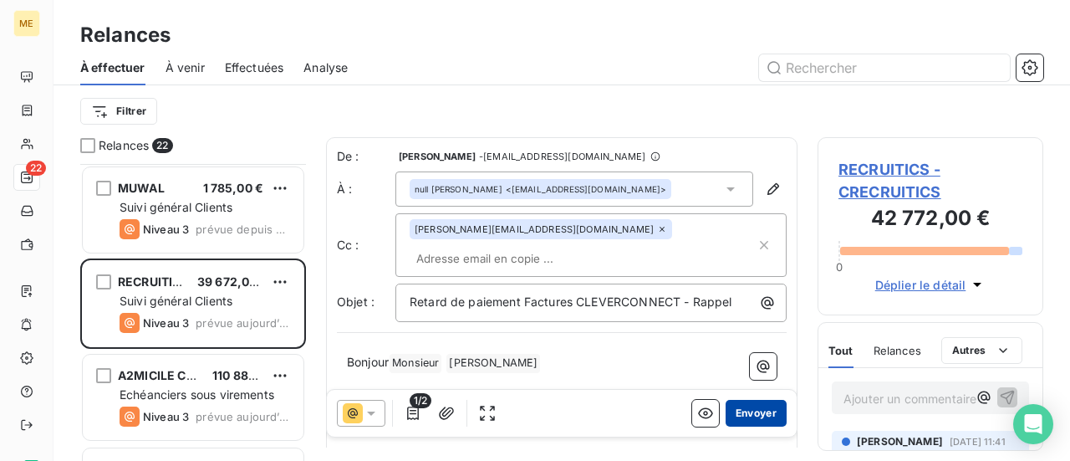
click at [754, 409] on button "Envoyer" at bounding box center [756, 413] width 61 height 27
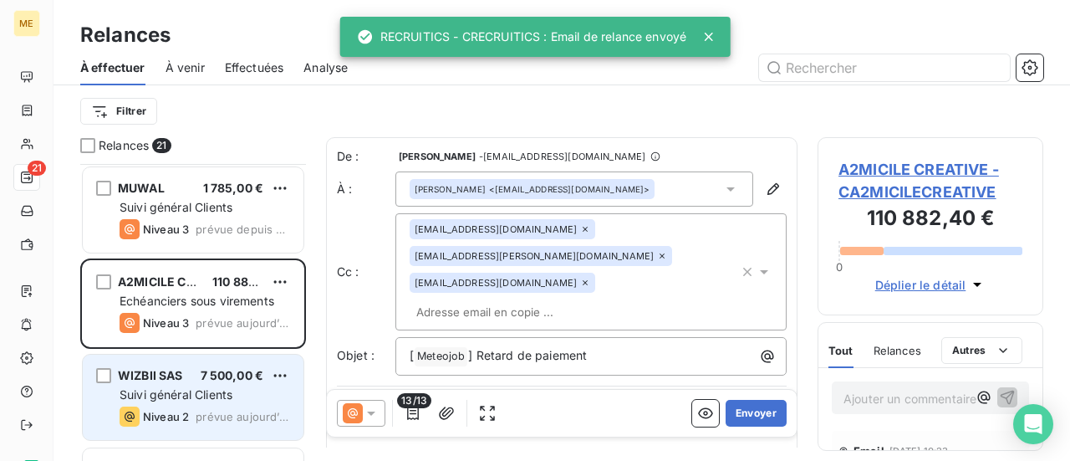
click at [217, 387] on span "Suivi général Clients" at bounding box center [176, 394] width 113 height 14
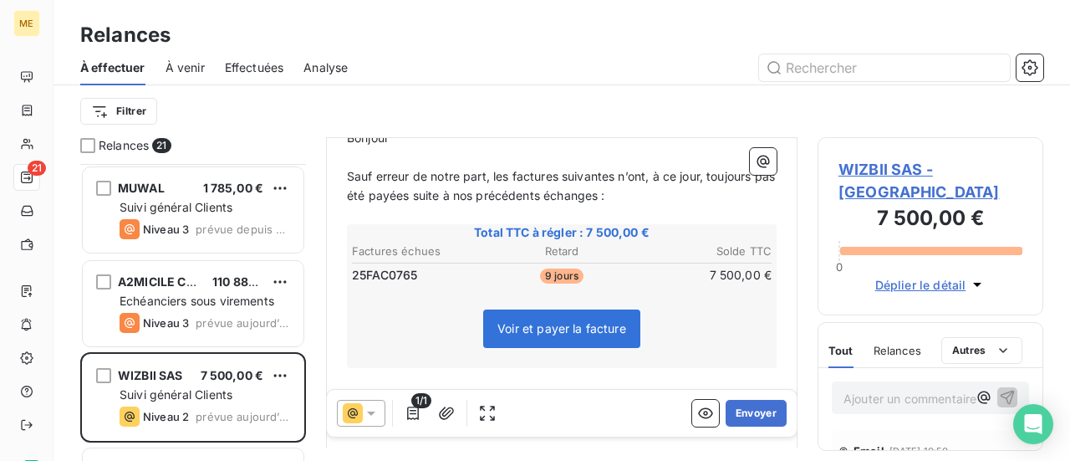
scroll to position [251, 0]
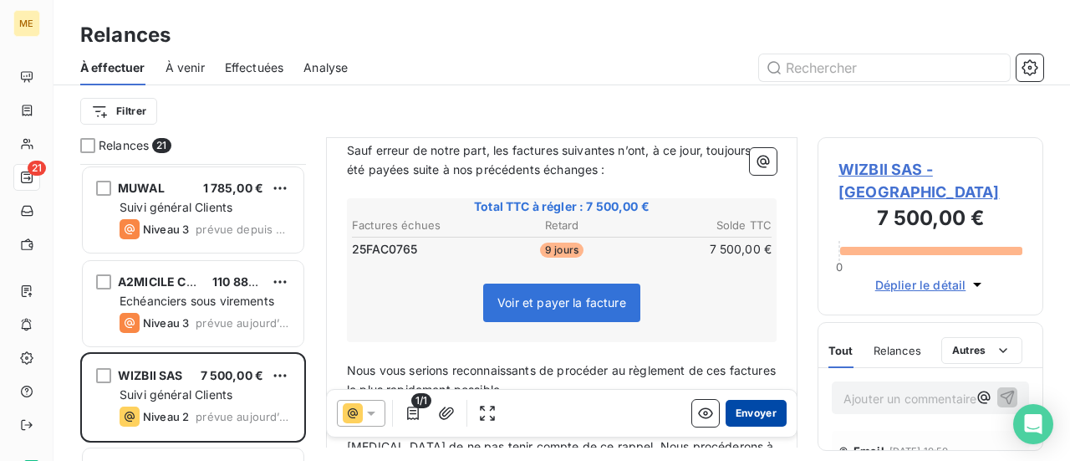
click at [758, 419] on button "Envoyer" at bounding box center [756, 413] width 61 height 27
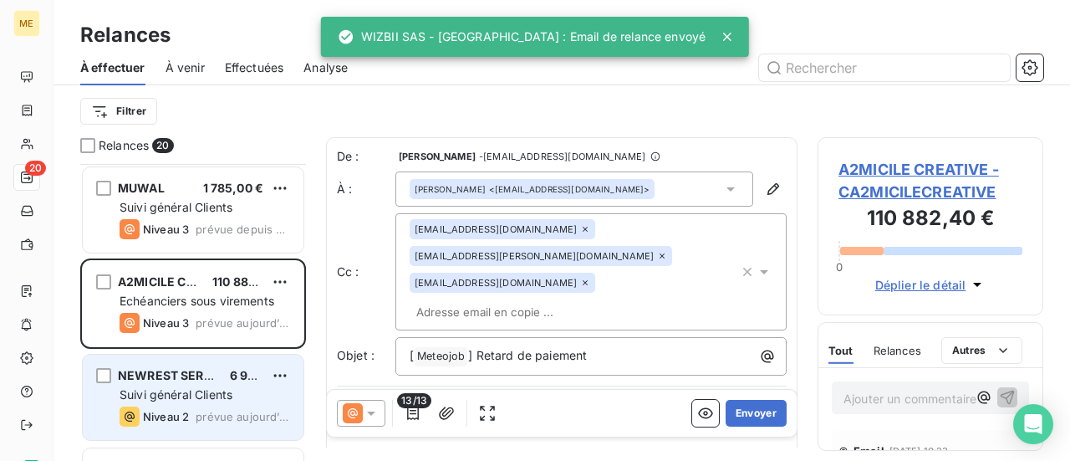
click at [217, 386] on div "Suivi général Clients" at bounding box center [205, 394] width 171 height 17
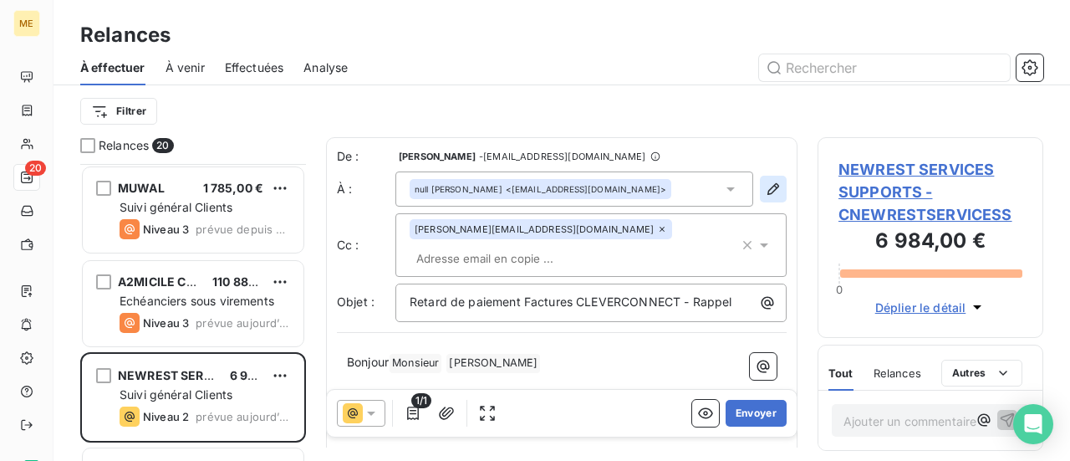
click at [768, 193] on icon "button" at bounding box center [774, 189] width 12 height 12
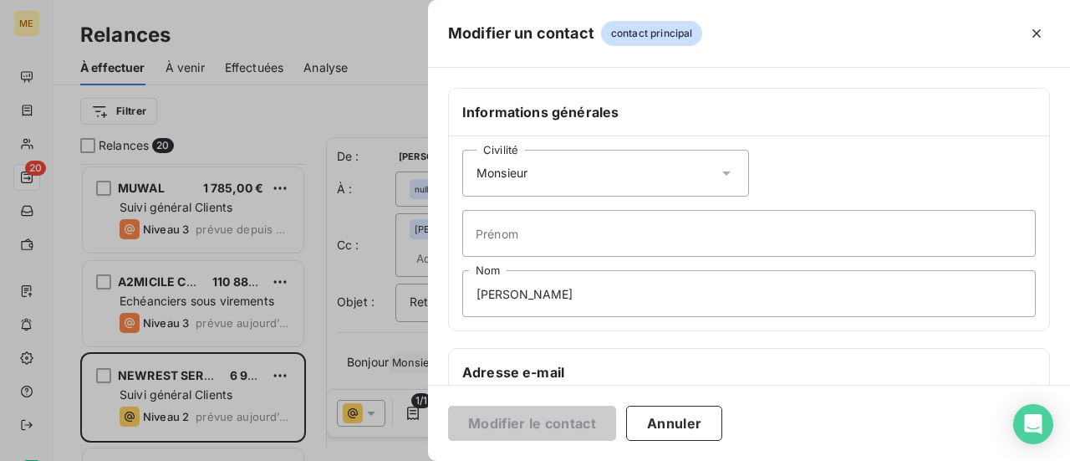
click at [727, 171] on icon at bounding box center [726, 173] width 17 height 17
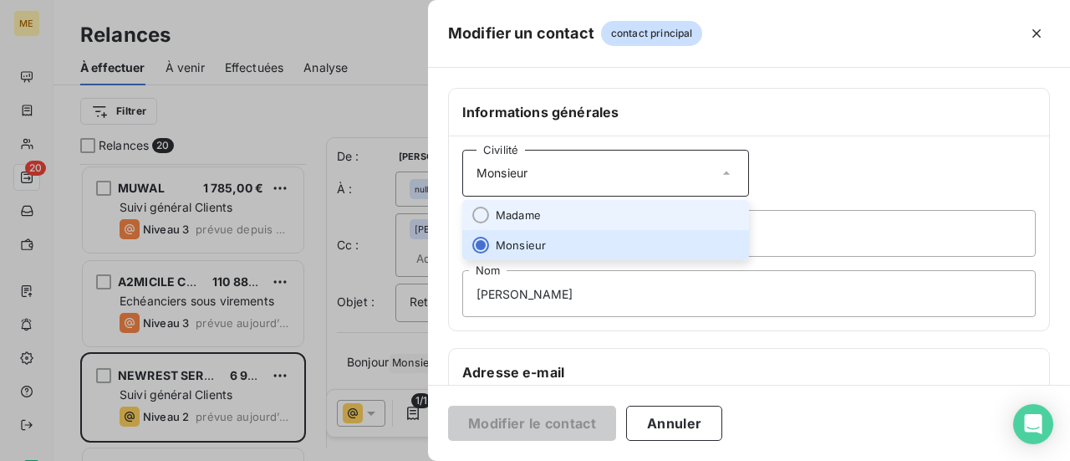
click at [666, 202] on li "Madame" at bounding box center [605, 215] width 287 height 30
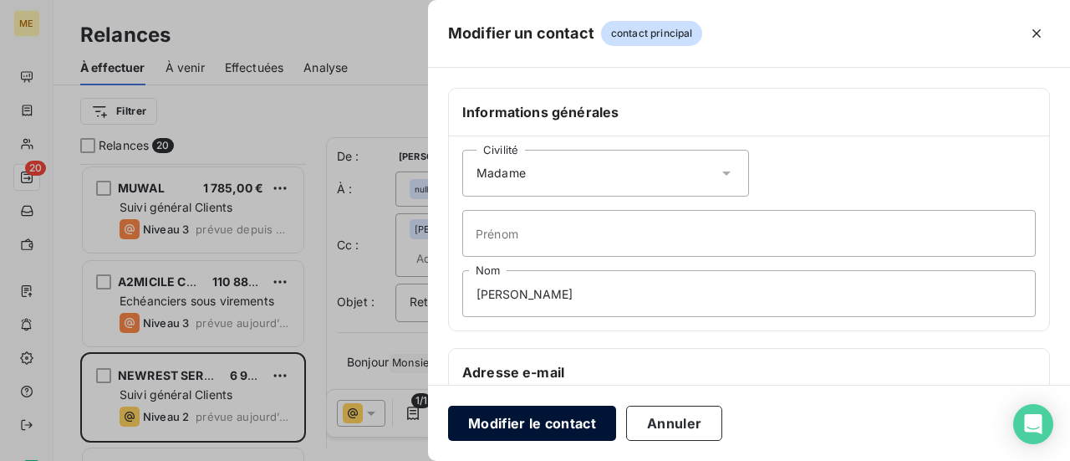
click at [532, 426] on button "Modifier le contact" at bounding box center [532, 423] width 168 height 35
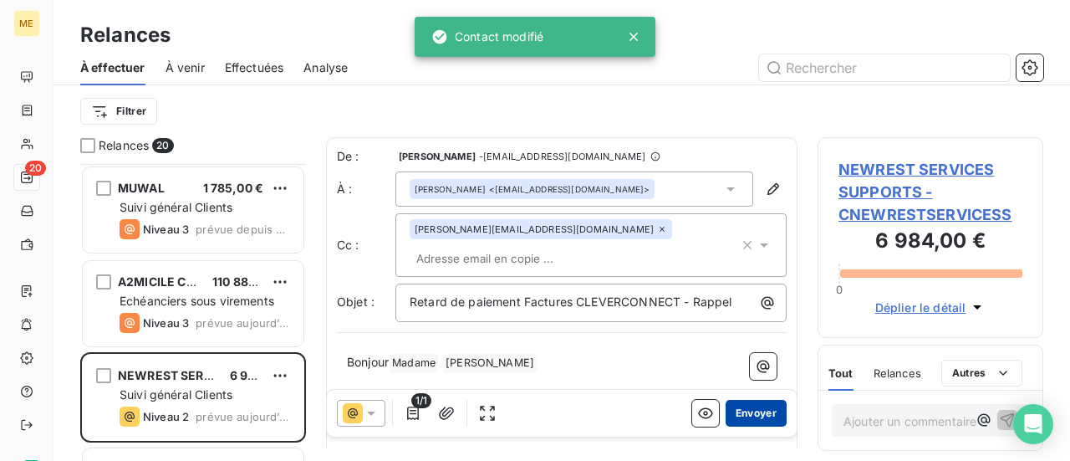
click at [751, 411] on button "Envoyer" at bounding box center [756, 413] width 61 height 27
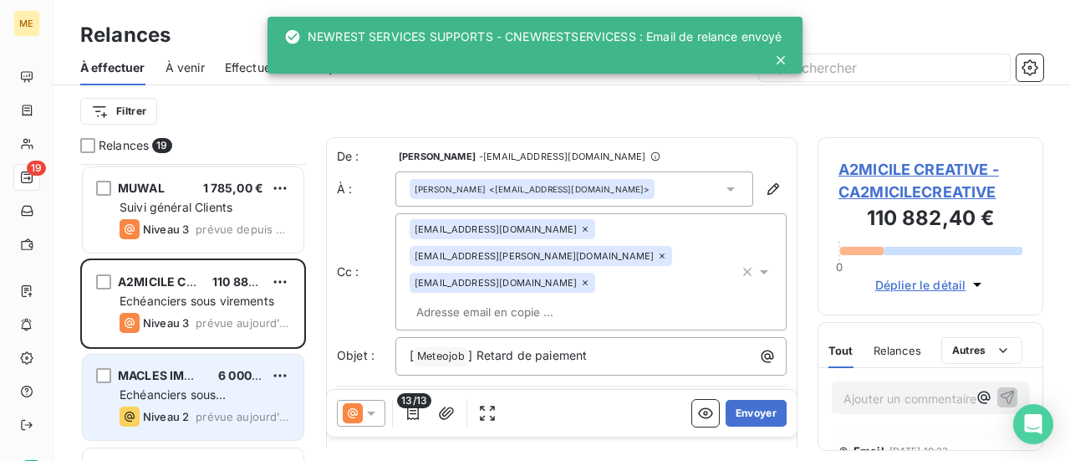
click at [205, 389] on span "Echéanciers sous prélèvements" at bounding box center [173, 402] width 106 height 31
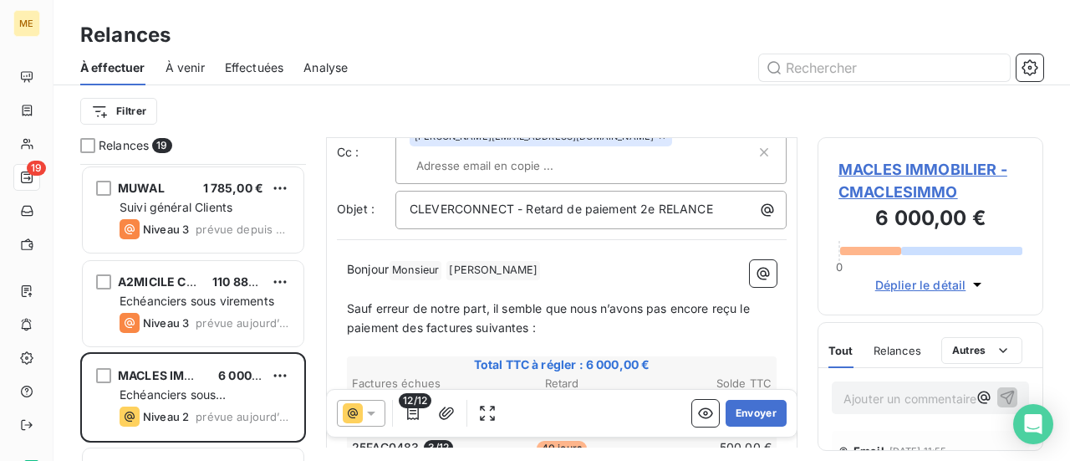
scroll to position [169, 0]
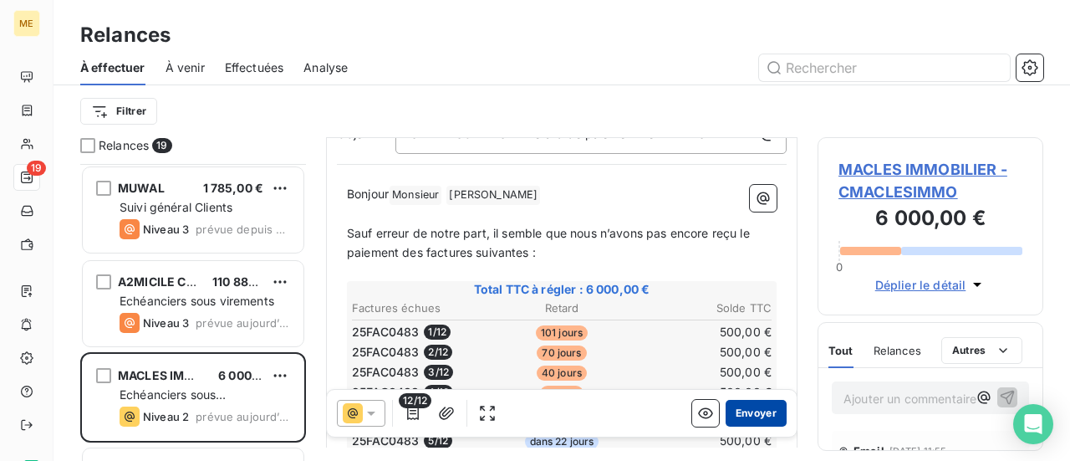
click at [736, 410] on button "Envoyer" at bounding box center [756, 413] width 61 height 27
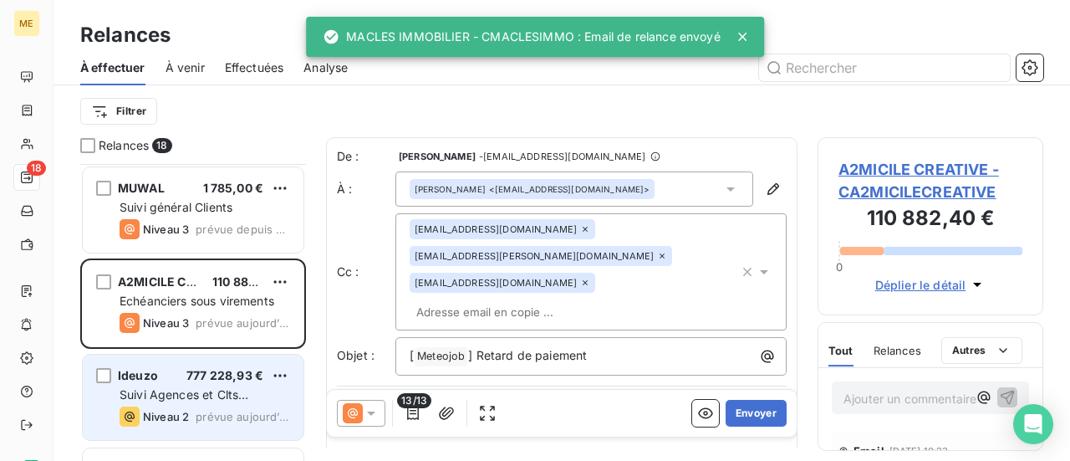
click at [251, 391] on div "Suivi Agences et Clts particuliers" at bounding box center [205, 394] width 171 height 17
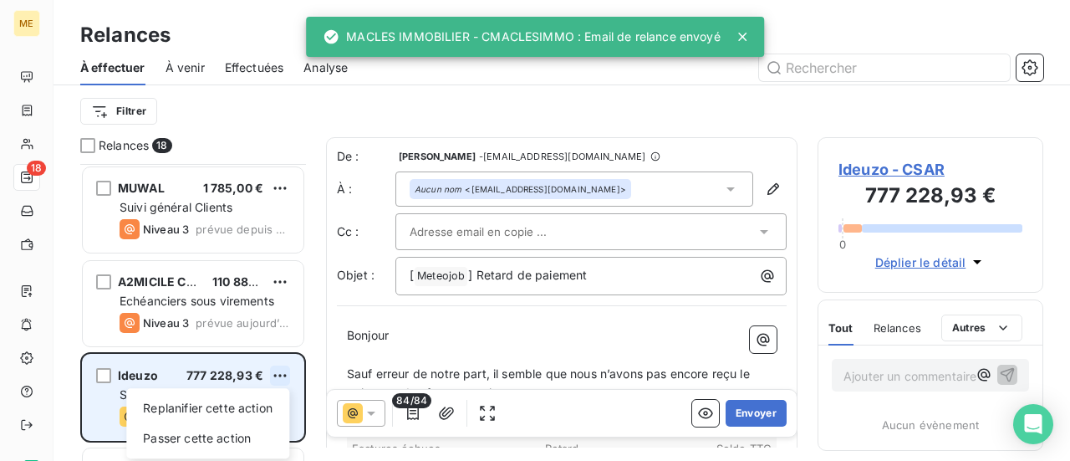
click at [276, 375] on html "ME 18 Relances À effectuer À venir Effectuées Analyse Filtrer Relances 18 MUWAL…" at bounding box center [535, 230] width 1070 height 461
click at [252, 428] on div "Passer cette action" at bounding box center [208, 438] width 150 height 27
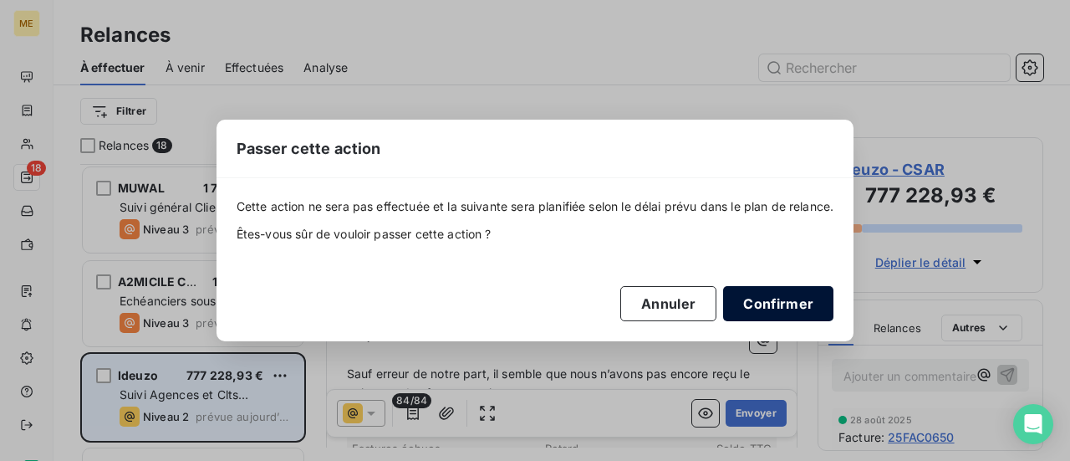
click at [784, 294] on button "Confirmer" at bounding box center [778, 303] width 110 height 35
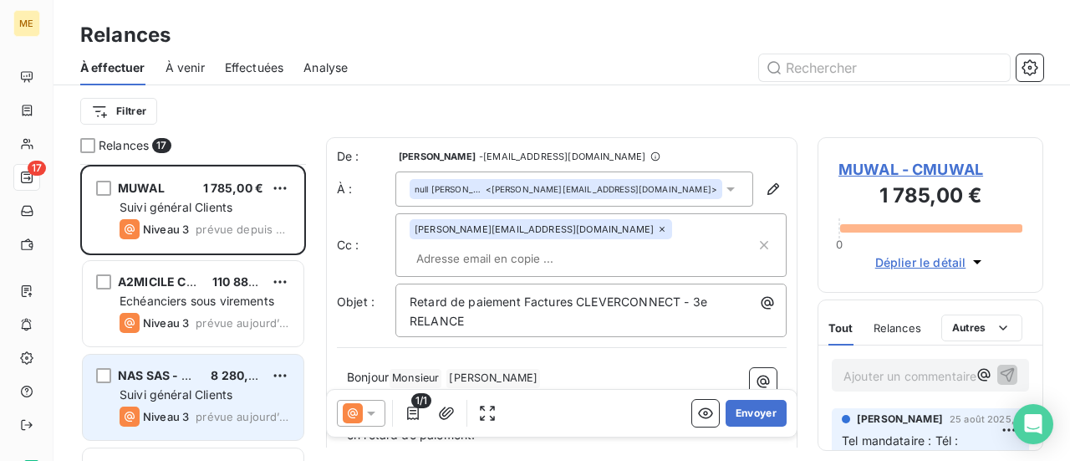
click at [211, 390] on span "Suivi général Clients" at bounding box center [176, 394] width 113 height 14
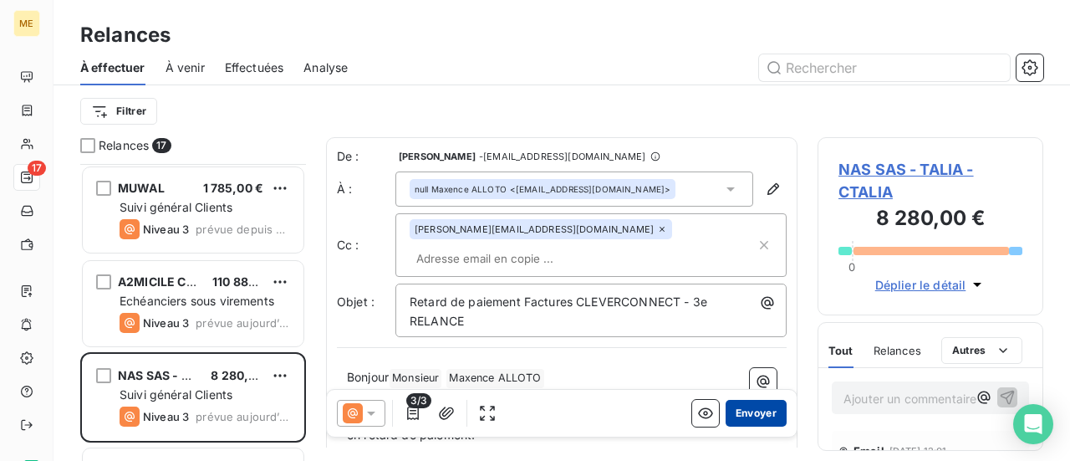
click at [748, 417] on button "Envoyer" at bounding box center [756, 413] width 61 height 27
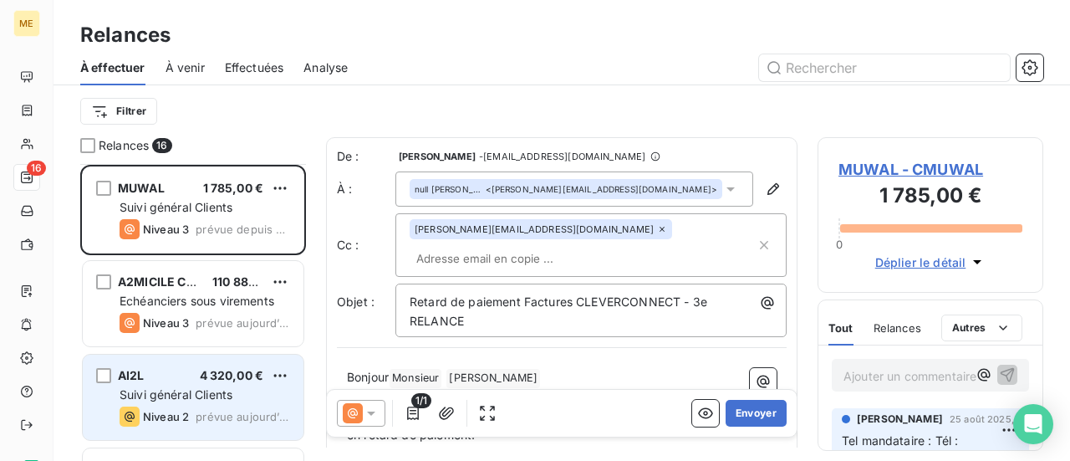
click at [221, 401] on div "Suivi général Clients" at bounding box center [205, 394] width 171 height 17
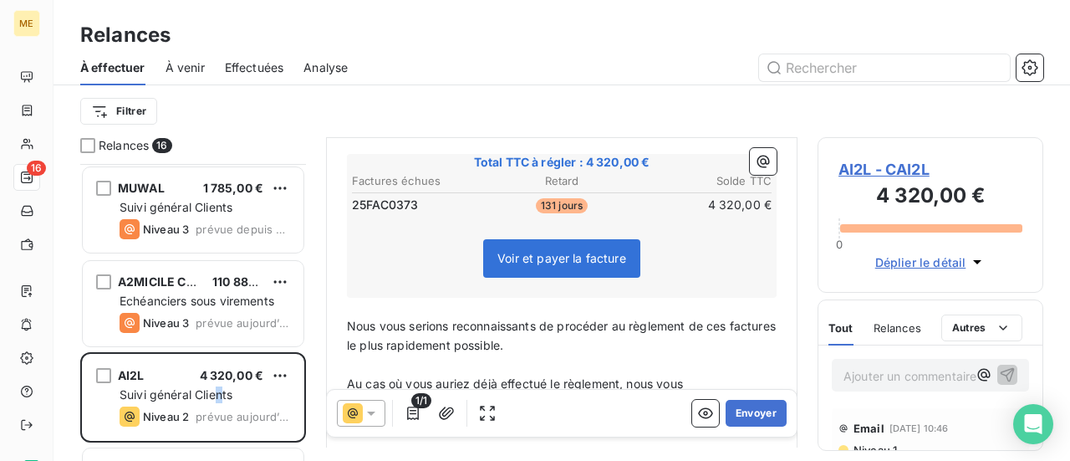
scroll to position [334, 0]
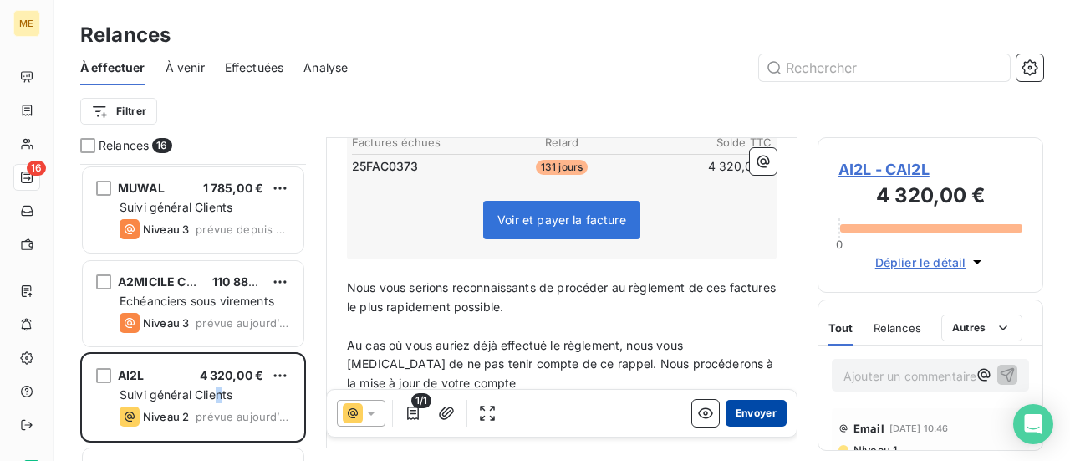
click at [752, 414] on button "Envoyer" at bounding box center [756, 413] width 61 height 27
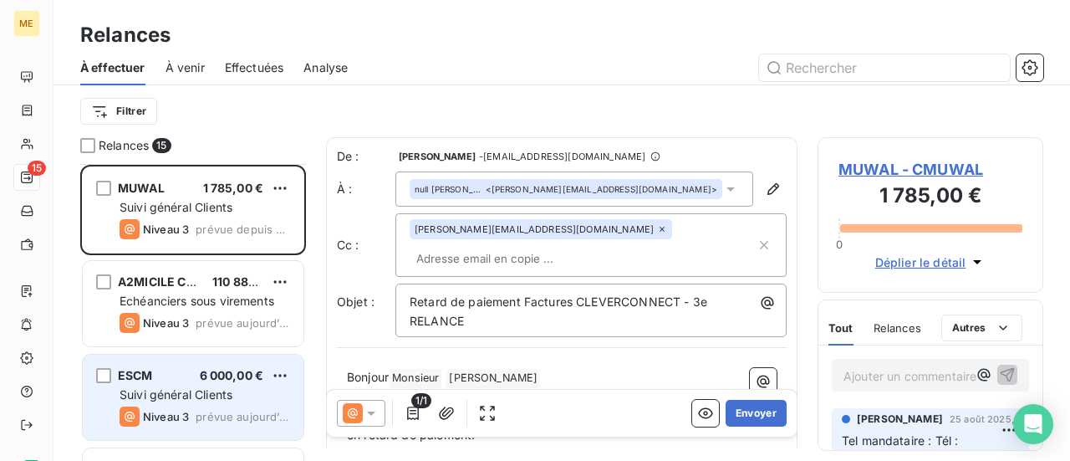
click at [193, 402] on div "ESCM 6 000,00 € Suivi général Clients Niveau 3 prévue [DATE]" at bounding box center [193, 397] width 221 height 85
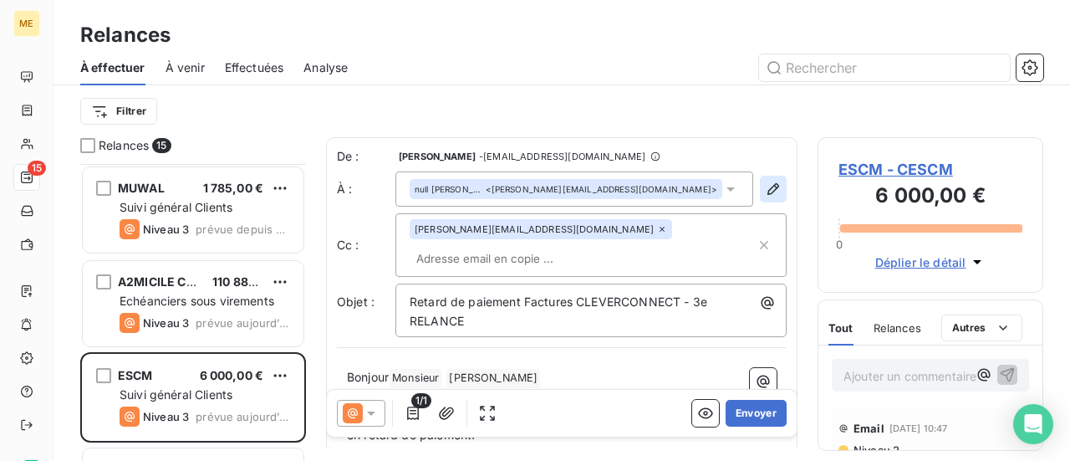
click at [768, 193] on icon "button" at bounding box center [774, 189] width 12 height 12
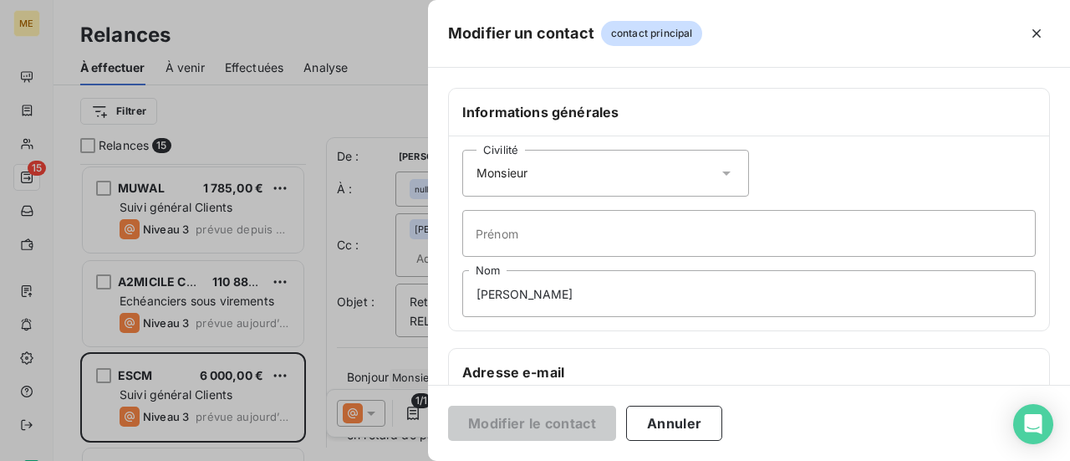
click at [723, 170] on icon at bounding box center [726, 173] width 17 height 17
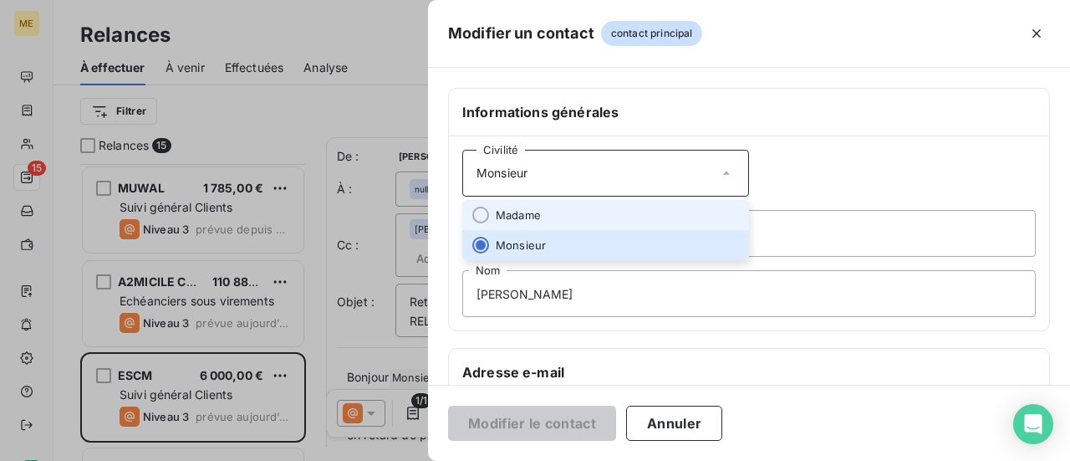
click at [629, 205] on li "Madame" at bounding box center [605, 215] width 287 height 30
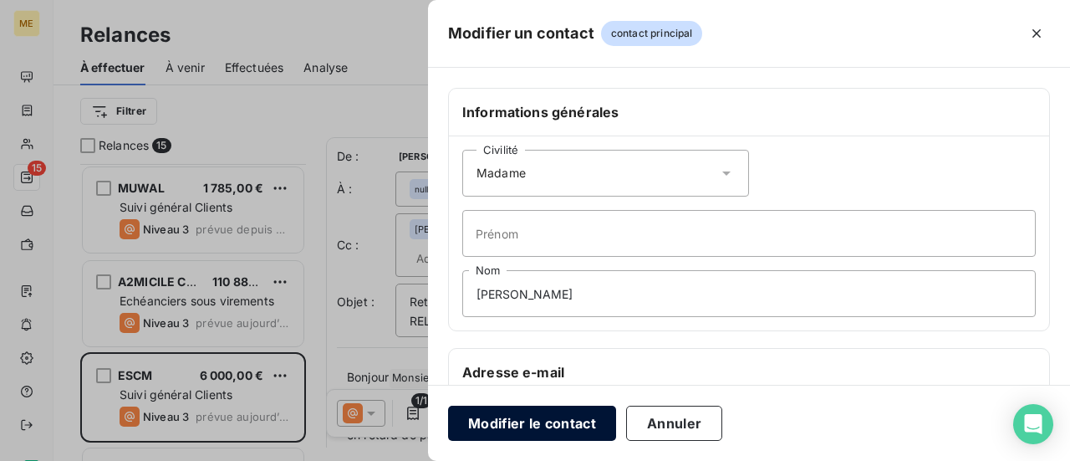
click at [508, 421] on button "Modifier le contact" at bounding box center [532, 423] width 168 height 35
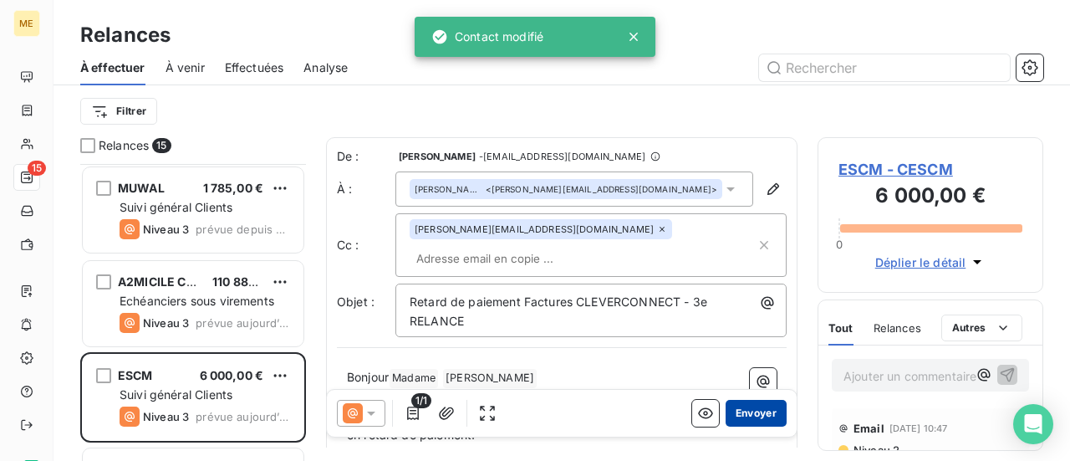
click at [757, 410] on button "Envoyer" at bounding box center [756, 413] width 61 height 27
